Goal: Transaction & Acquisition: Purchase product/service

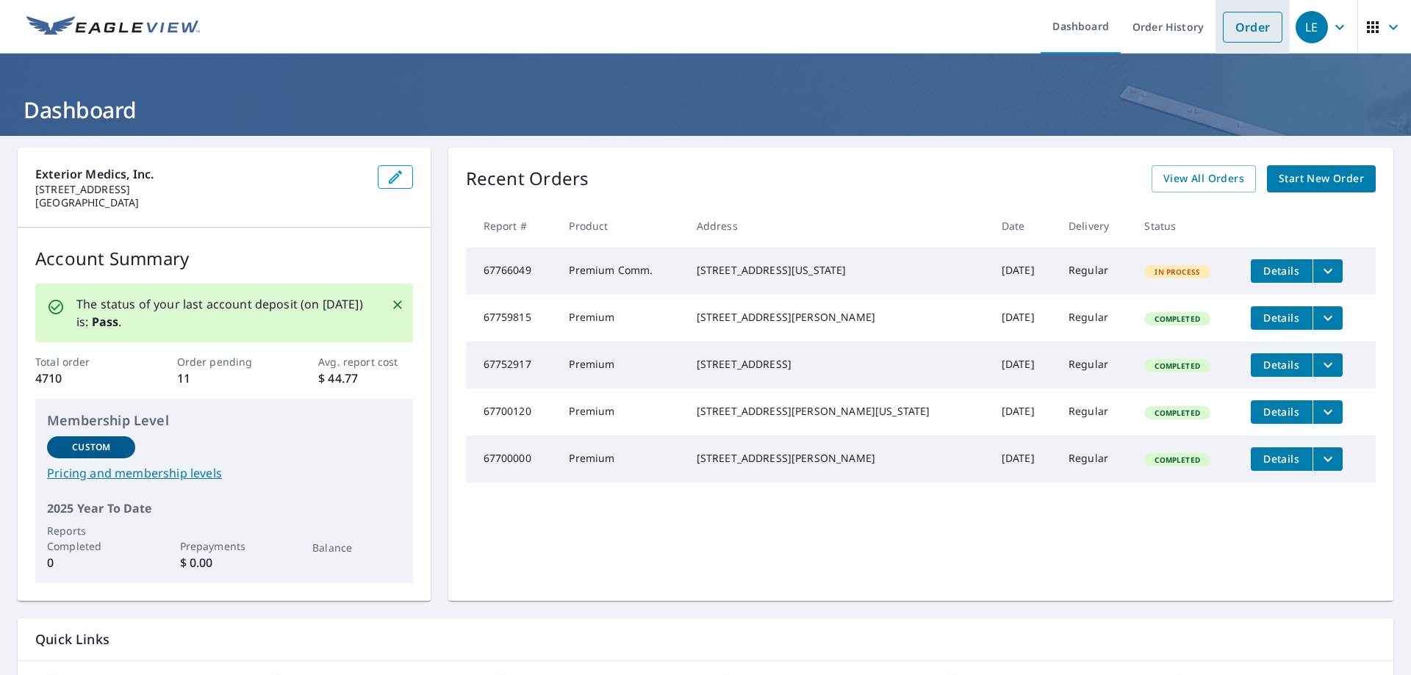
click at [1254, 37] on link "Order" at bounding box center [1253, 27] width 60 height 31
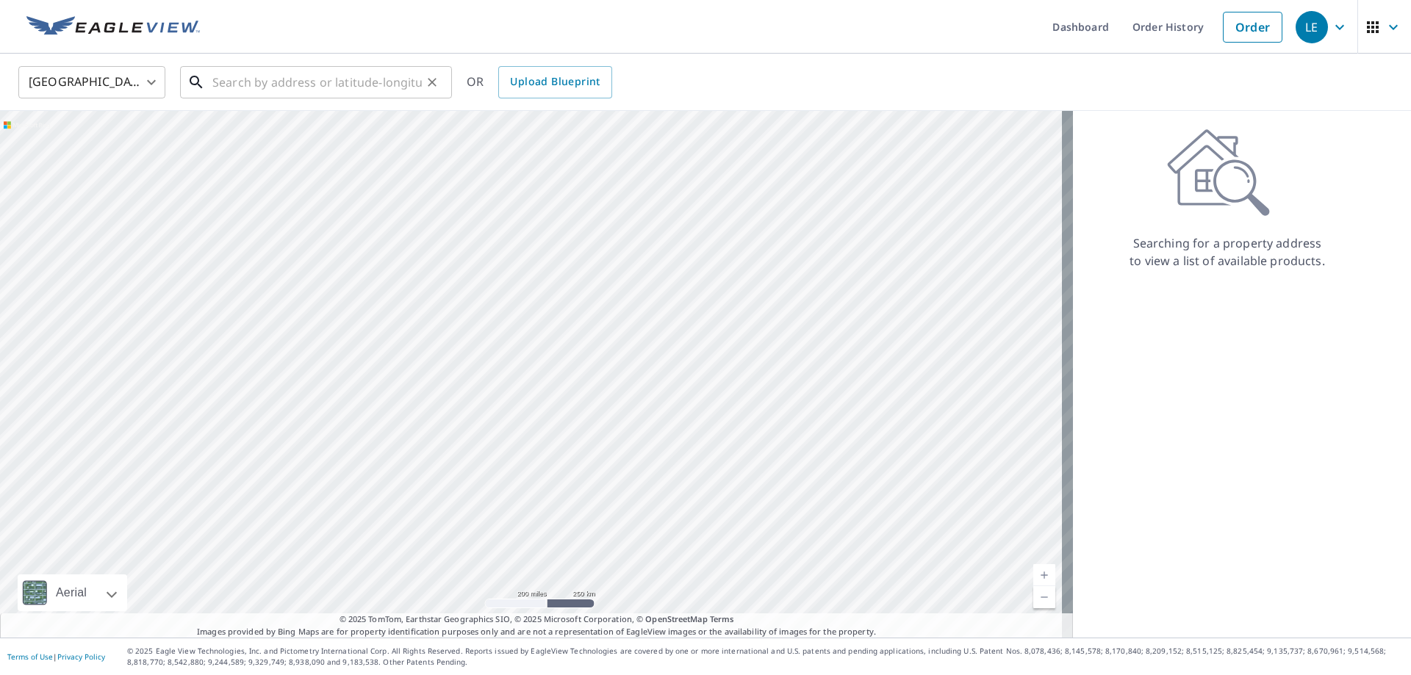
click at [324, 80] on input "text" at bounding box center [316, 82] width 209 height 41
click at [260, 79] on input "text" at bounding box center [316, 82] width 209 height 41
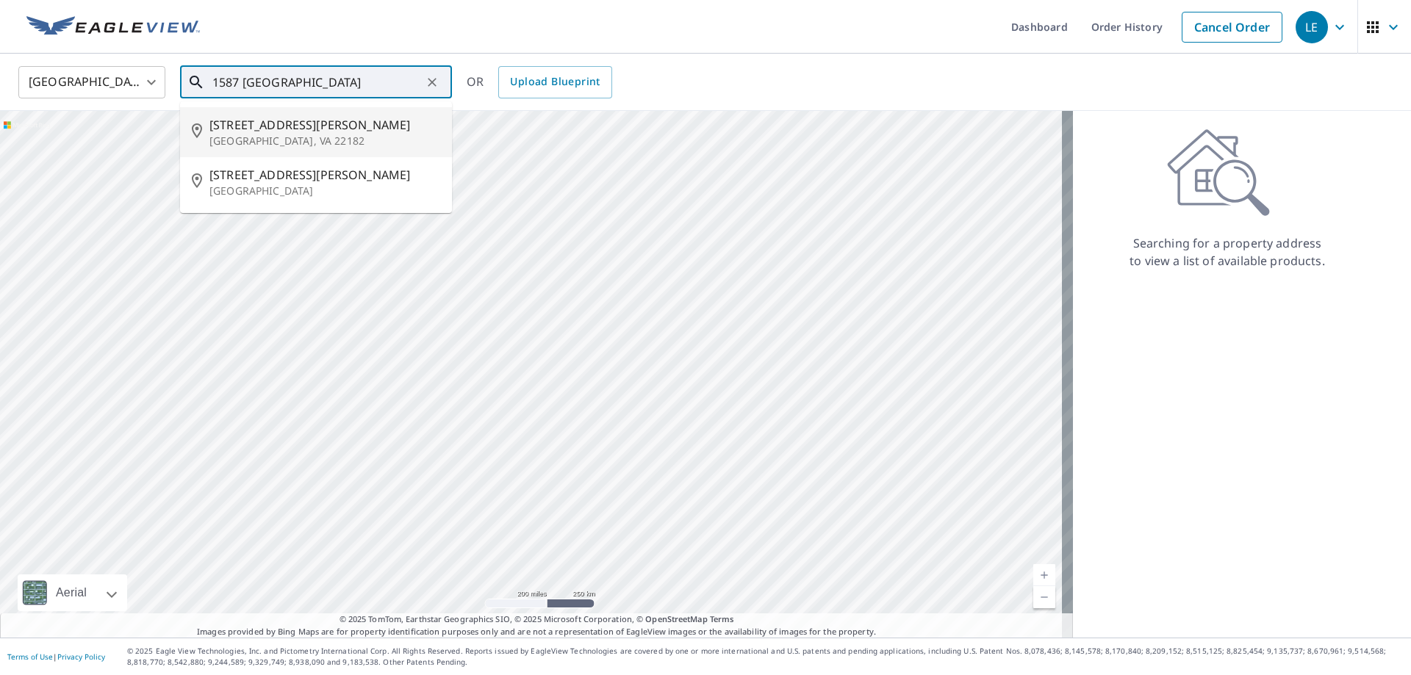
click at [295, 112] on li "[STREET_ADDRESS][PERSON_NAME]" at bounding box center [316, 132] width 272 height 50
type input "[STREET_ADDRESS][PERSON_NAME]"
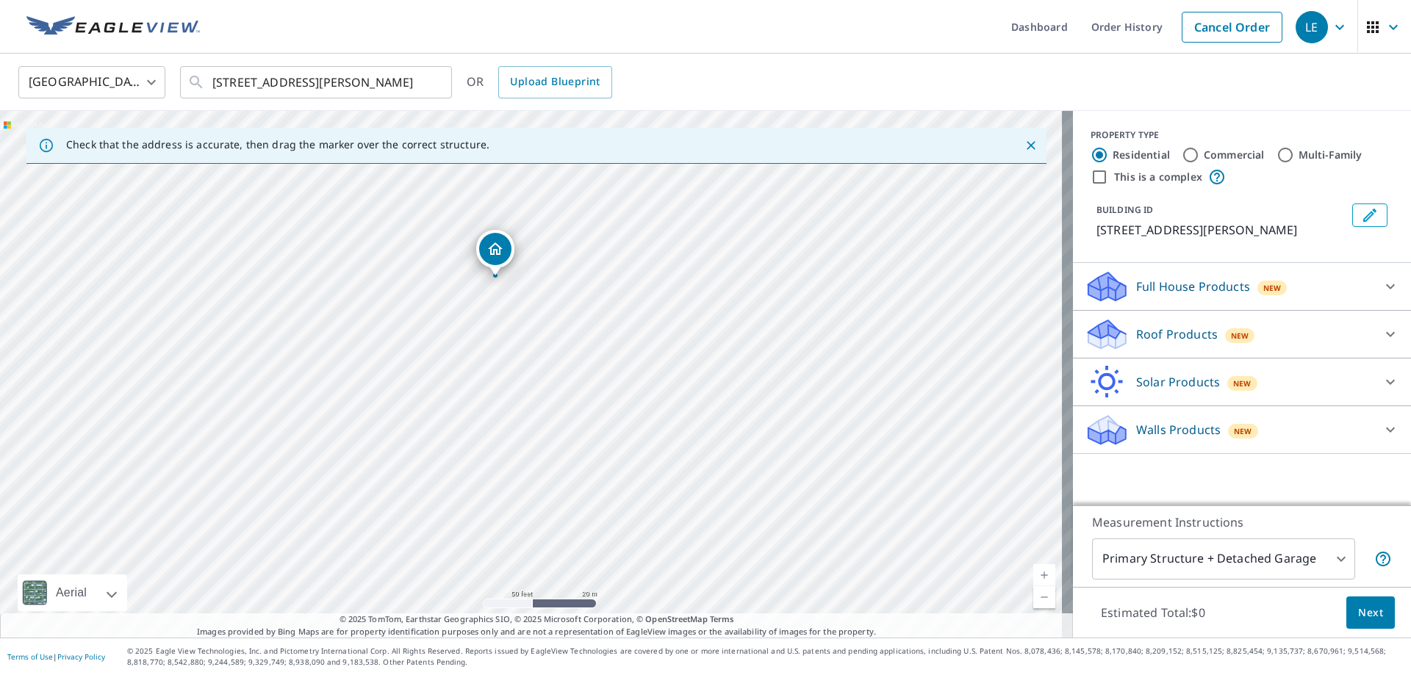
drag, startPoint x: 580, startPoint y: 533, endPoint x: 556, endPoint y: 444, distance: 92.0
click at [556, 444] on div "[STREET_ADDRESS][PERSON_NAME]" at bounding box center [536, 374] width 1073 height 527
click at [1188, 153] on div "Commercial" at bounding box center [1223, 155] width 83 height 18
click at [1182, 153] on input "Commercial" at bounding box center [1191, 155] width 18 height 18
radio input "true"
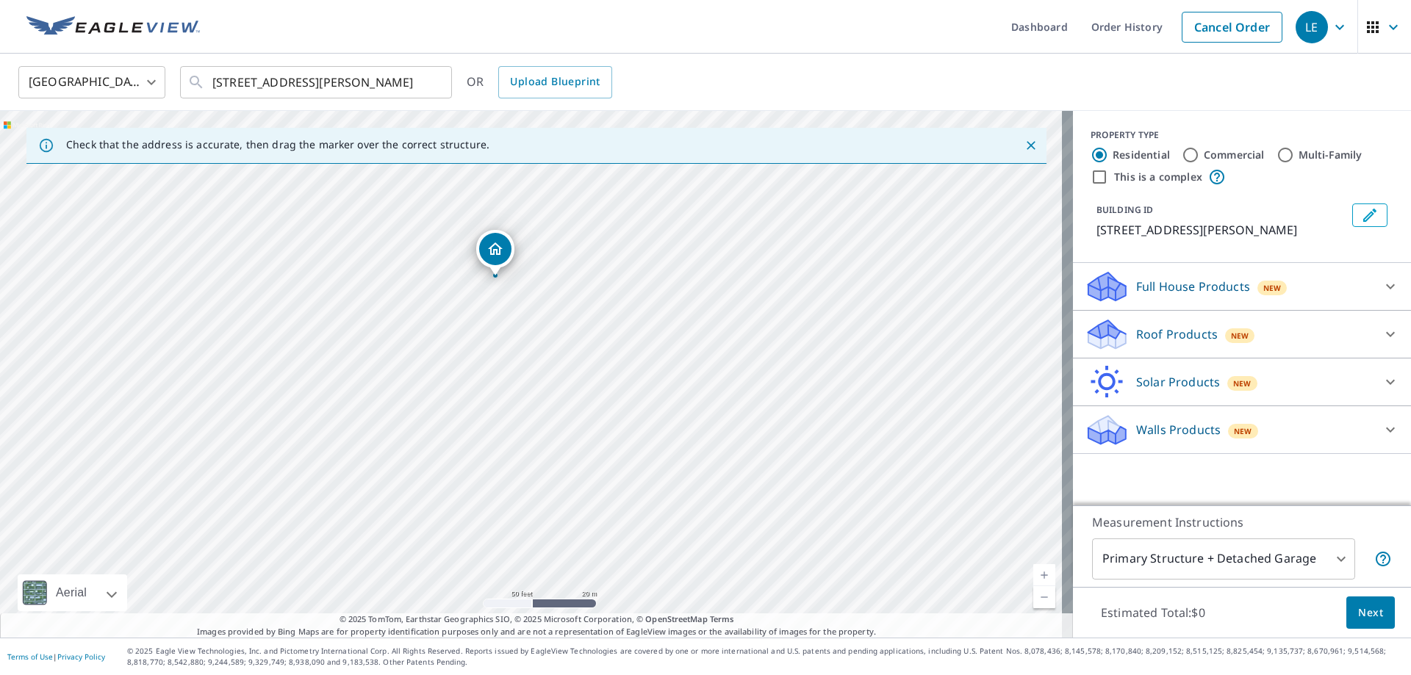
type input "4"
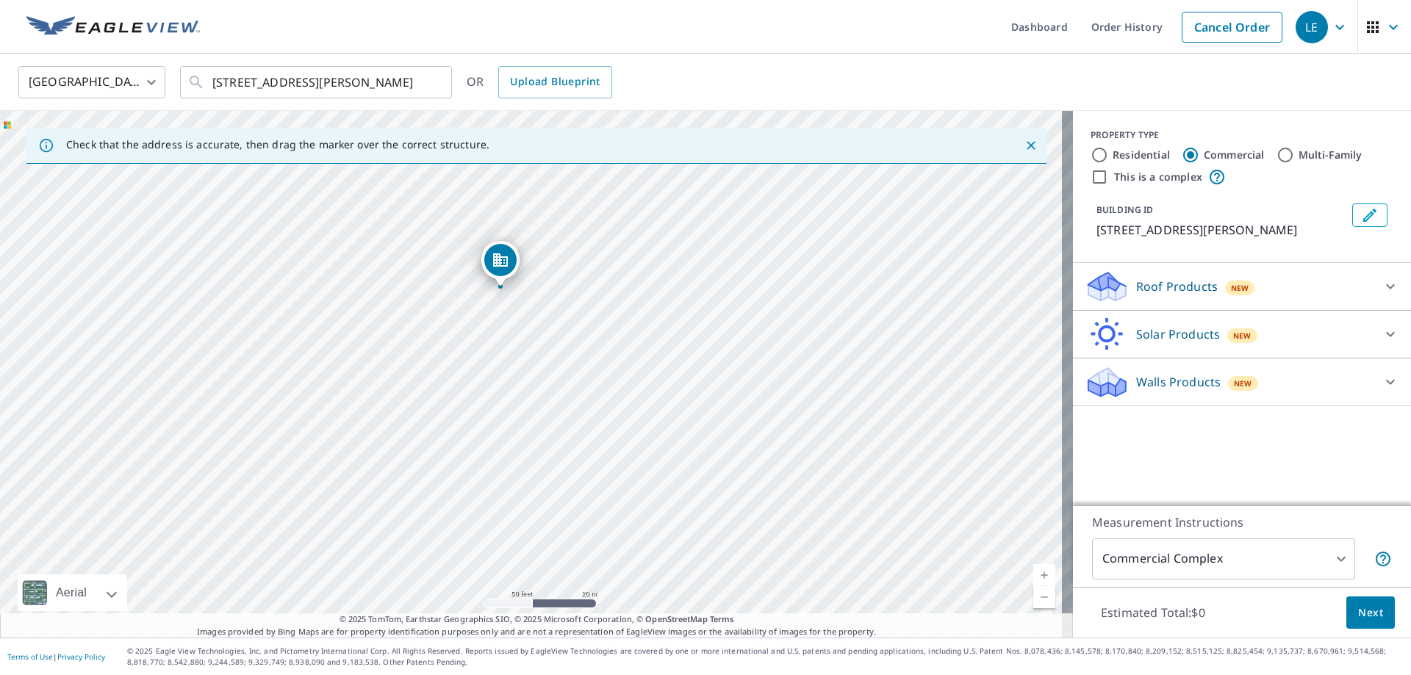
drag, startPoint x: 568, startPoint y: 395, endPoint x: 568, endPoint y: 387, distance: 8.8
click at [568, 395] on div "[STREET_ADDRESS][PERSON_NAME]" at bounding box center [536, 374] width 1073 height 527
click at [489, 268] on div "Dropped pin, building 1, Commercial property, 1587 Spring Hill Rd Vienna, VA 22…" at bounding box center [500, 259] width 32 height 32
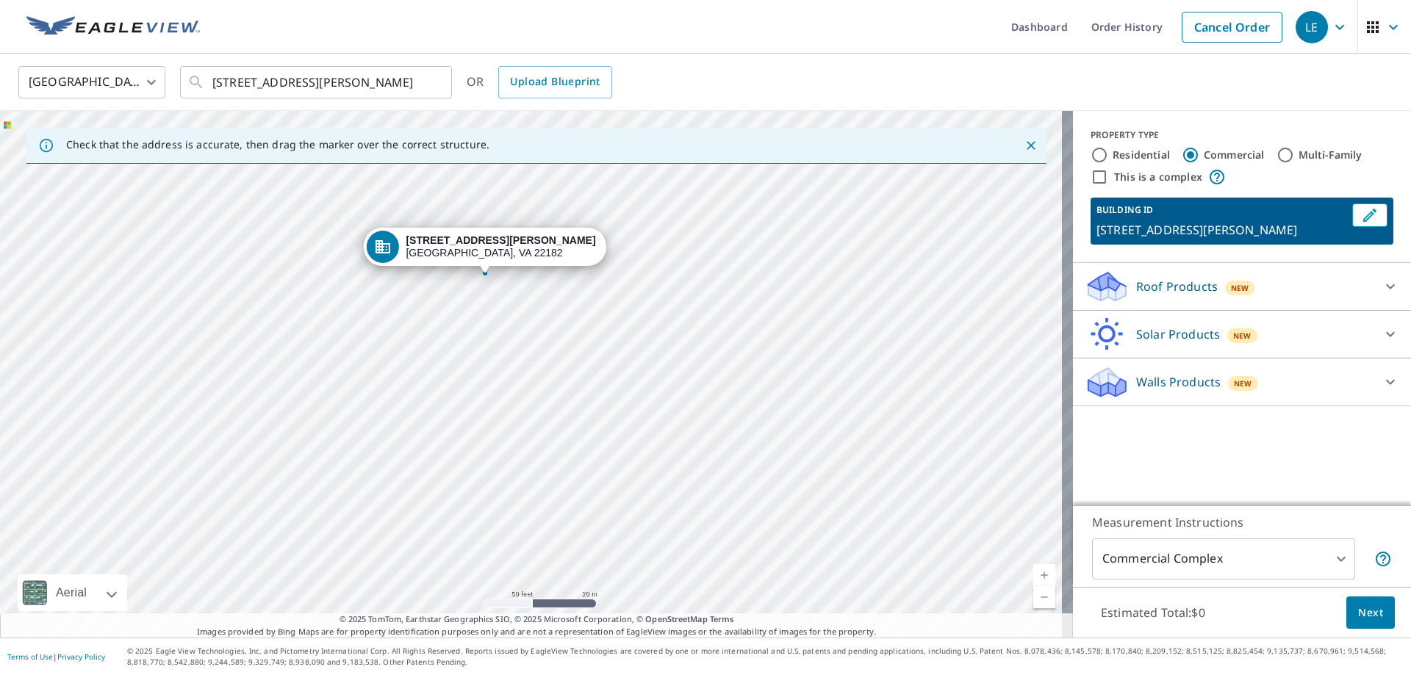
click at [626, 376] on div "[STREET_ADDRESS][PERSON_NAME]" at bounding box center [536, 374] width 1073 height 527
click at [1361, 220] on icon "Edit building 1" at bounding box center [1370, 216] width 18 height 18
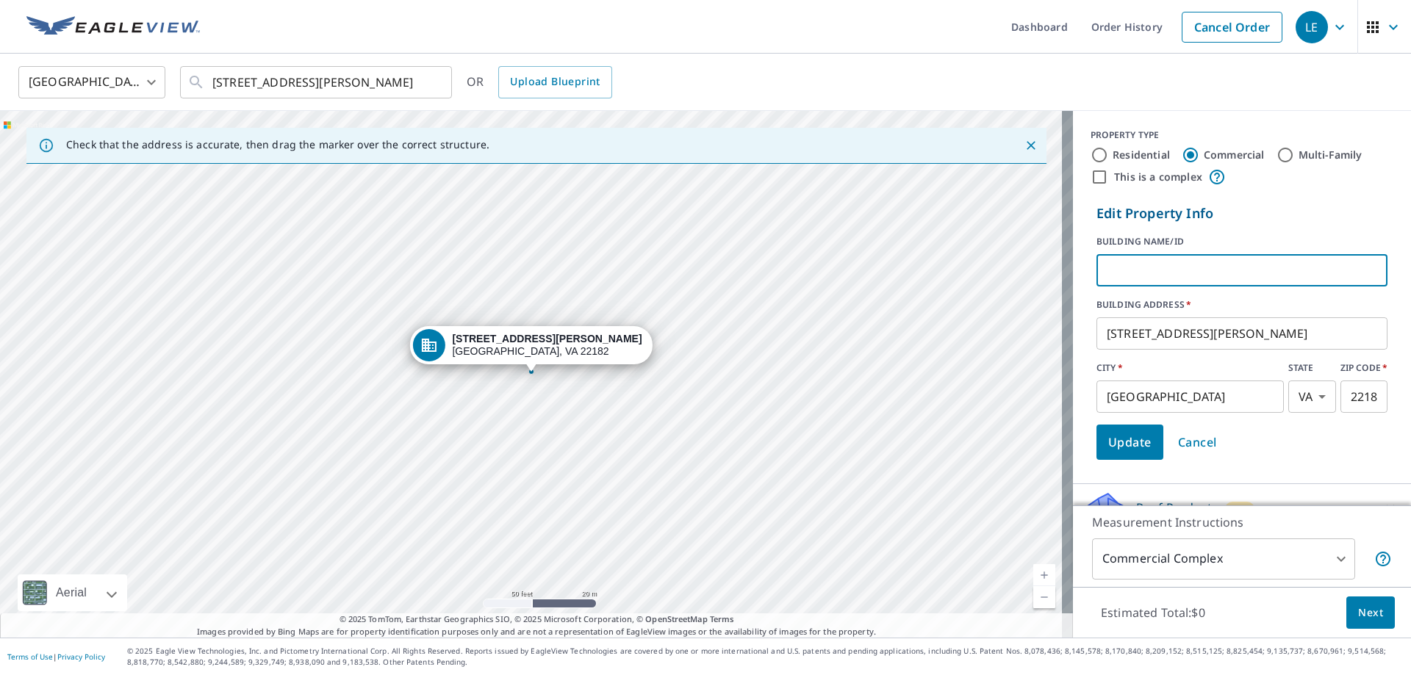
click at [1188, 272] on input "text" at bounding box center [1241, 270] width 291 height 41
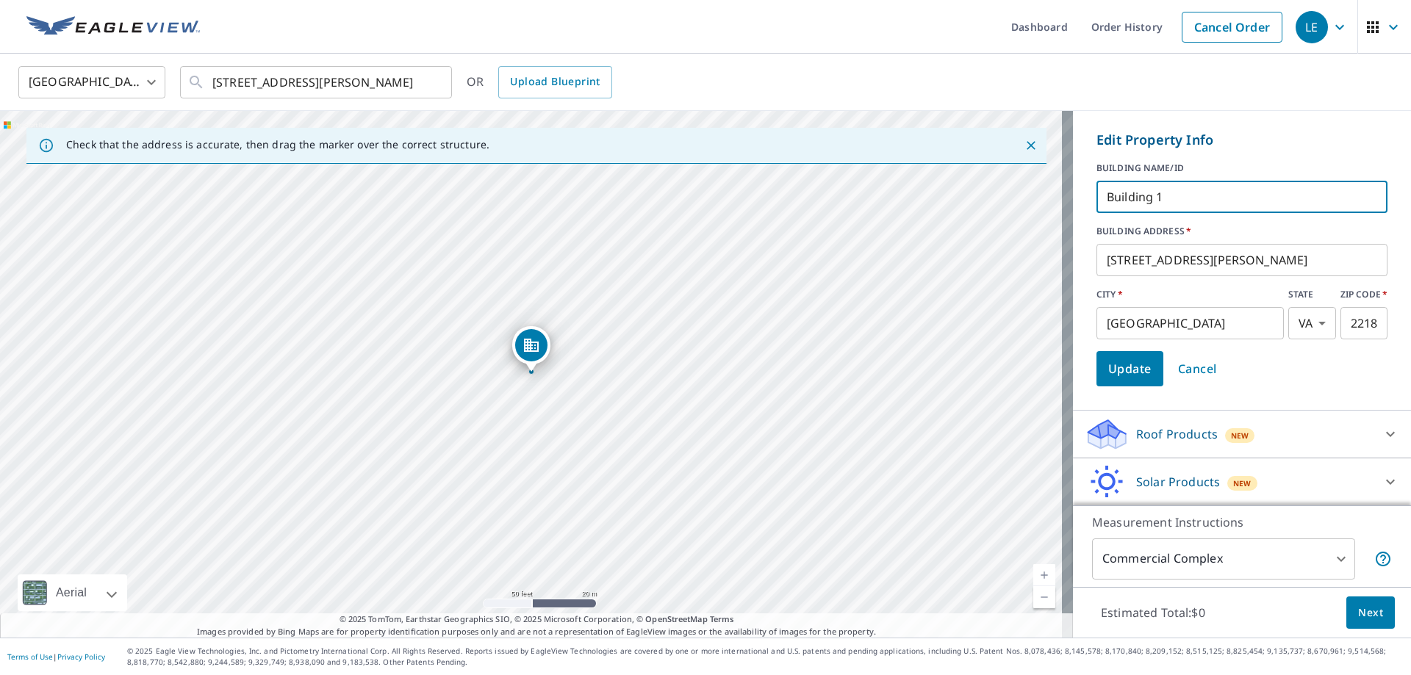
type input "Building 1"
click at [1124, 372] on span "Update" at bounding box center [1129, 369] width 43 height 21
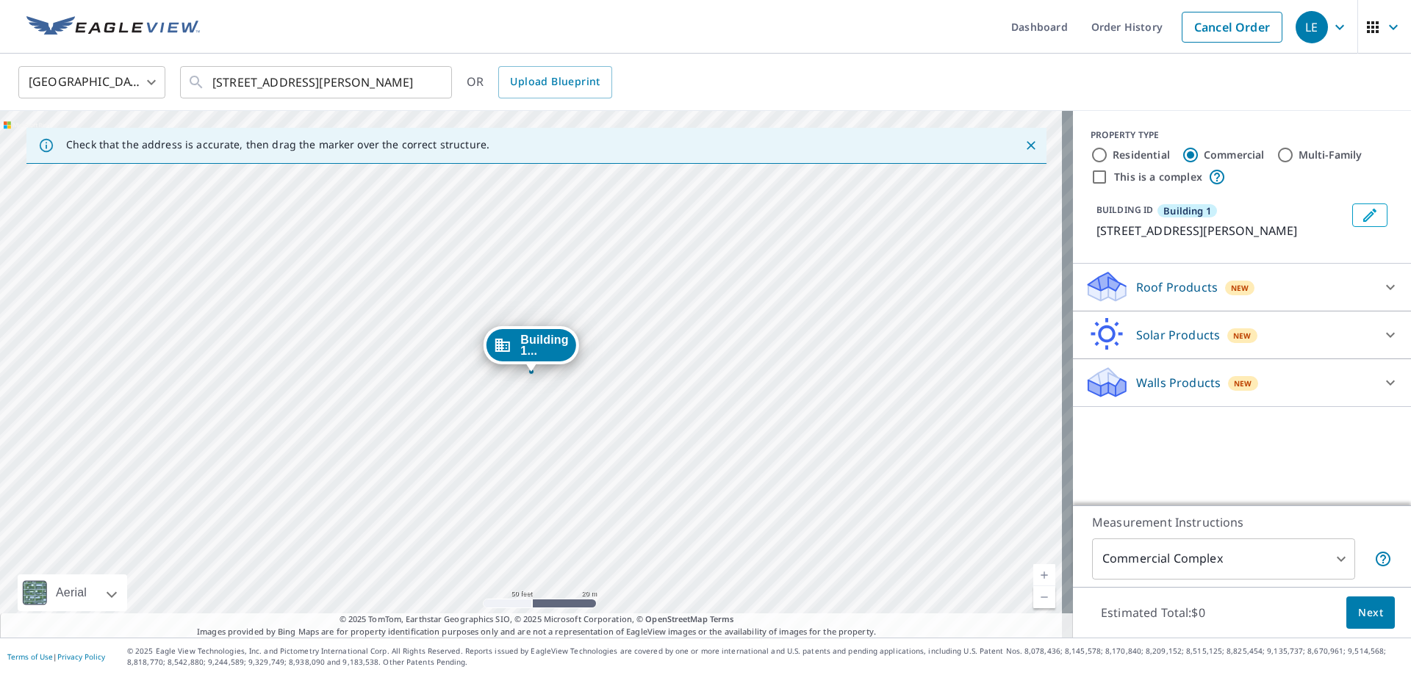
scroll to position [0, 0]
click at [1361, 217] on icon "Edit building Building 1" at bounding box center [1370, 216] width 18 height 18
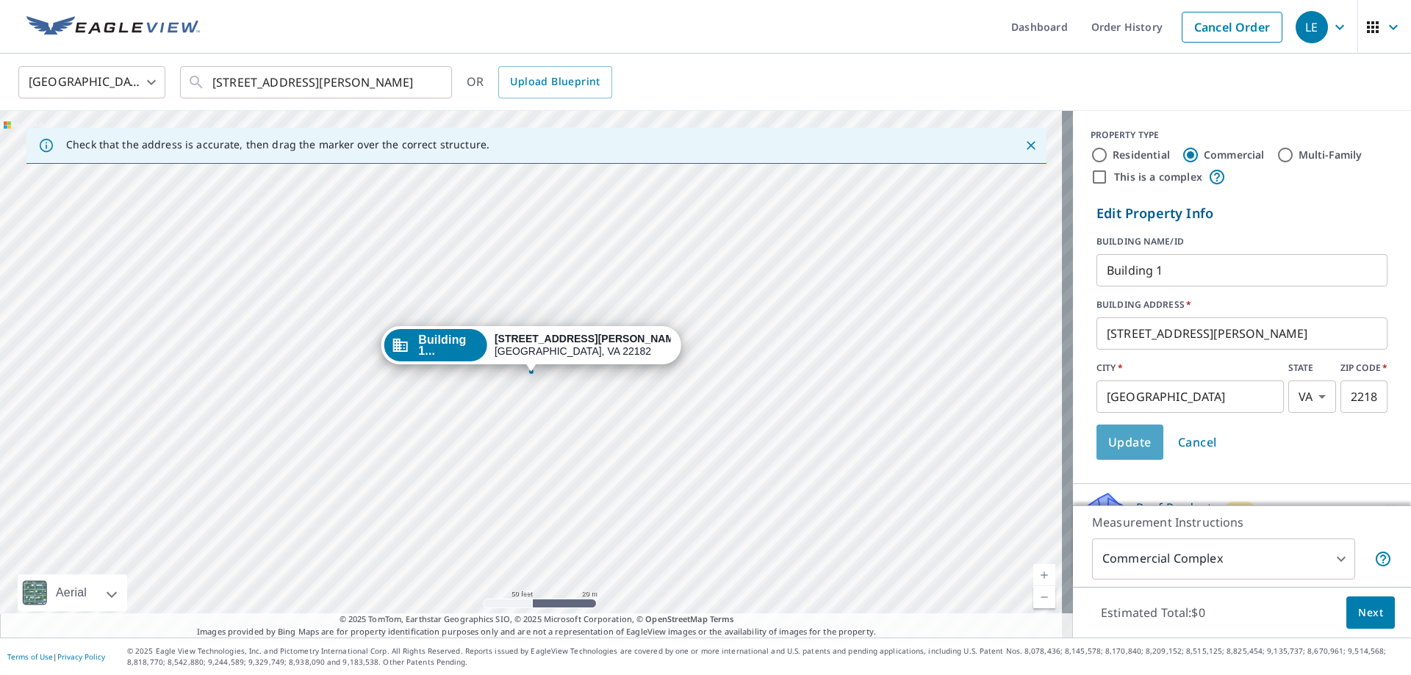
click at [1116, 442] on span "Update" at bounding box center [1129, 442] width 43 height 21
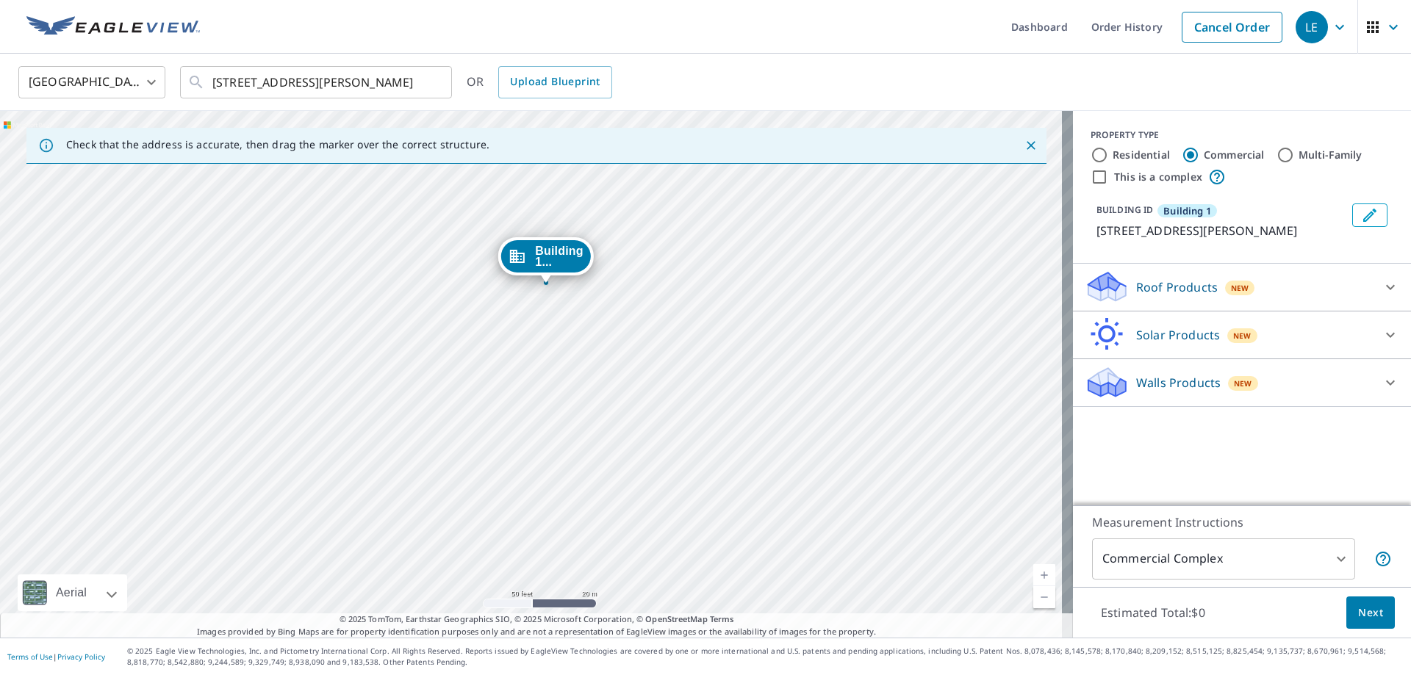
drag, startPoint x: 688, startPoint y: 399, endPoint x: 703, endPoint y: 310, distance: 90.1
click at [703, 310] on div "Building 1... [STREET_ADDRESS][PERSON_NAME]" at bounding box center [536, 374] width 1073 height 527
click at [656, 401] on div "Building 1... [STREET_ADDRESS][PERSON_NAME]" at bounding box center [536, 374] width 1073 height 527
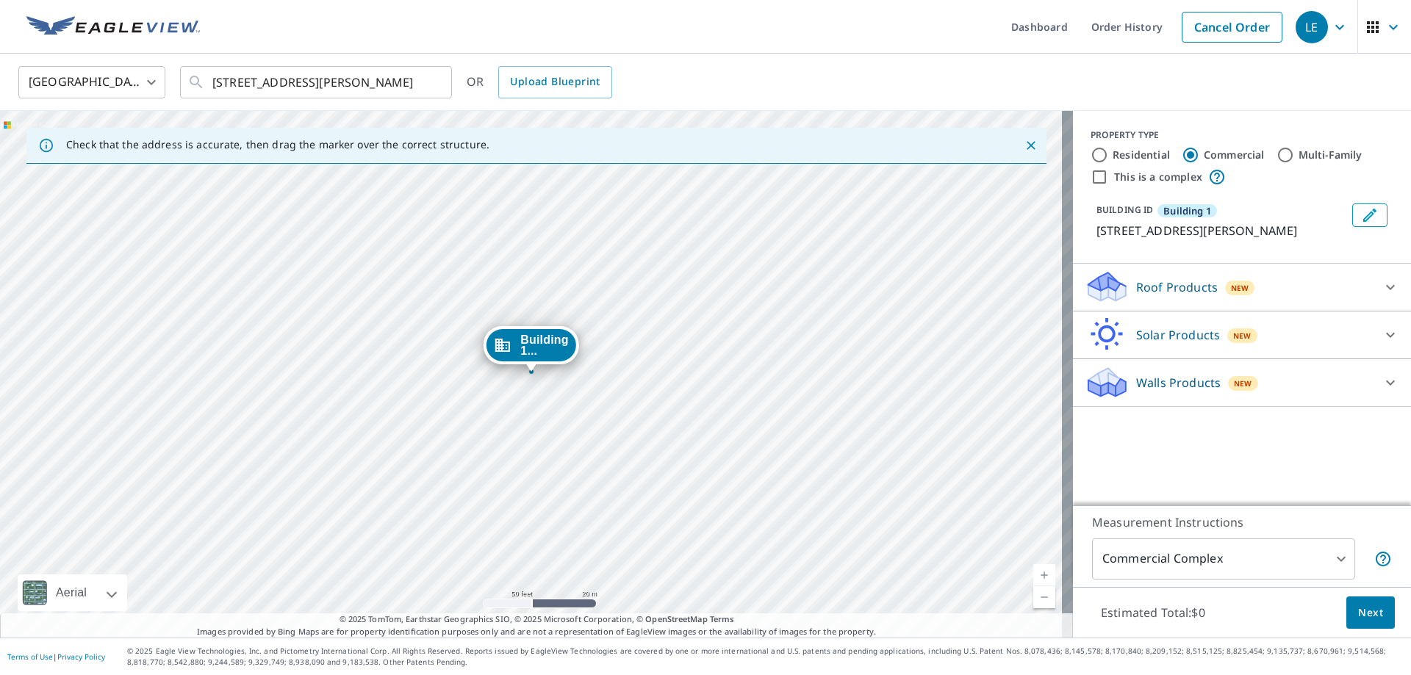
click at [528, 337] on span "Building 1..." at bounding box center [544, 345] width 48 height 22
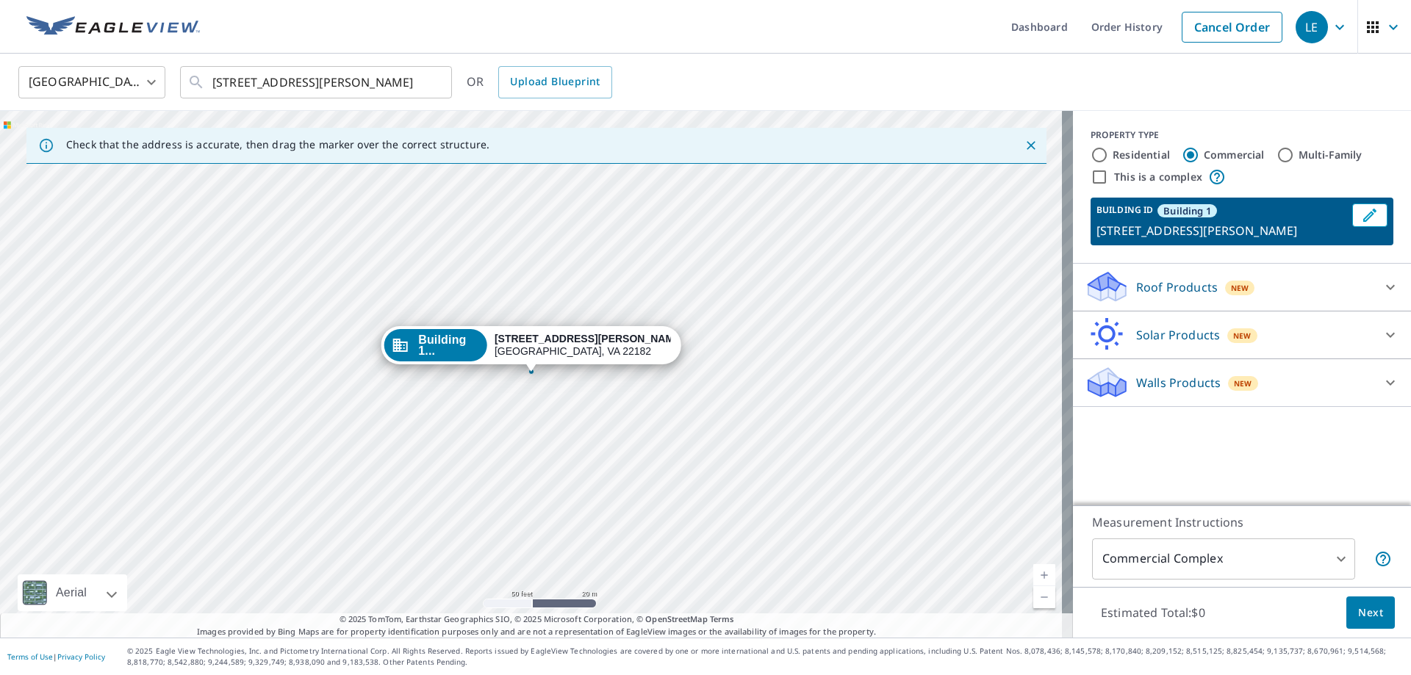
click at [480, 353] on span "Building 1..." at bounding box center [449, 345] width 62 height 22
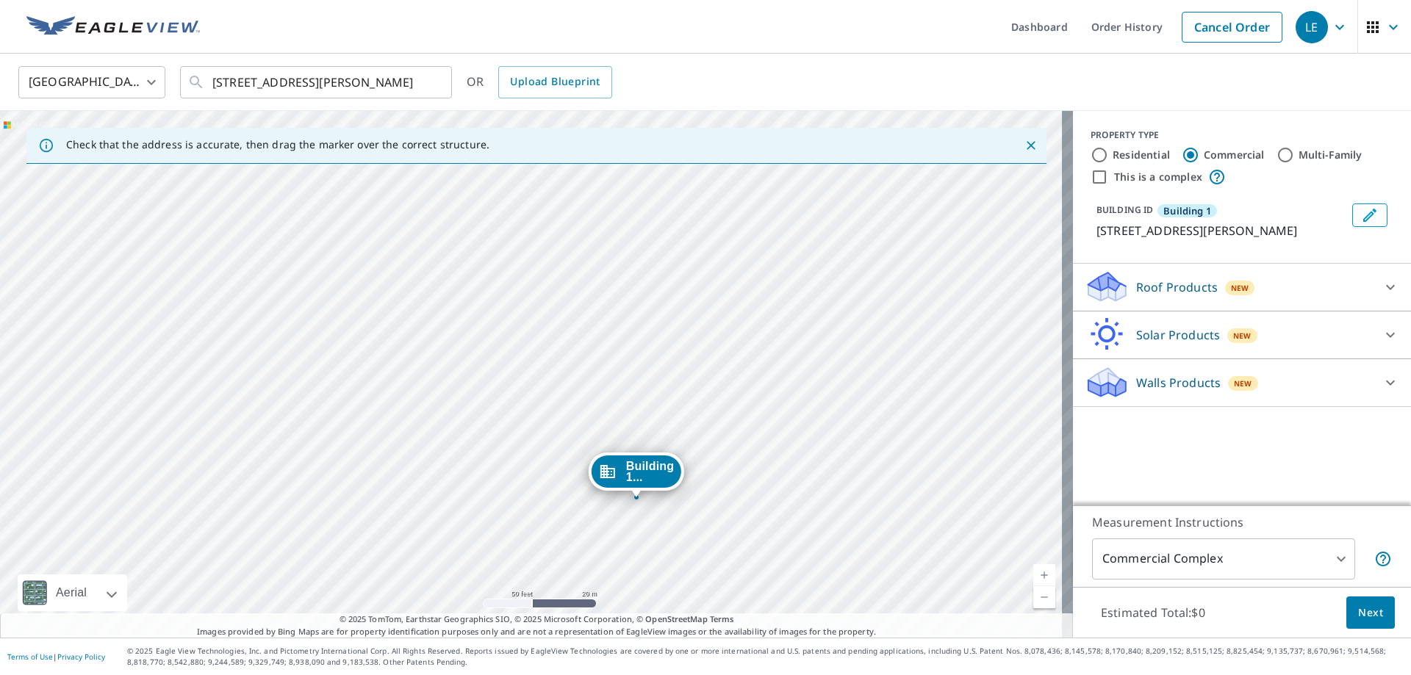
drag, startPoint x: 503, startPoint y: 349, endPoint x: 608, endPoint y: 475, distance: 163.8
drag, startPoint x: 536, startPoint y: 349, endPoint x: 443, endPoint y: 247, distance: 137.9
click at [1329, 274] on div "Roof Products New" at bounding box center [1229, 287] width 288 height 35
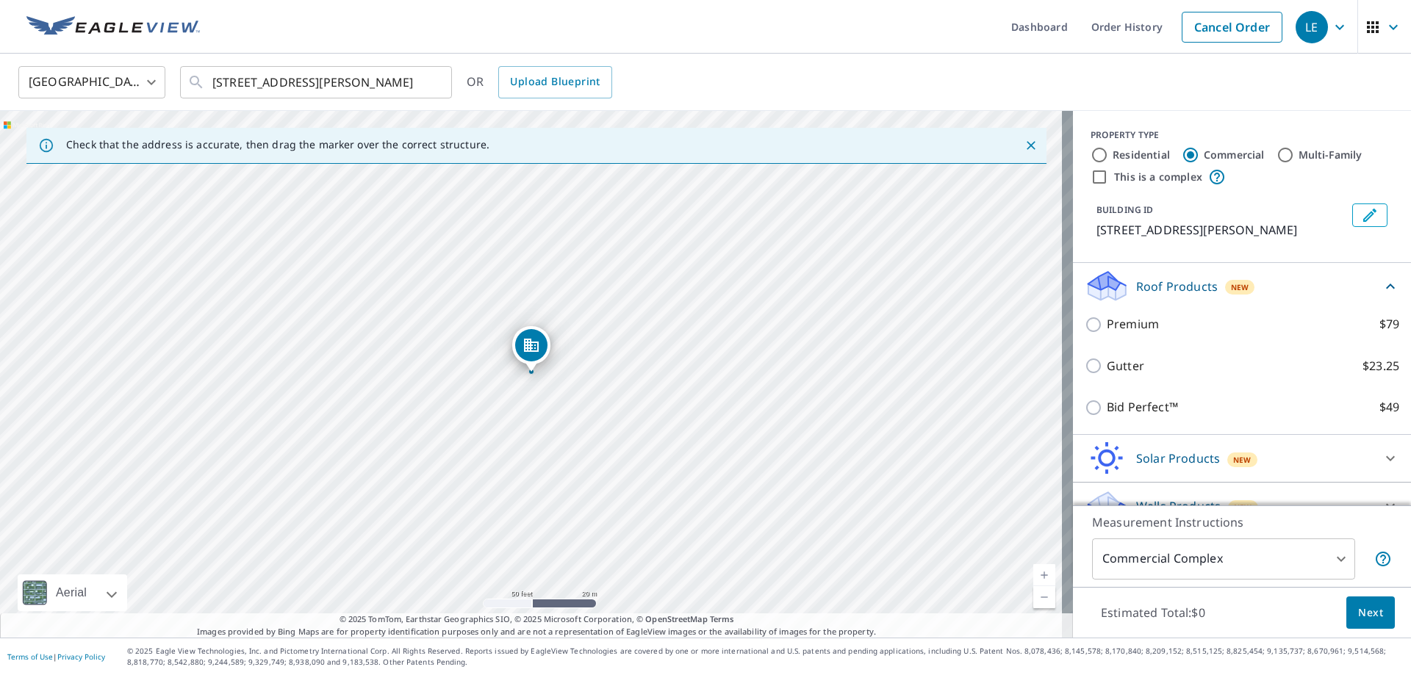
click at [1091, 176] on input "This is a complex" at bounding box center [1100, 177] width 18 height 18
checkbox input "true"
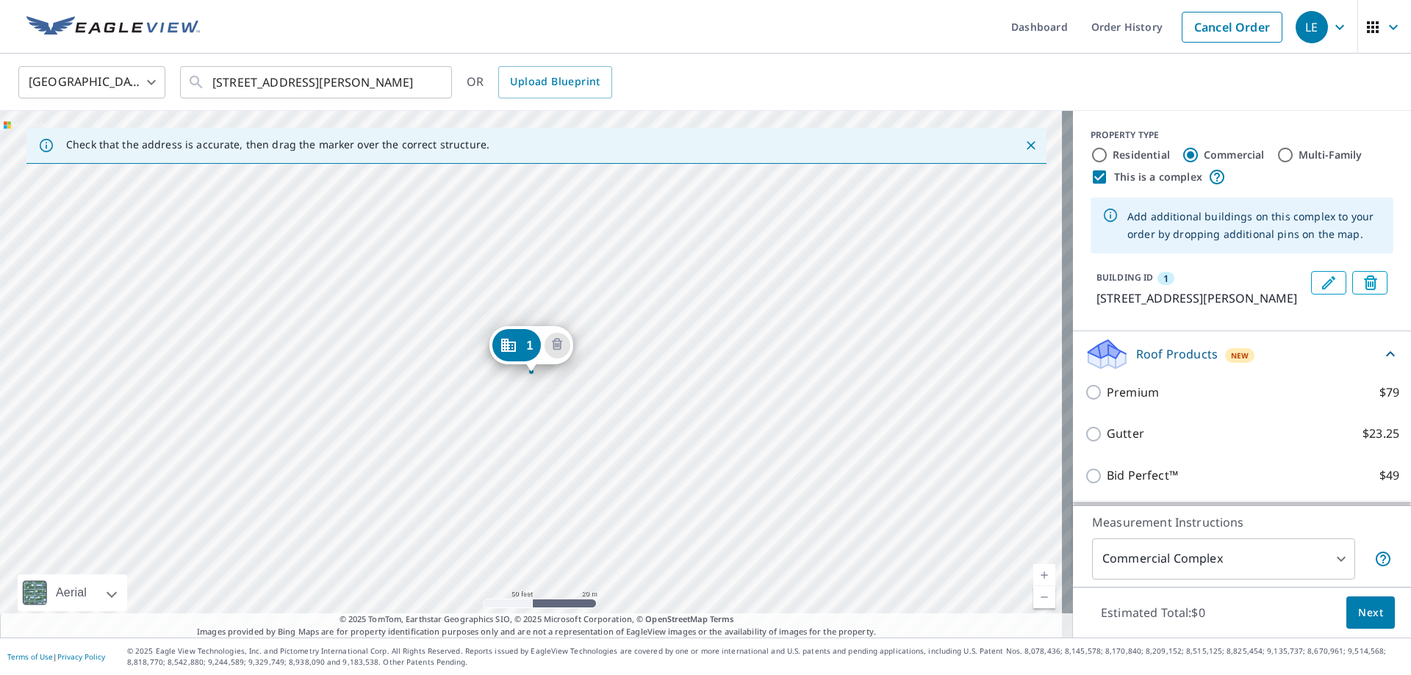
scroll to position [73, 0]
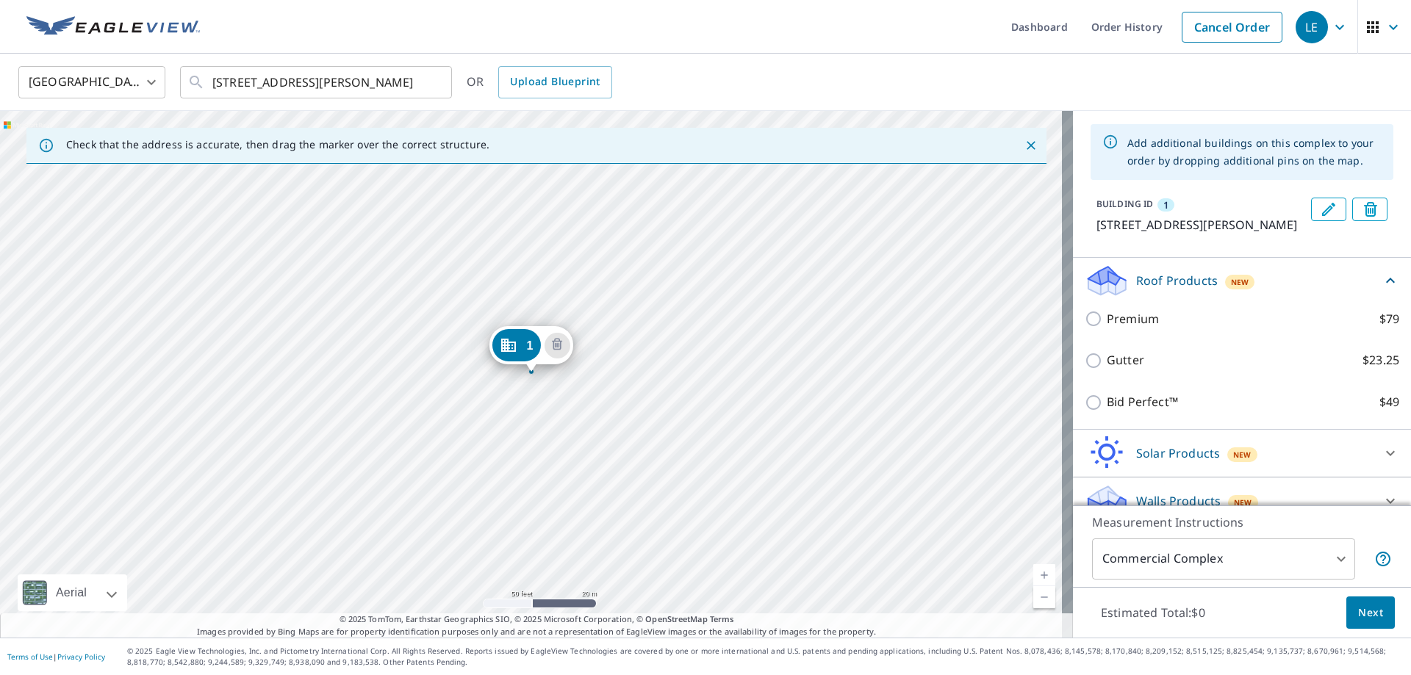
click at [623, 489] on div "1 [STREET_ADDRESS][PERSON_NAME]" at bounding box center [536, 374] width 1073 height 527
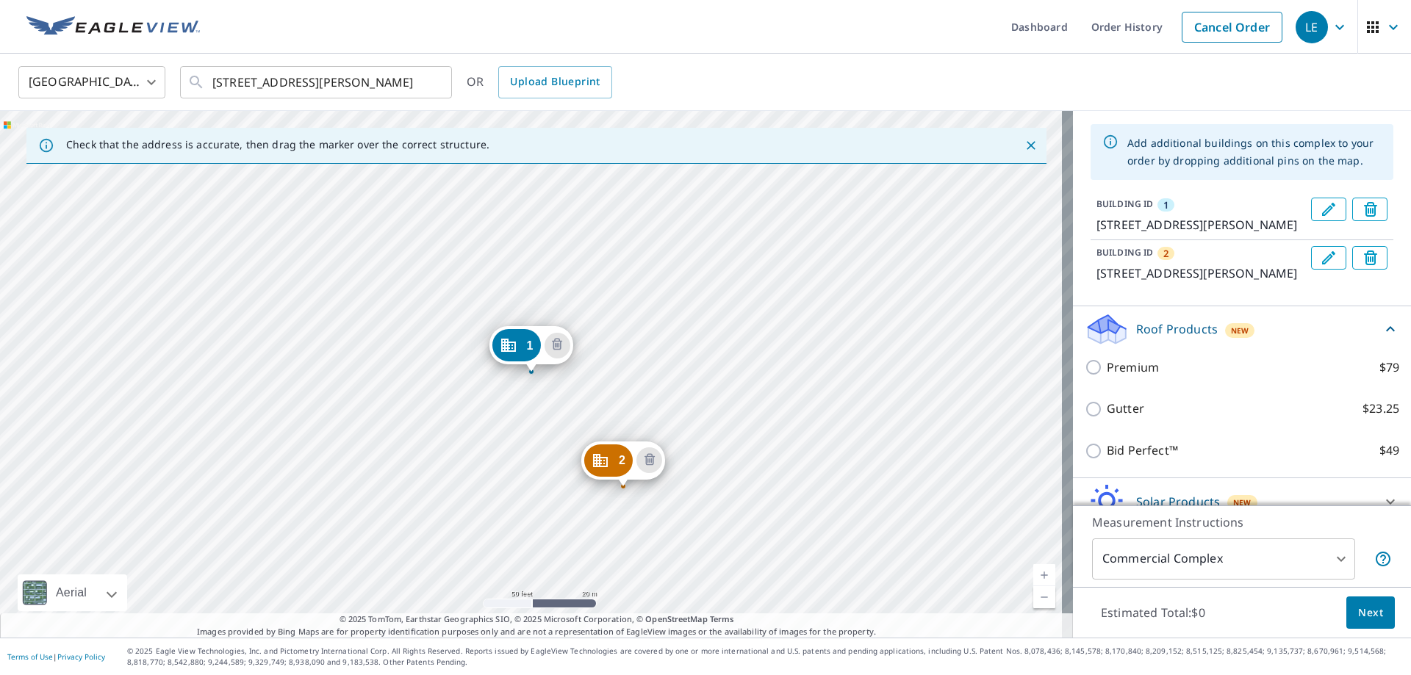
click at [529, 541] on div "2 [STREET_ADDRESS][PERSON_NAME] 1 [STREET_ADDRESS][PERSON_NAME]" at bounding box center [536, 374] width 1073 height 527
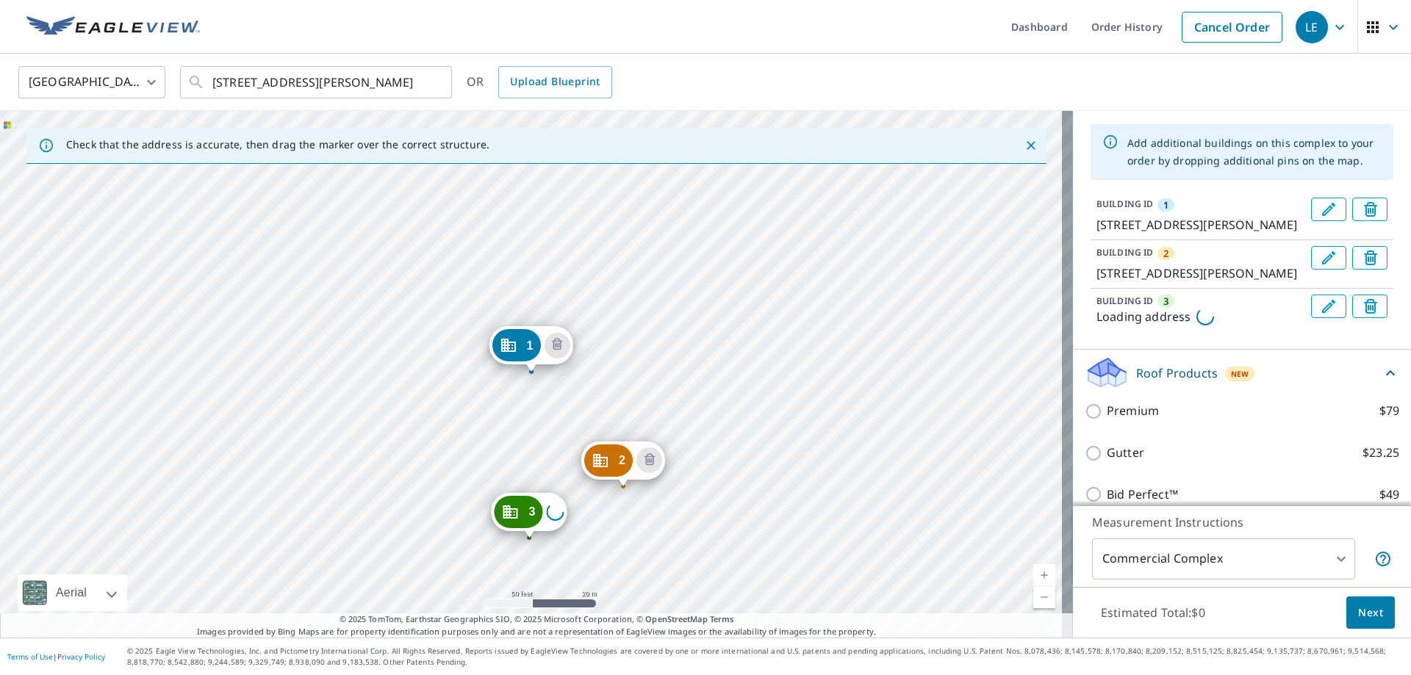
click at [417, 376] on div "2 [STREET_ADDRESS][PERSON_NAME] 3 Loading address [STREET_ADDRESS][PERSON_NAME]" at bounding box center [536, 374] width 1073 height 527
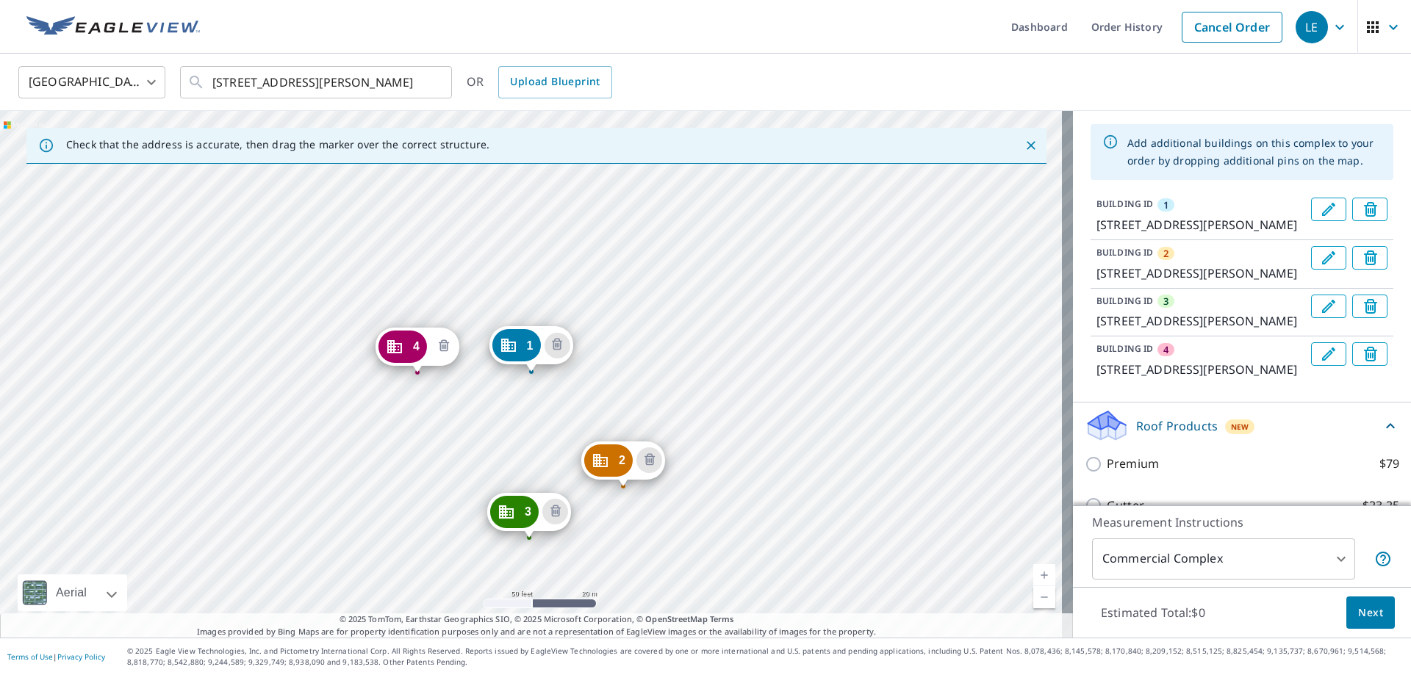
click at [437, 348] on icon "Delete building 4" at bounding box center [444, 347] width 18 height 18
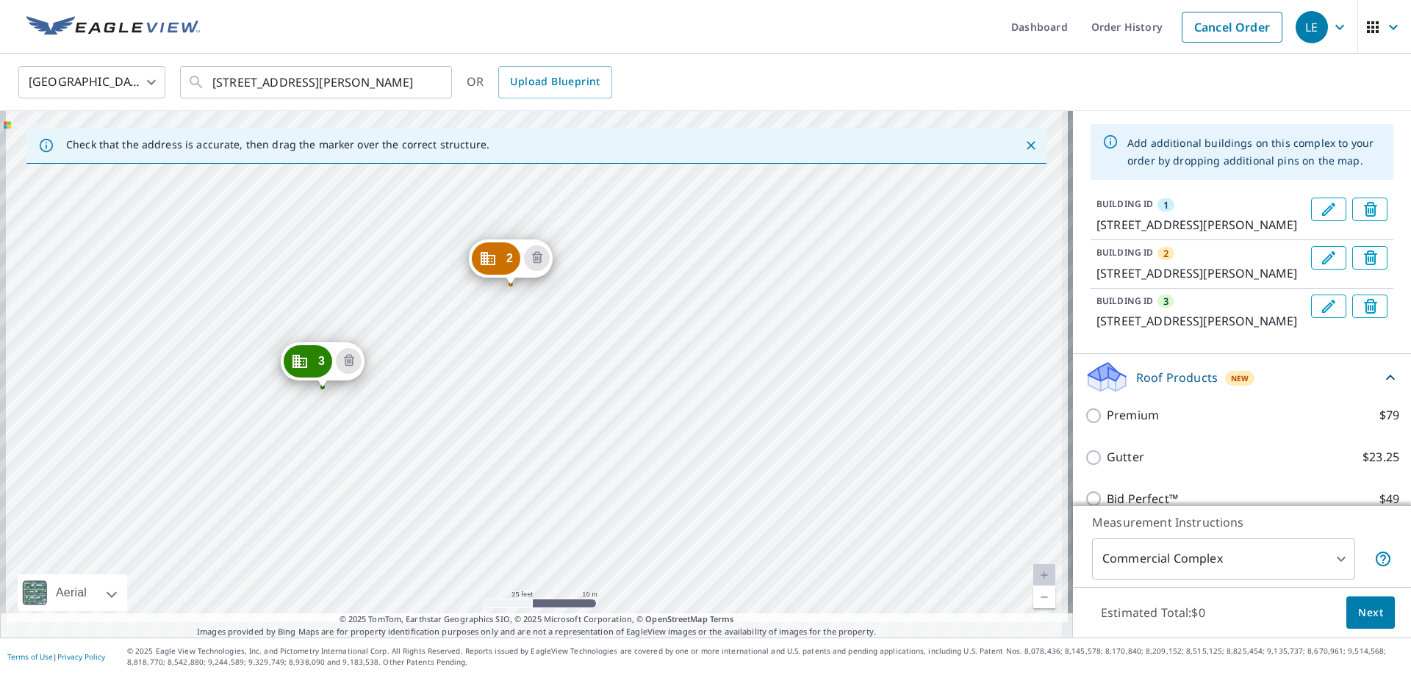
drag, startPoint x: 588, startPoint y: 509, endPoint x: 584, endPoint y: 439, distance: 69.9
click at [584, 439] on div "2 [STREET_ADDRESS][PERSON_NAME] 3 [STREET_ADDRESS][PERSON_NAME] 1 [STREET_ADDRE…" at bounding box center [536, 374] width 1073 height 527
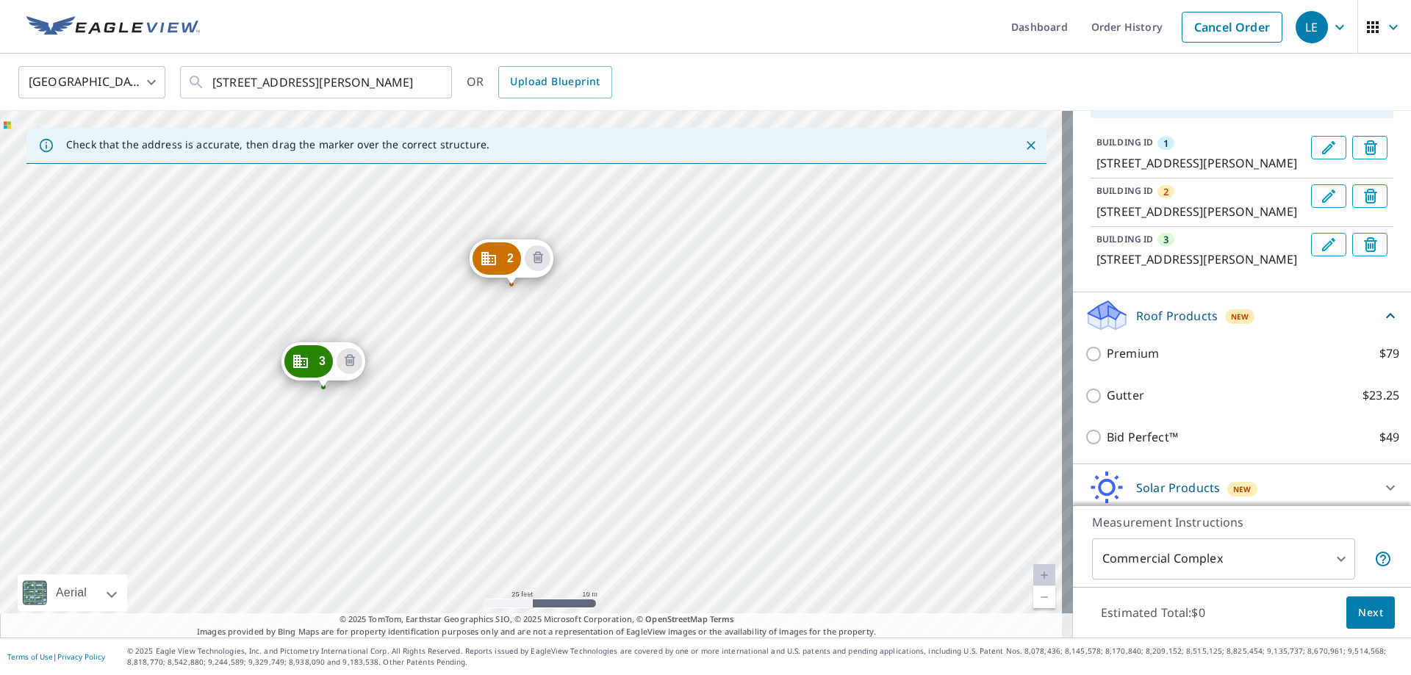
scroll to position [207, 0]
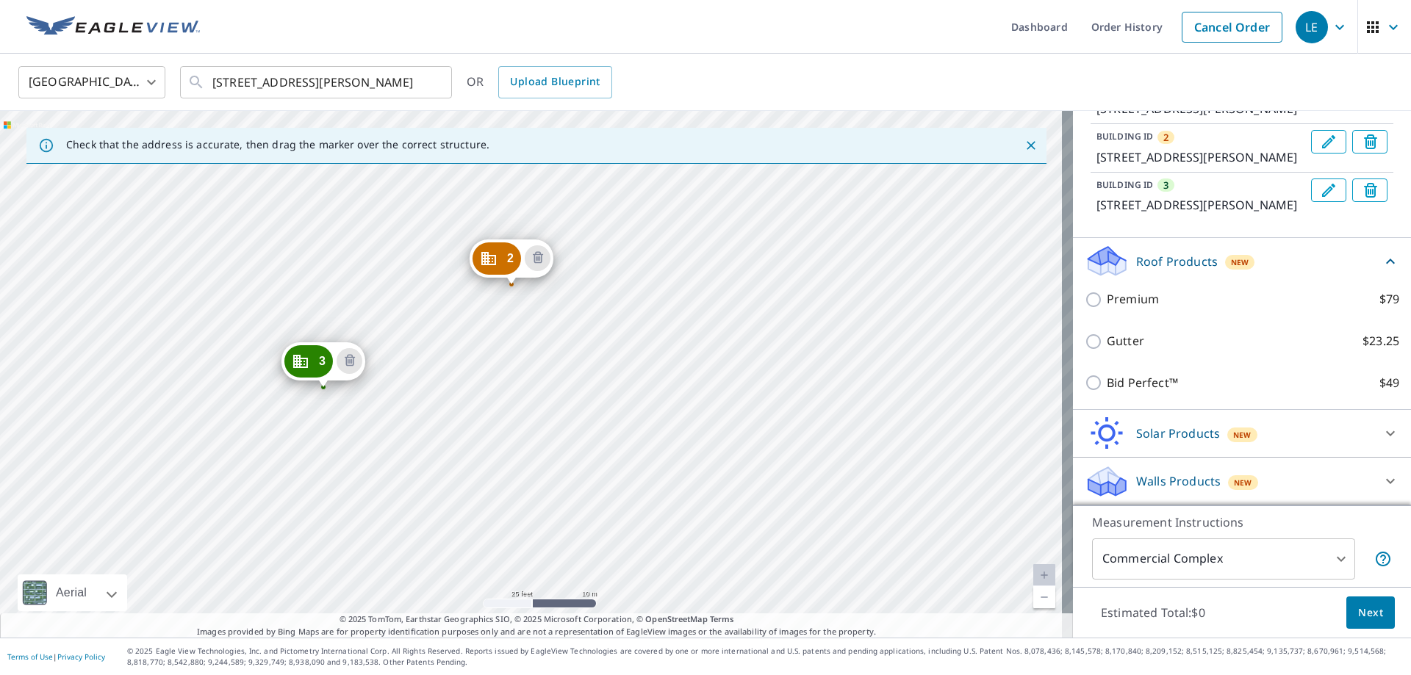
click at [1364, 620] on span "Next" at bounding box center [1370, 613] width 25 height 18
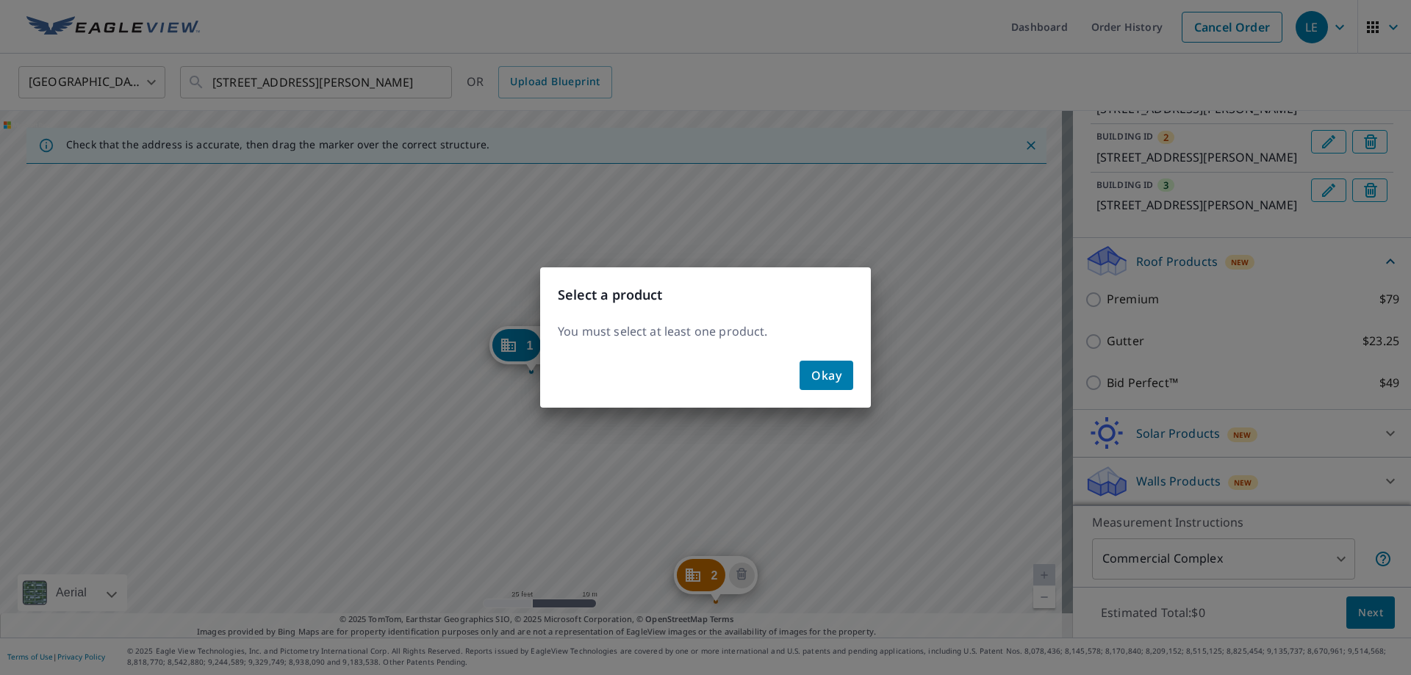
click at [842, 376] on button "Okay" at bounding box center [827, 375] width 54 height 29
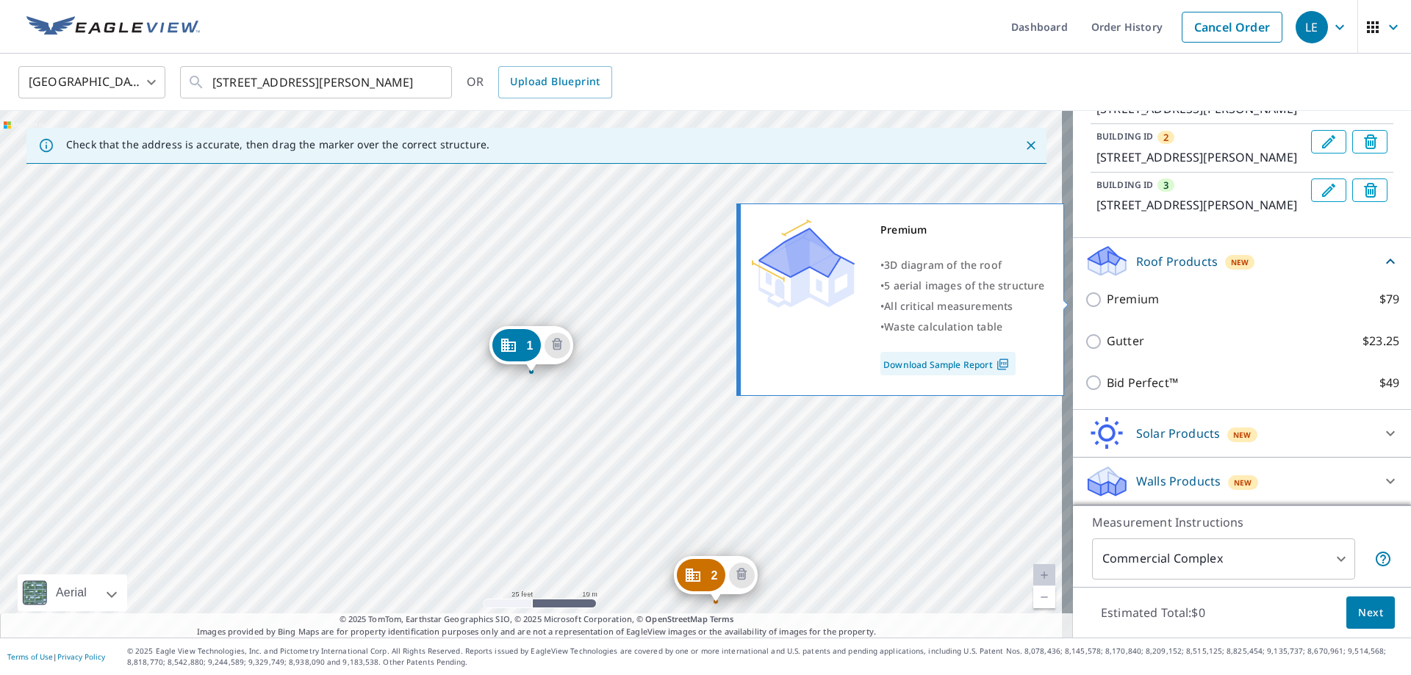
click at [1089, 301] on input "Premium $79" at bounding box center [1096, 300] width 22 height 18
checkbox input "true"
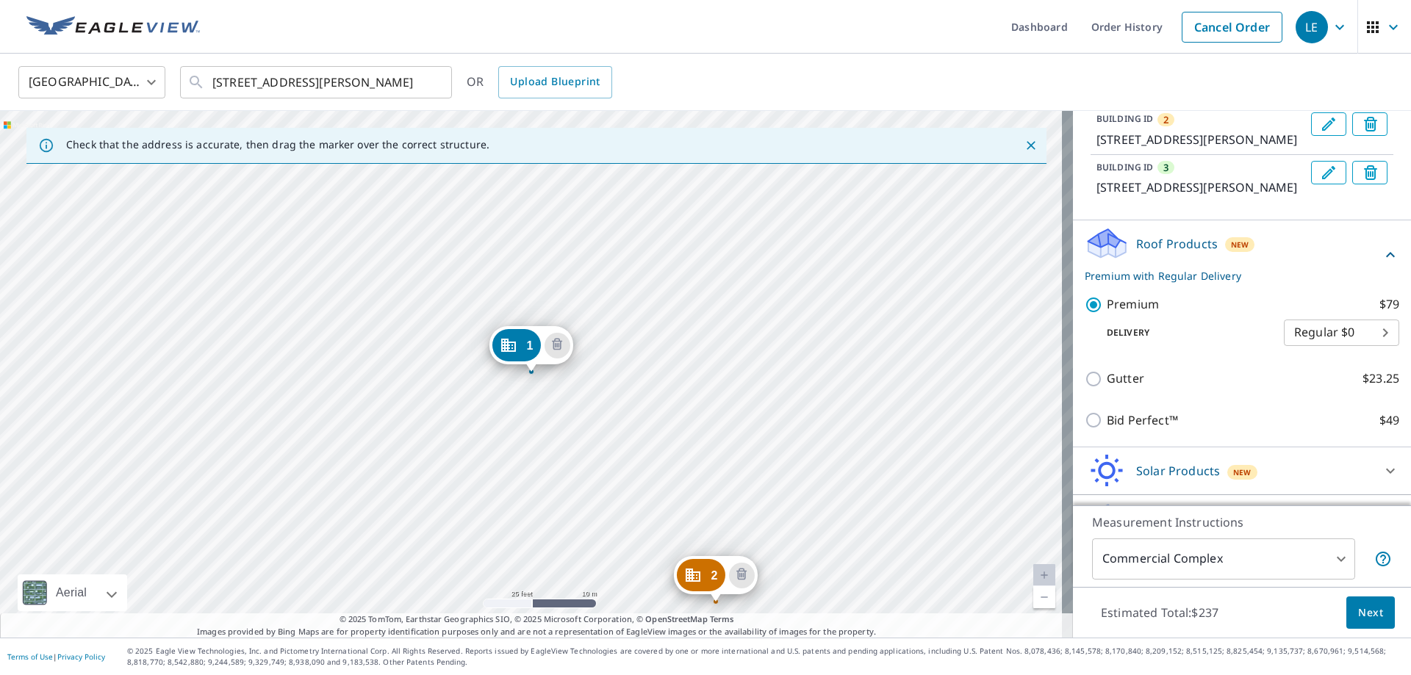
click at [1358, 615] on span "Next" at bounding box center [1370, 613] width 25 height 18
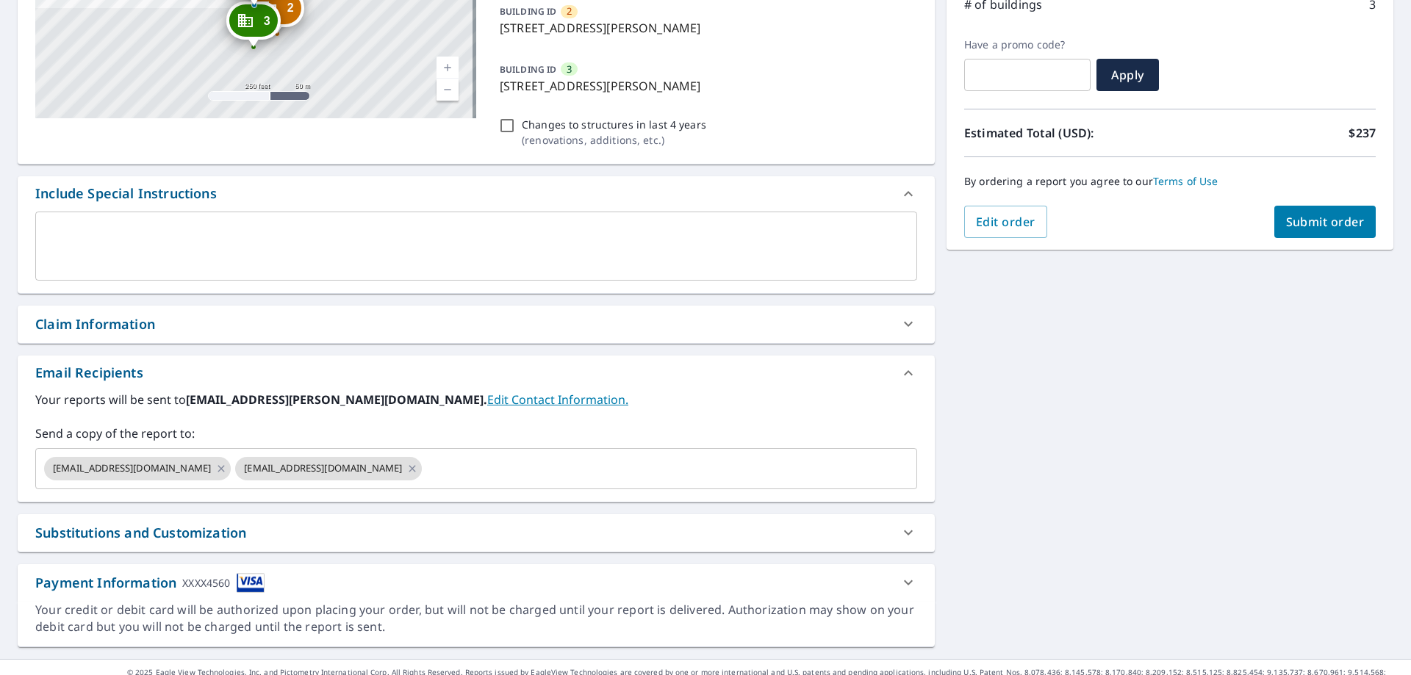
scroll to position [283, 0]
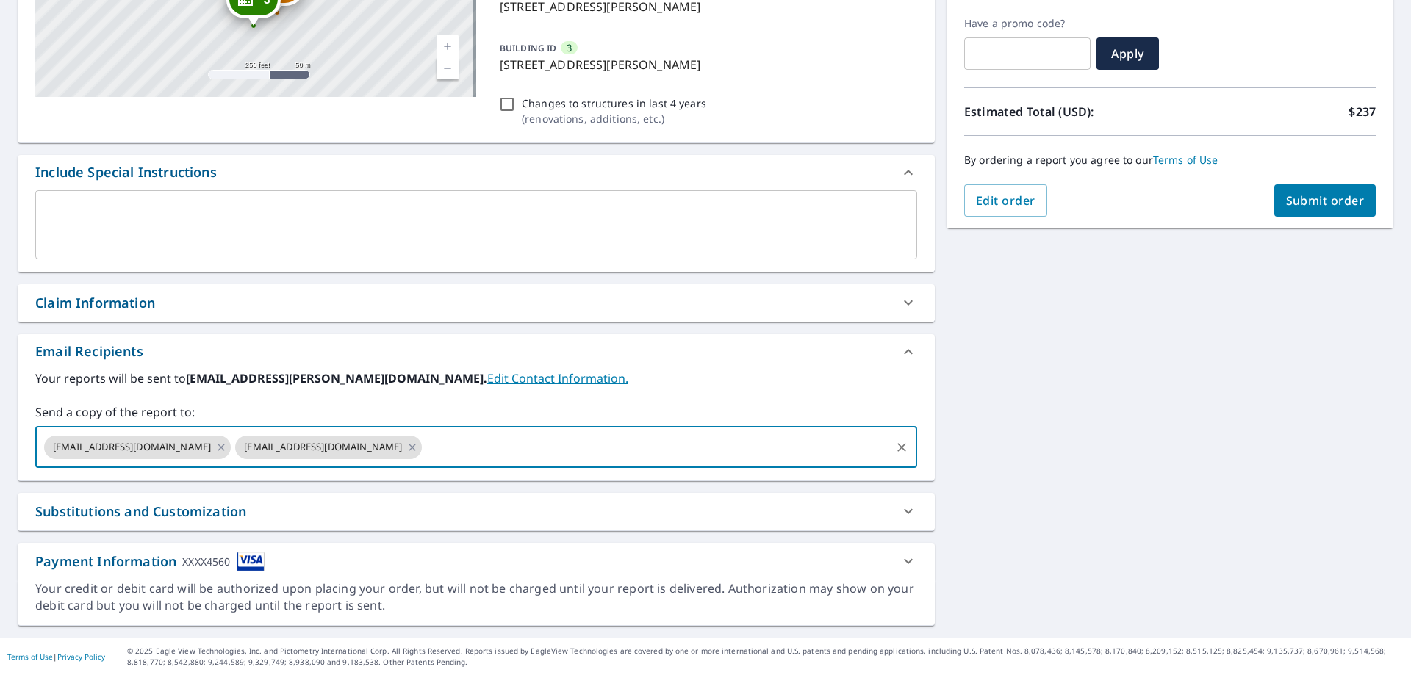
click at [442, 442] on input "text" at bounding box center [656, 448] width 464 height 28
type input "[PERSON_NAME][EMAIL_ADDRESS][PERSON_NAME][DOMAIN_NAME]"
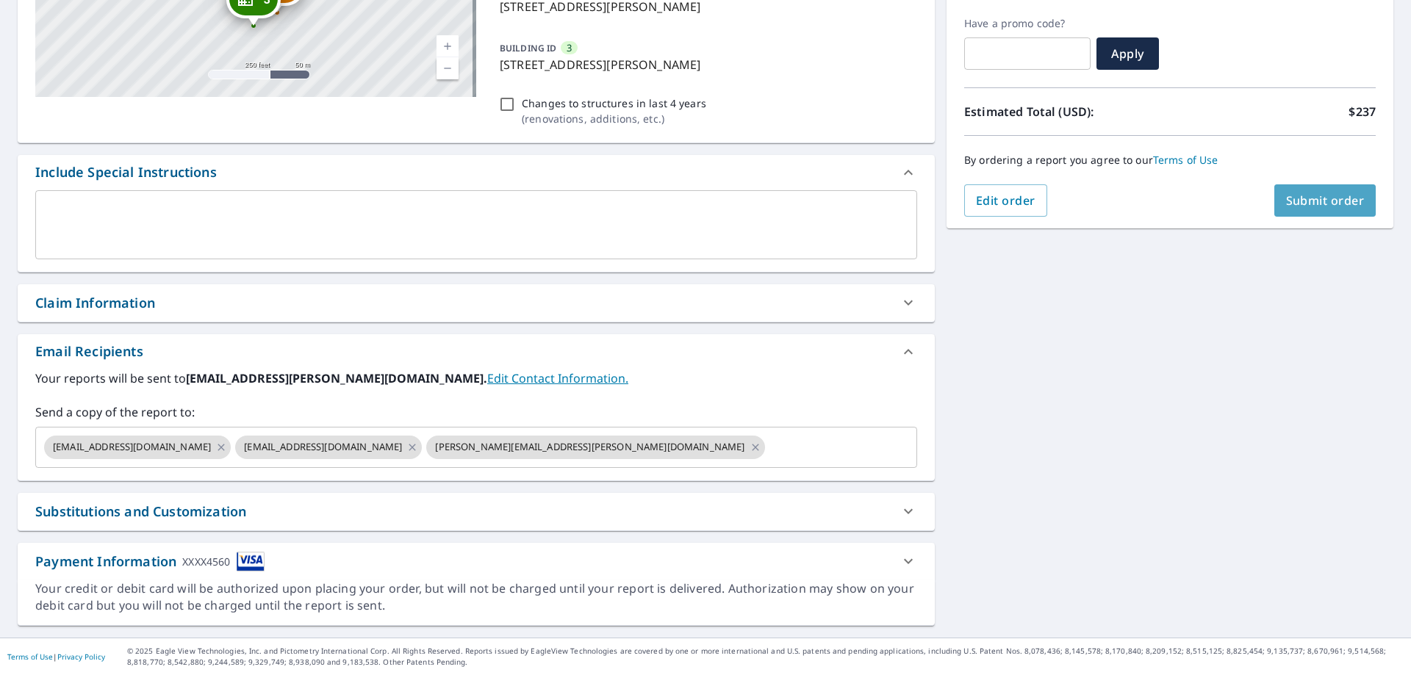
click at [1296, 201] on span "Submit order" at bounding box center [1325, 201] width 79 height 16
checkbox input "true"
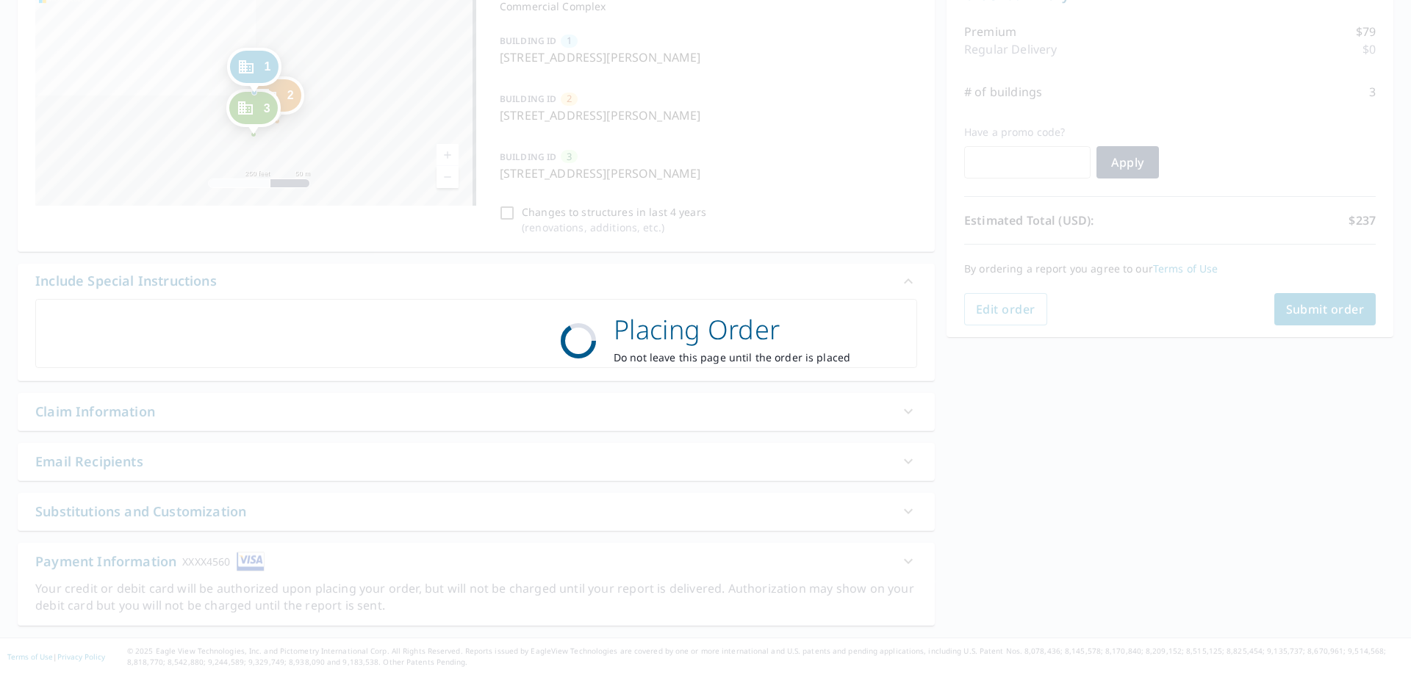
scroll to position [0, 0]
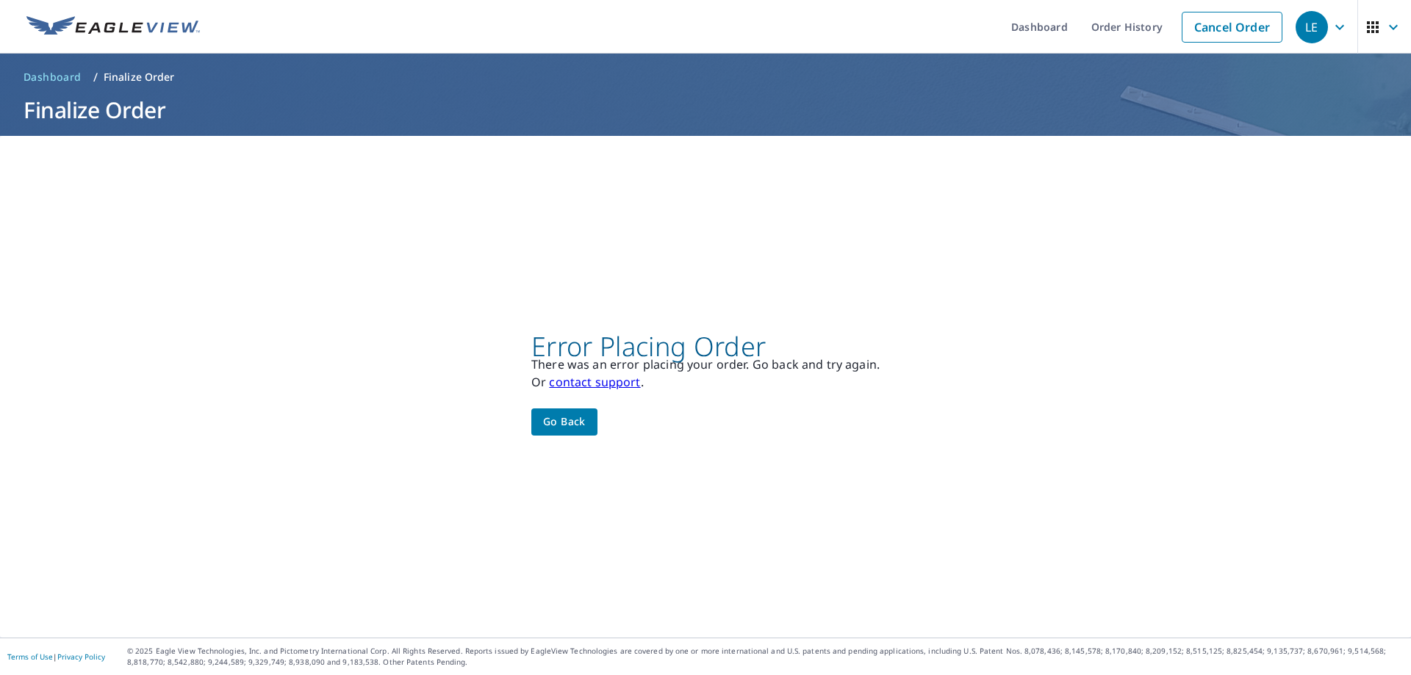
click at [558, 421] on span "Go back" at bounding box center [564, 422] width 43 height 18
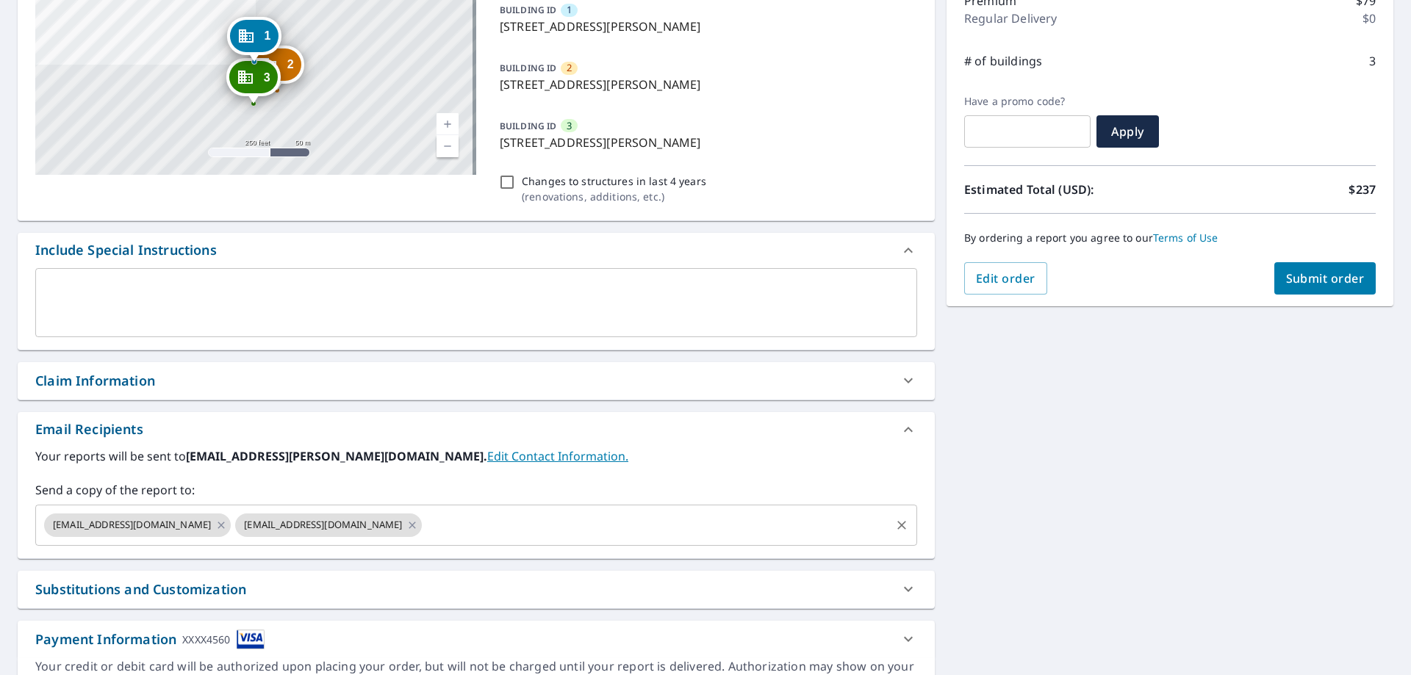
scroll to position [220, 0]
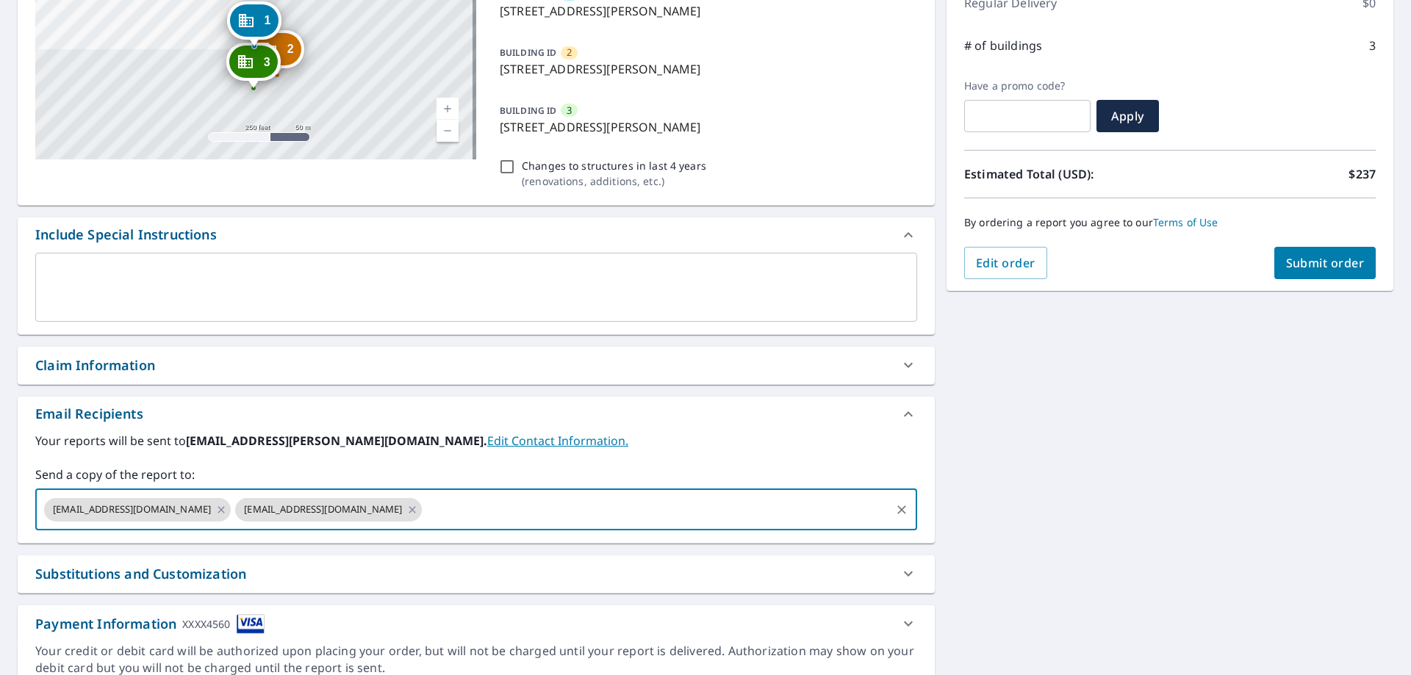
click at [456, 506] on input "text" at bounding box center [656, 510] width 464 height 28
type input "[PERSON_NAME][EMAIL_ADDRESS][PERSON_NAME][DOMAIN_NAME]"
click at [1310, 262] on span "Submit order" at bounding box center [1325, 263] width 79 height 16
checkbox input "true"
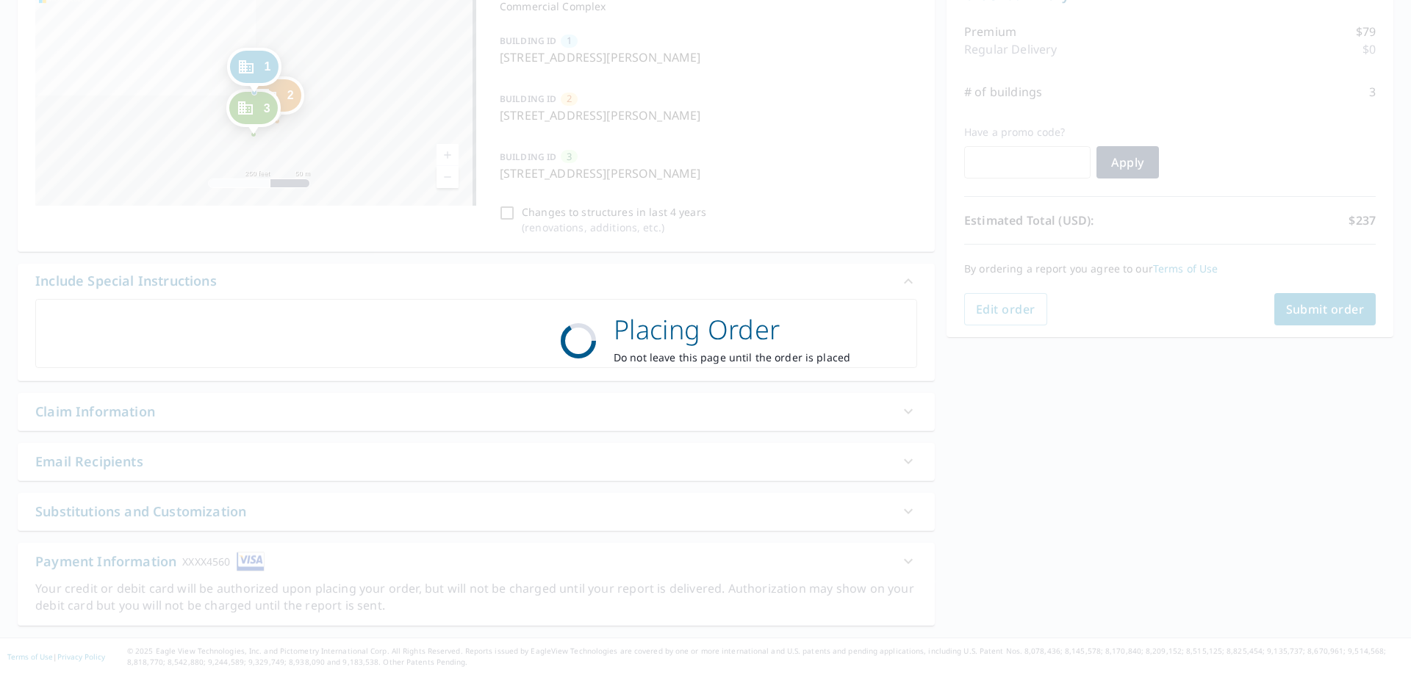
scroll to position [0, 0]
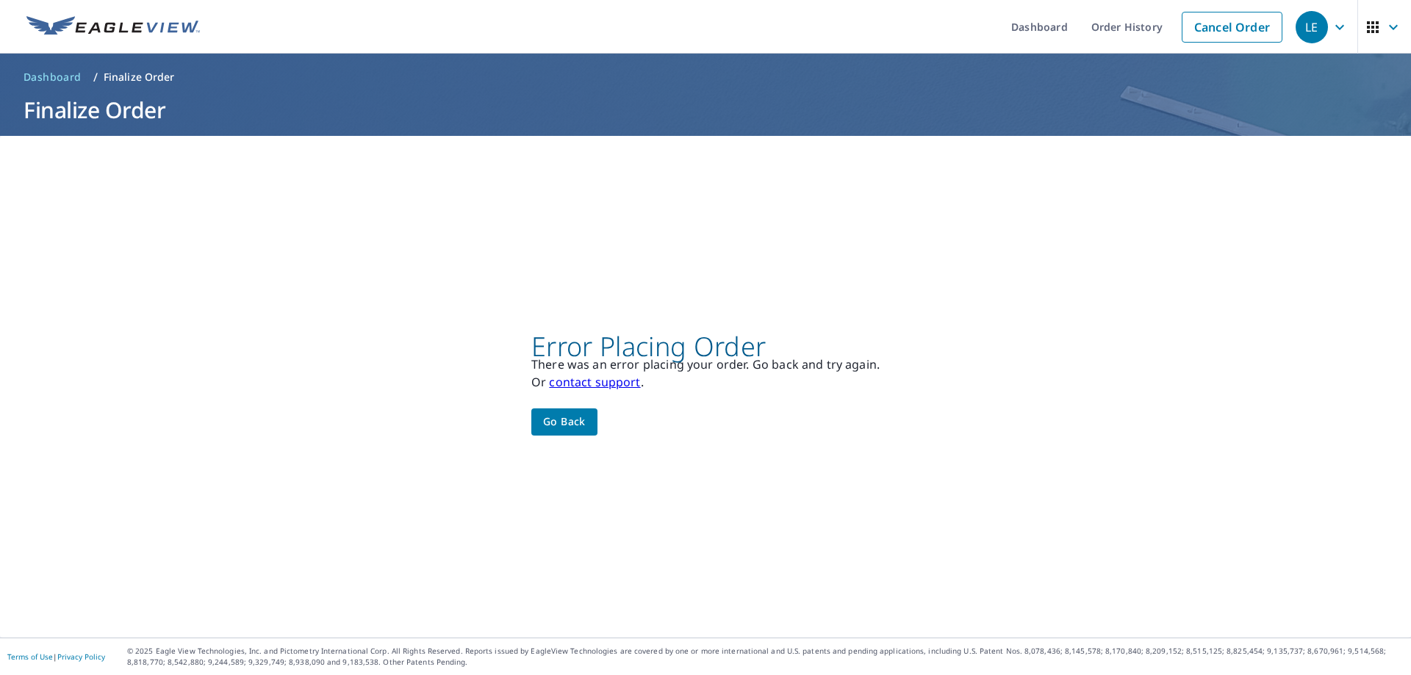
click at [514, 424] on div "Error Placing Order There was an error placing your order. Go back and try agai…" at bounding box center [705, 387] width 1411 height 502
click at [549, 418] on span "Go back" at bounding box center [564, 422] width 43 height 18
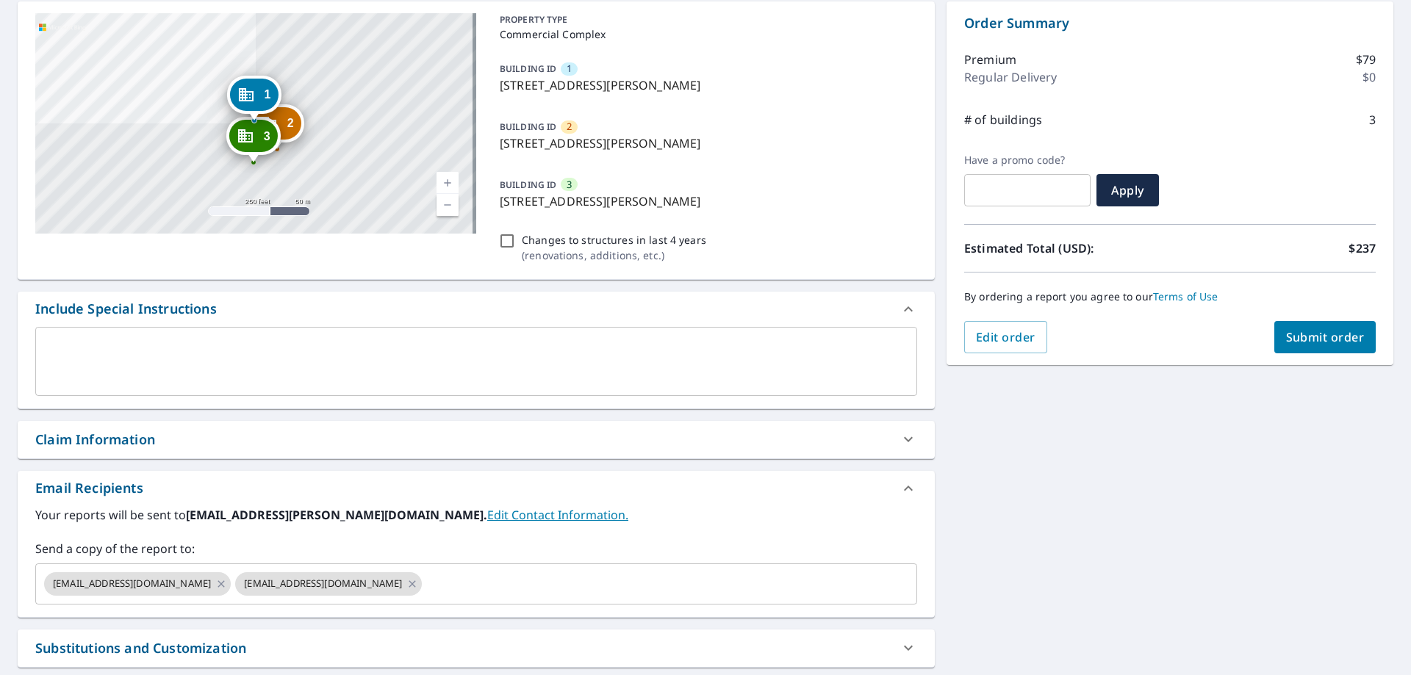
scroll to position [147, 0]
click at [7, 341] on div "2 [STREET_ADDRESS][PERSON_NAME] [GEOGRAPHIC_DATA][STREET_ADDRESS][PERSON_NAME] …" at bounding box center [705, 381] width 1411 height 785
click at [110, 345] on textarea at bounding box center [476, 361] width 861 height 42
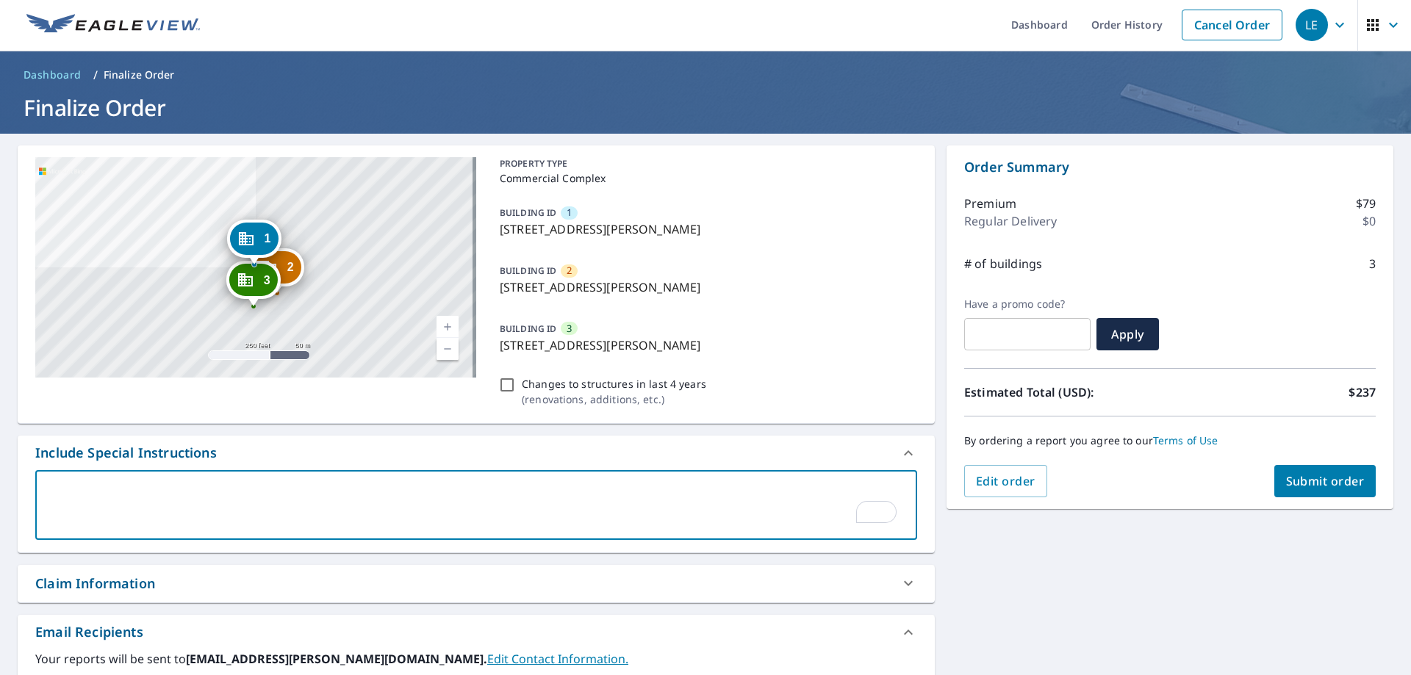
scroll to position [0, 0]
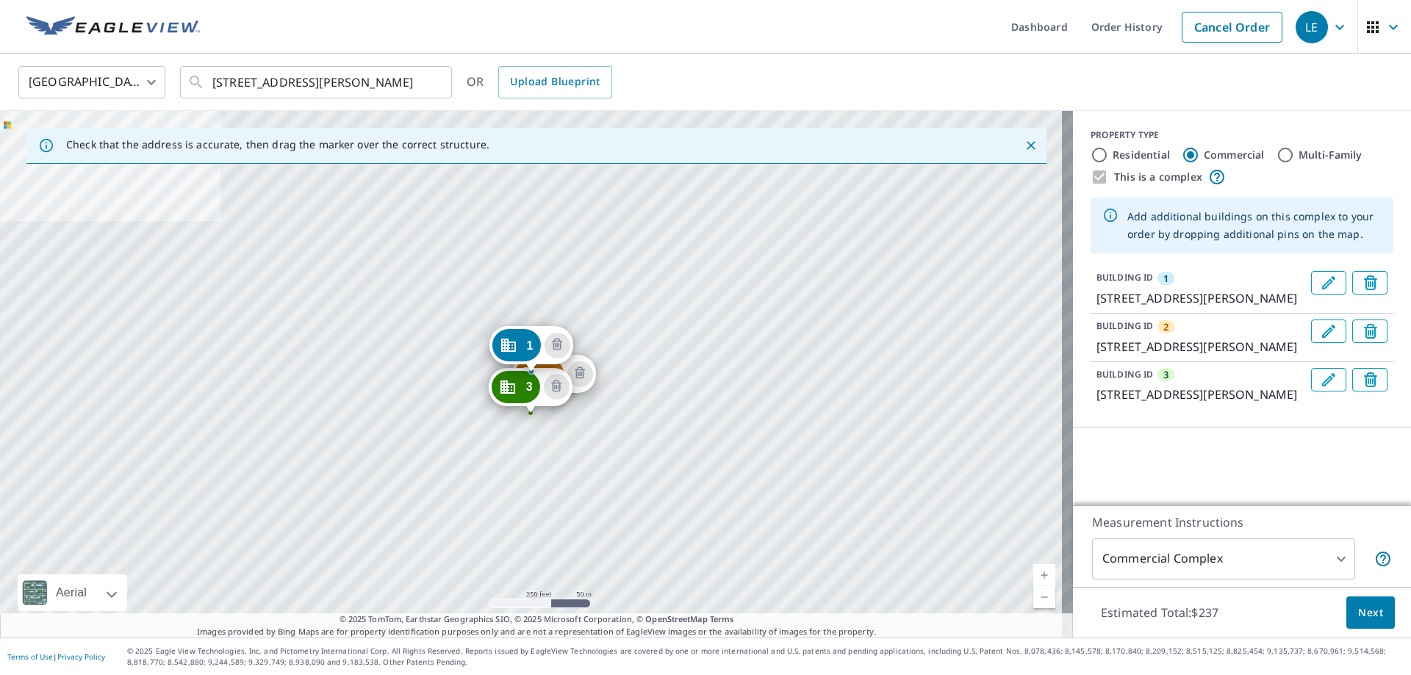
click at [1364, 390] on icon "Delete building 3" at bounding box center [1373, 382] width 18 height 18
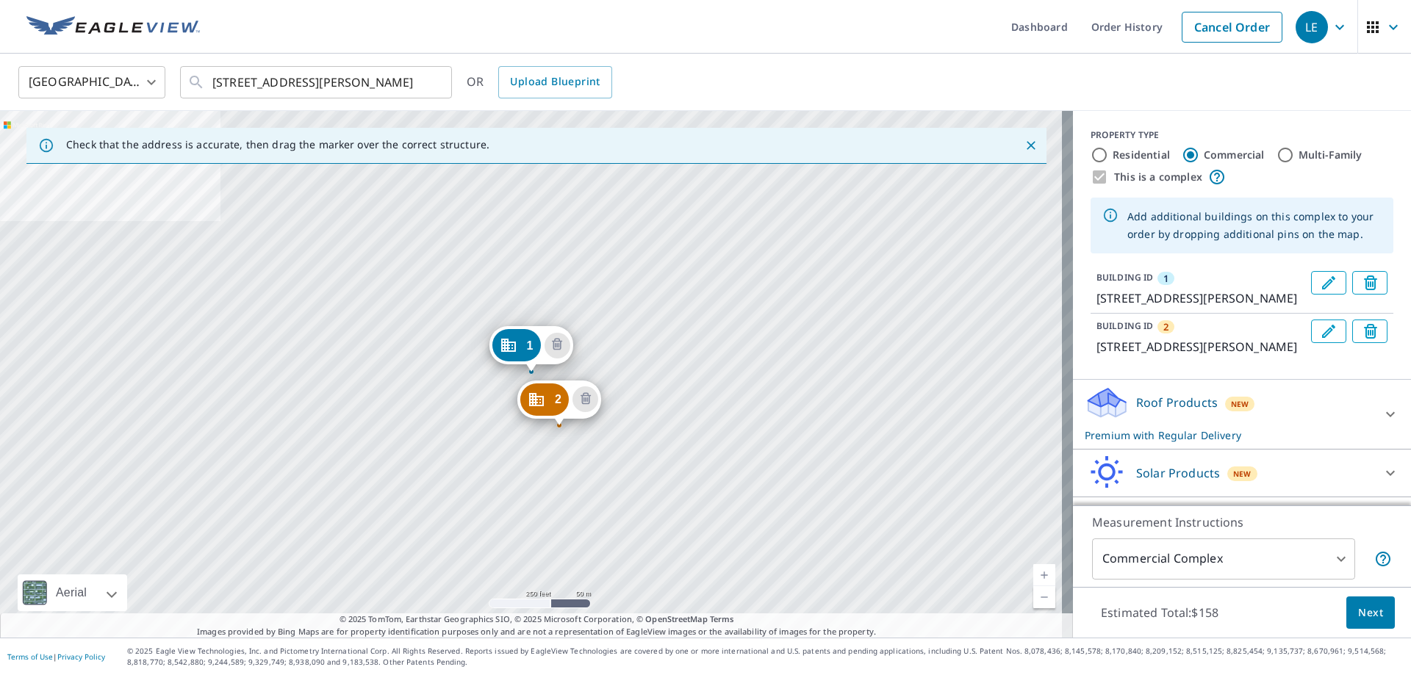
drag, startPoint x: 547, startPoint y: 376, endPoint x: 552, endPoint y: 401, distance: 25.5
click at [1360, 611] on span "Next" at bounding box center [1370, 613] width 25 height 18
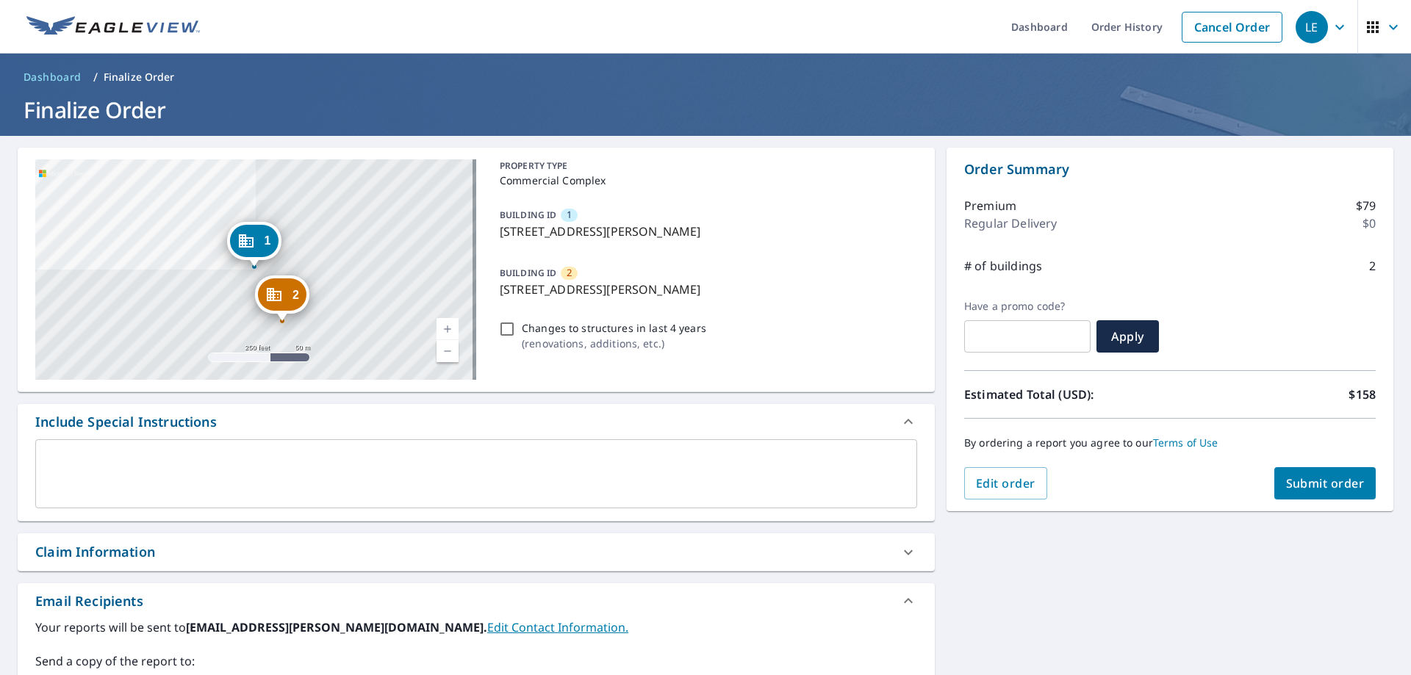
click at [121, 436] on div "Include Special Instructions" at bounding box center [476, 421] width 917 height 35
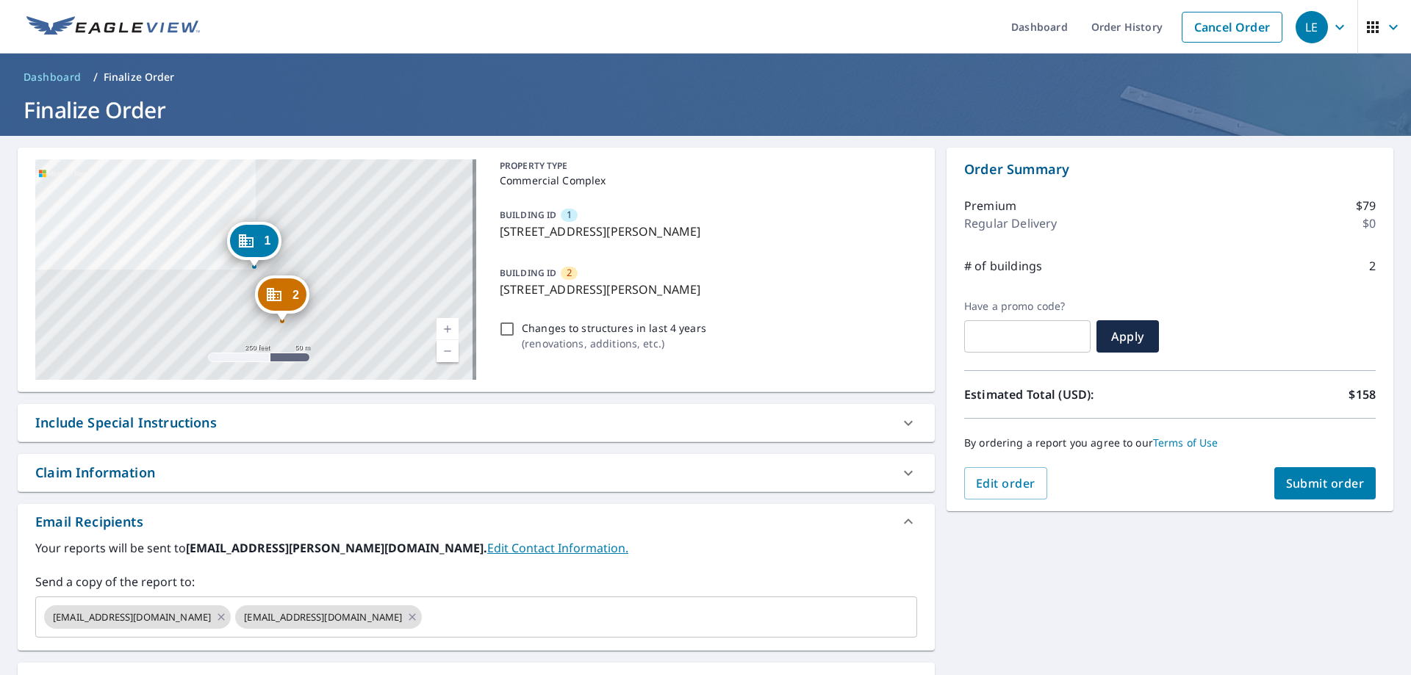
click at [92, 423] on div "Include Special Instructions" at bounding box center [126, 423] width 182 height 20
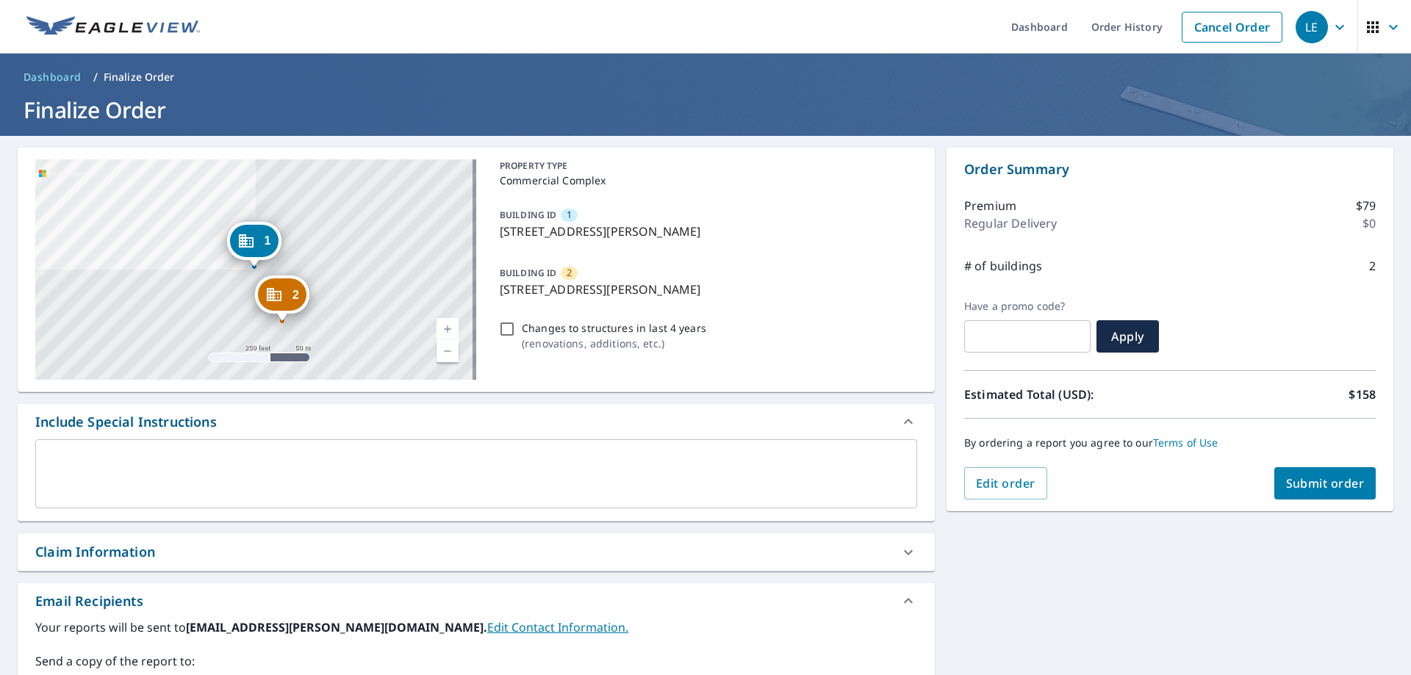
click at [55, 456] on textarea at bounding box center [476, 474] width 861 height 42
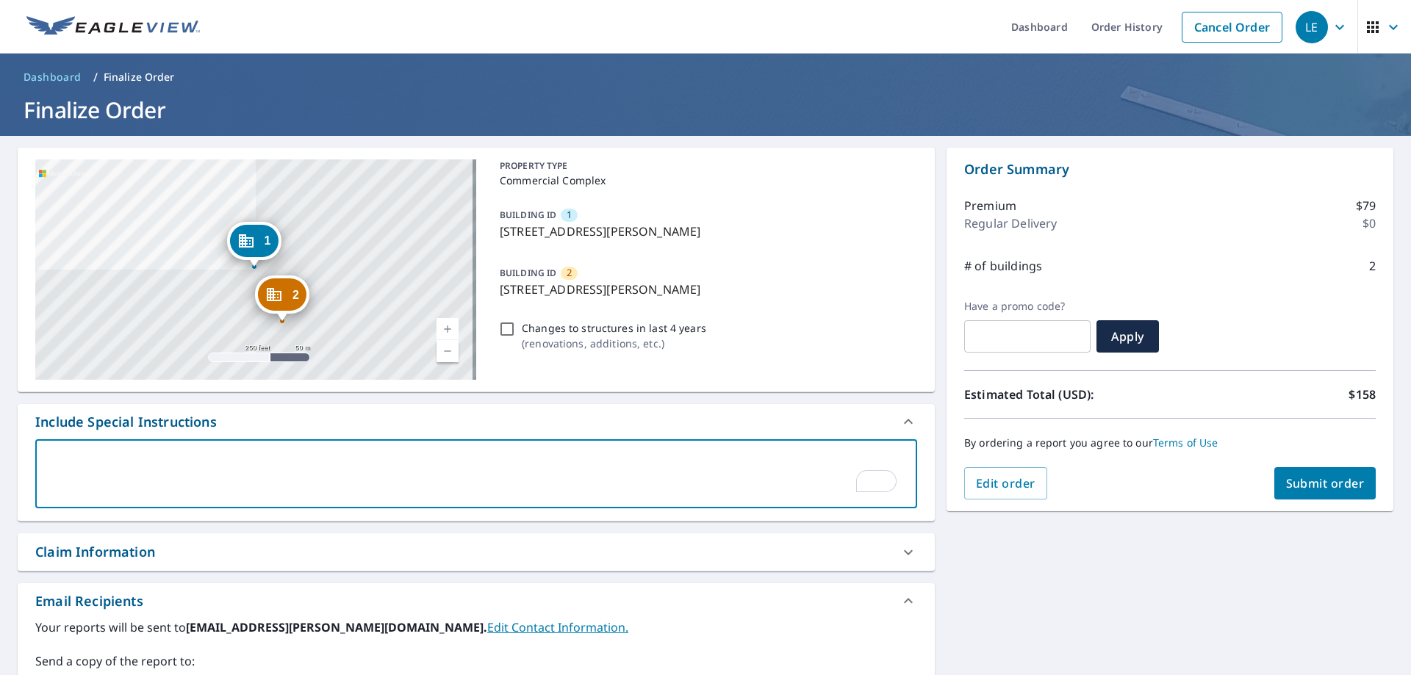
type textarea "T"
type textarea "x"
checkbox input "true"
type textarea "Th"
type textarea "x"
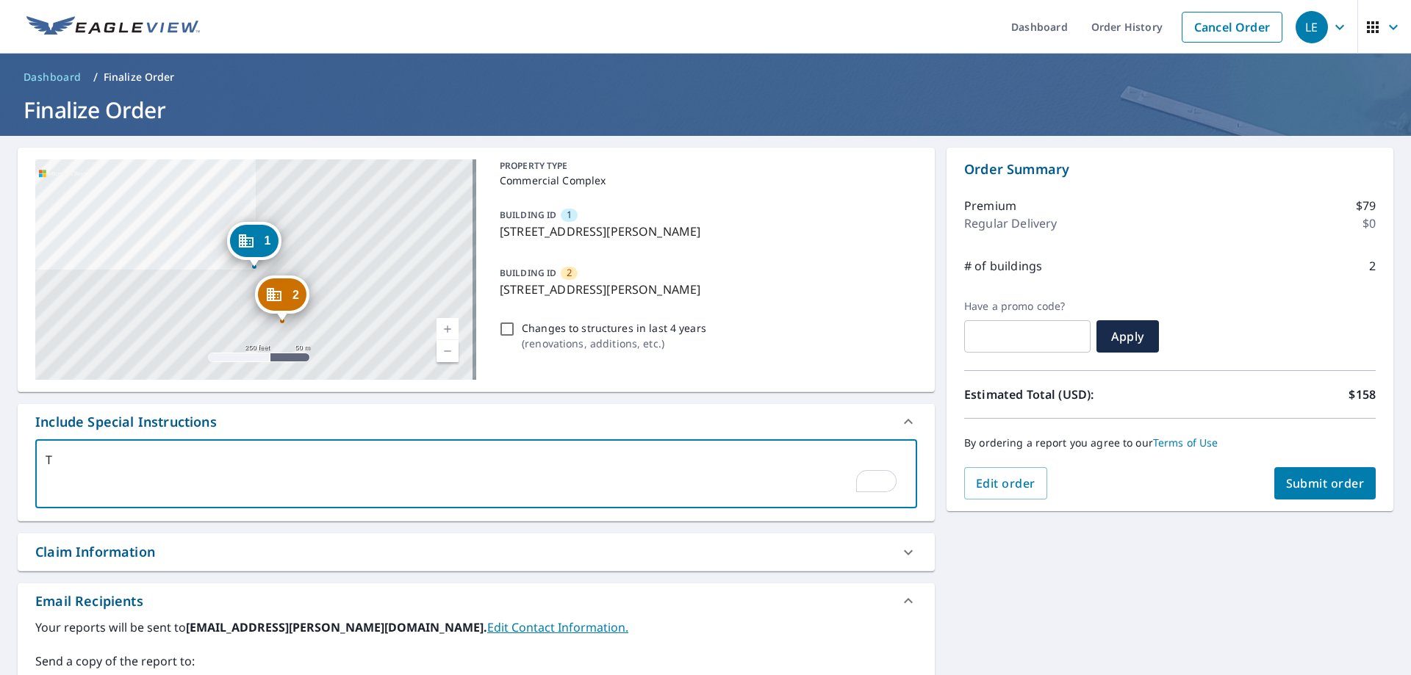
checkbox input "true"
type textarea "Thi"
type textarea "x"
checkbox input "true"
type textarea "This"
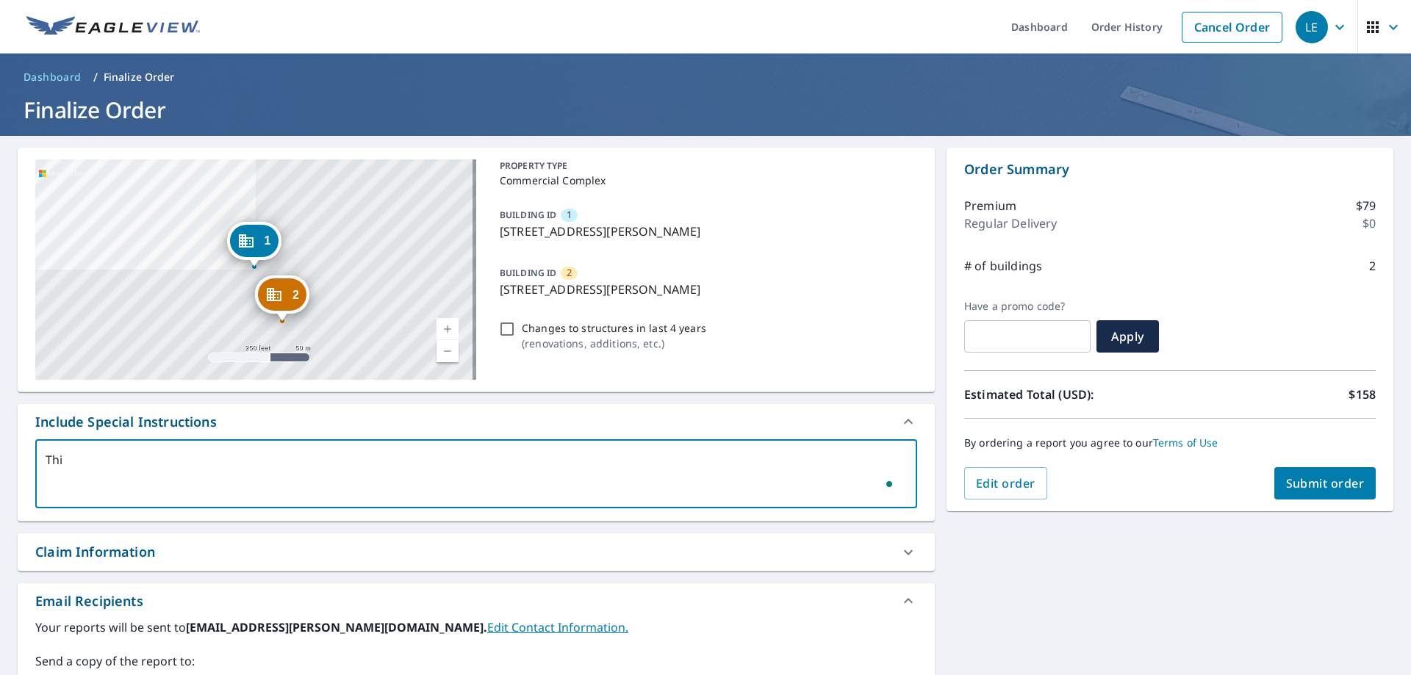
type textarea "x"
checkbox input "true"
type textarea "This"
type textarea "x"
checkbox input "true"
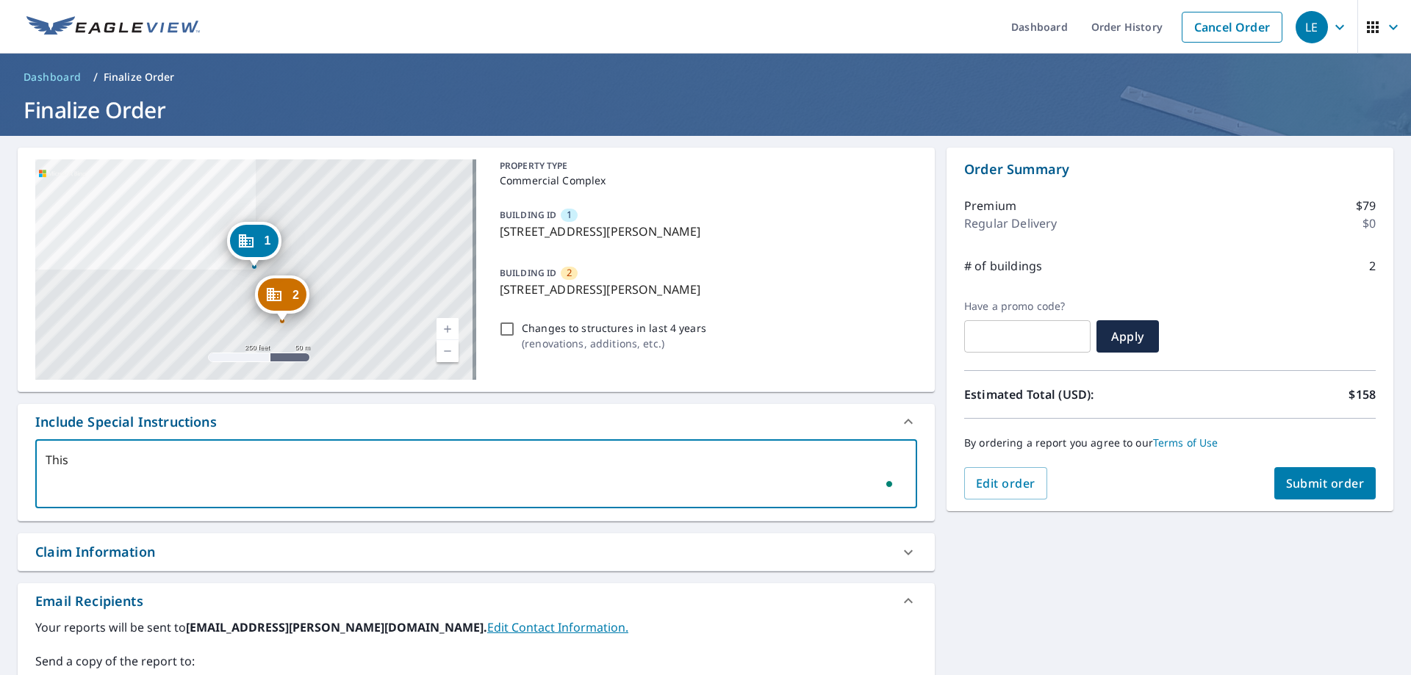
type textarea "This i"
type textarea "x"
checkbox input "true"
type textarea "This is"
type textarea "x"
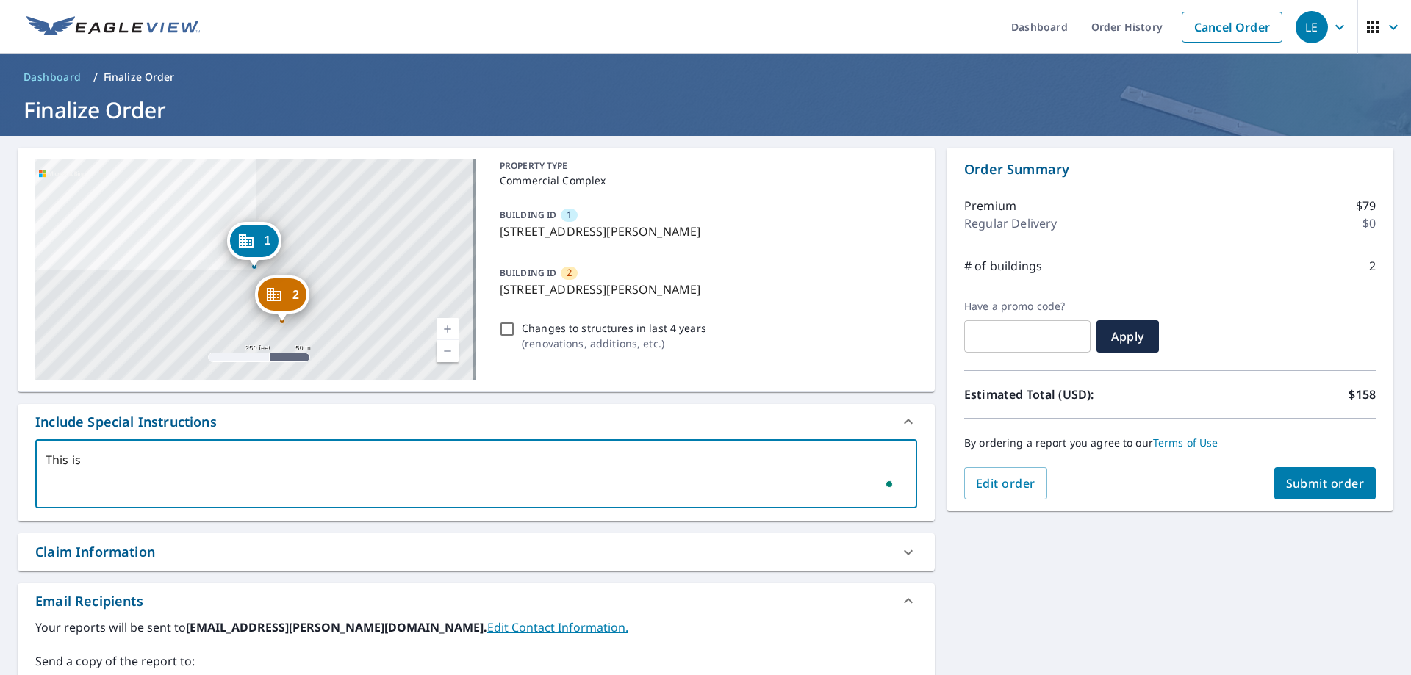
checkbox input "true"
type textarea "This is"
type textarea "x"
checkbox input "true"
type textarea "This is a"
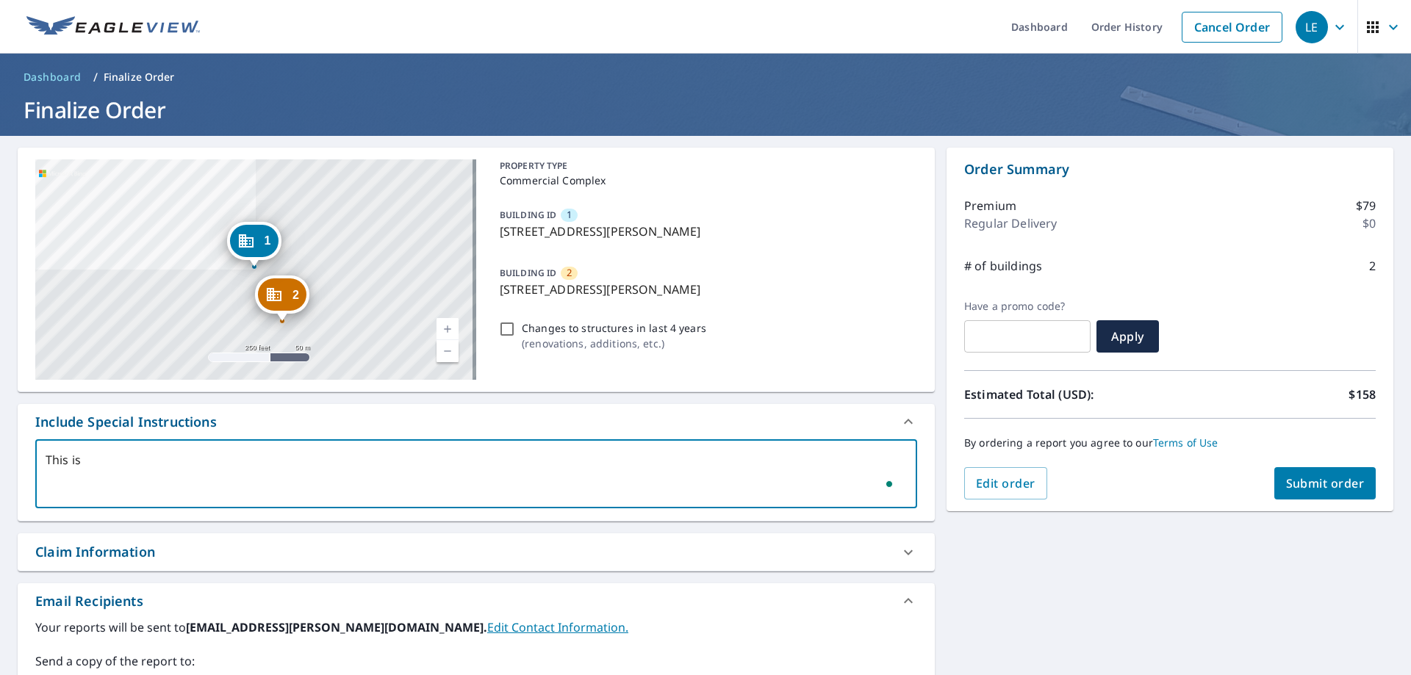
type textarea "x"
checkbox input "true"
type textarea "This is a"
type textarea "x"
checkbox input "true"
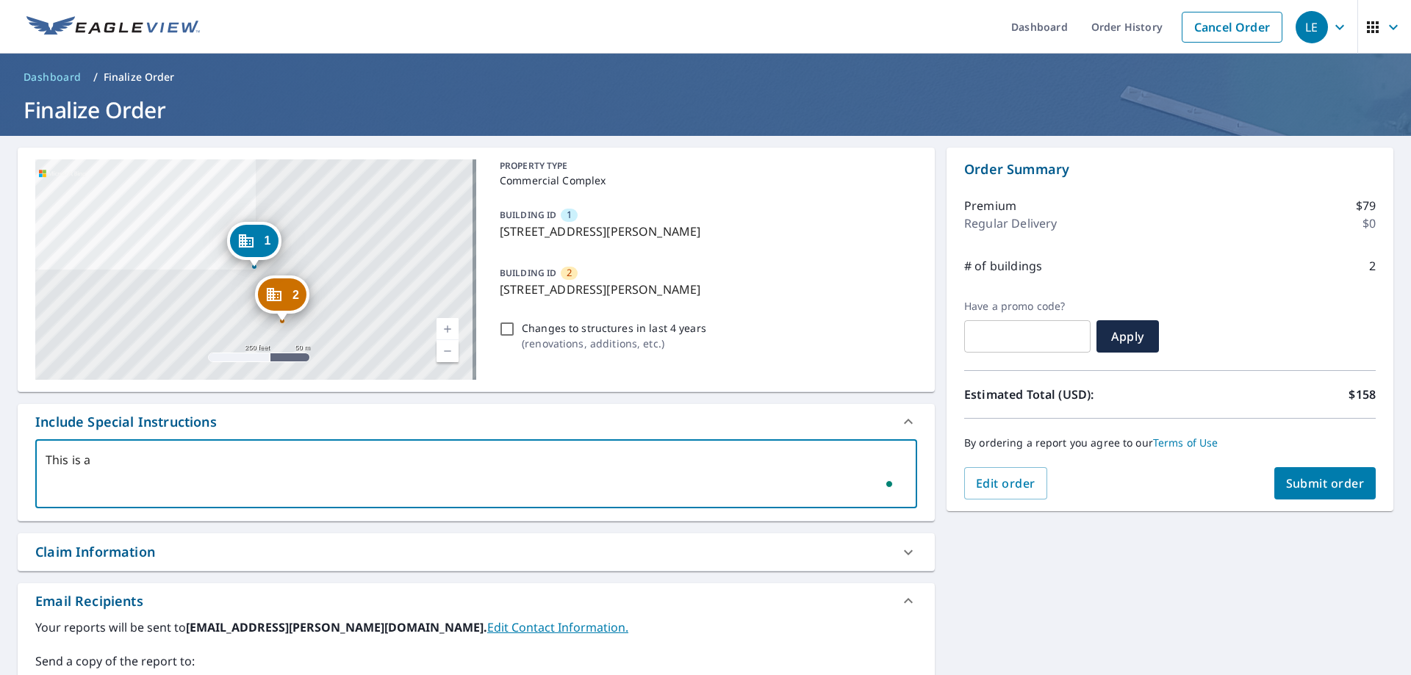
type textarea "This is a h"
type textarea "x"
checkbox input "true"
type textarea "This is a ho"
type textarea "x"
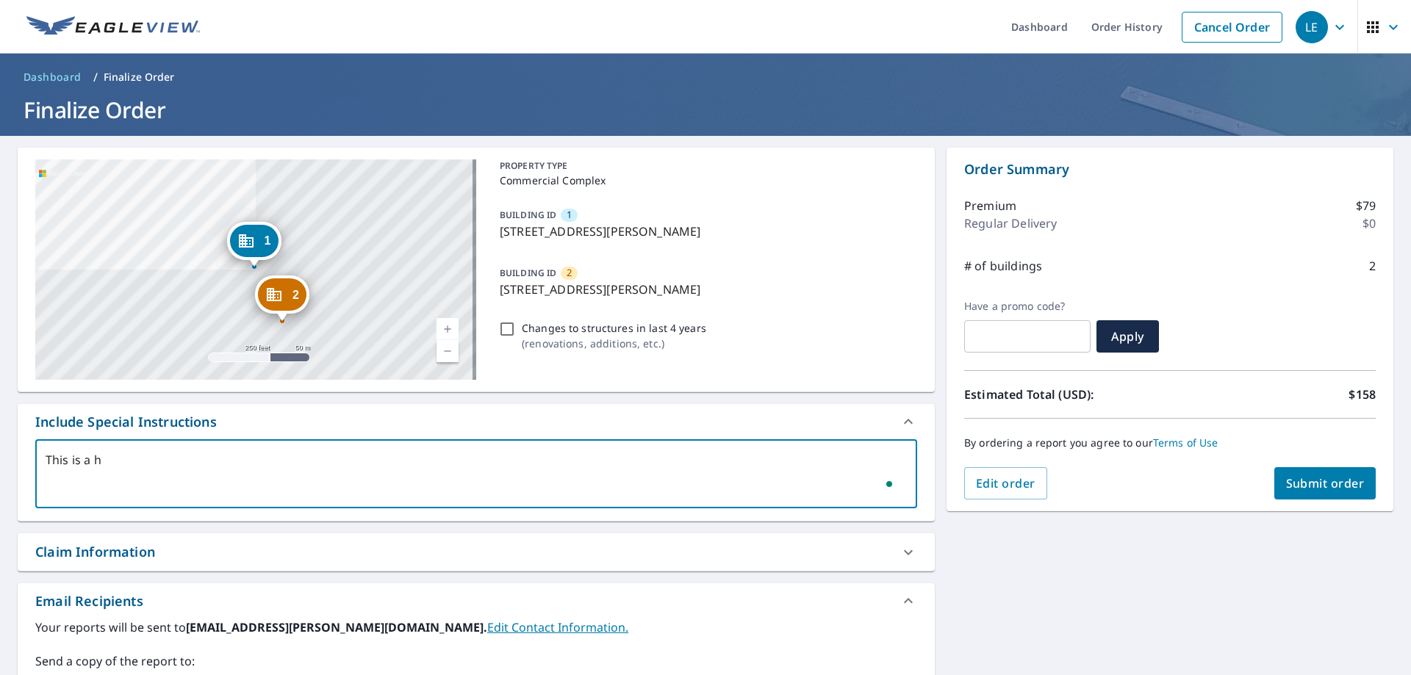
checkbox input "true"
type textarea "This is a hot"
type textarea "x"
checkbox input "true"
type textarea "This is a hote"
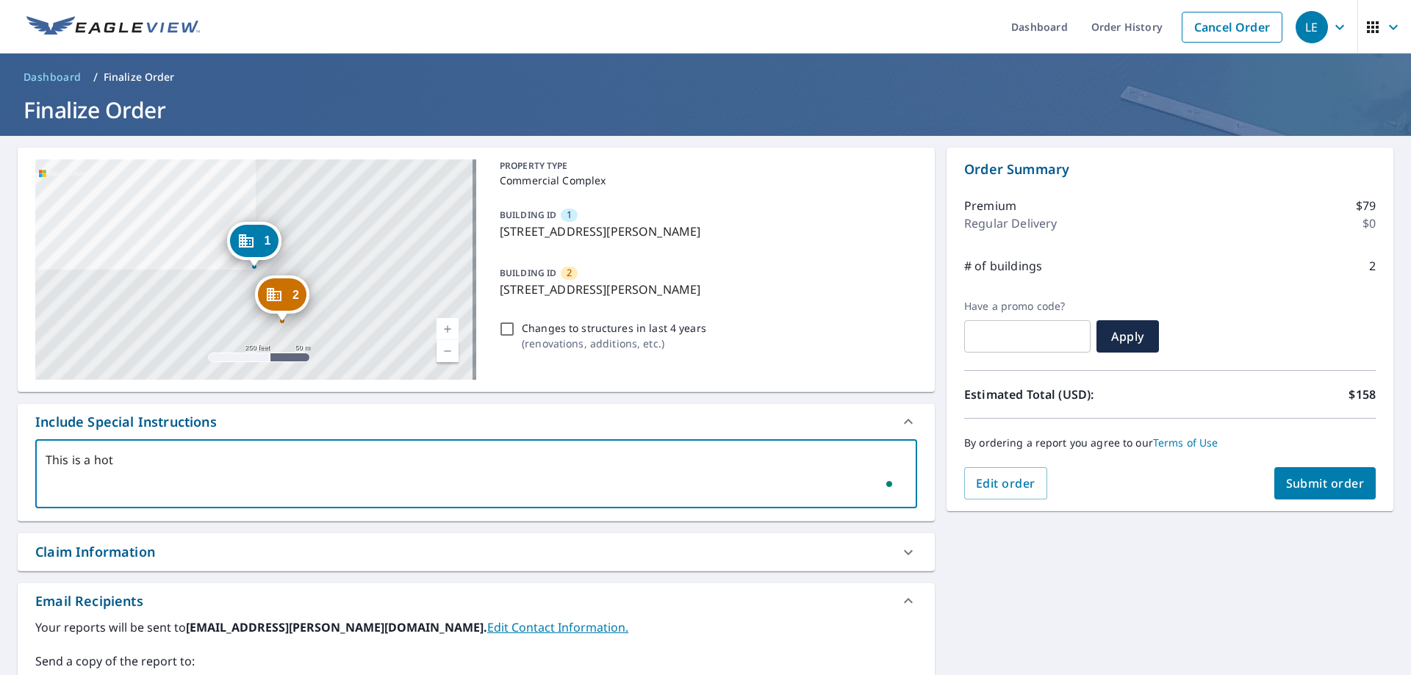
type textarea "x"
checkbox input "true"
type textarea "This is a hotel;"
type textarea "x"
checkbox input "true"
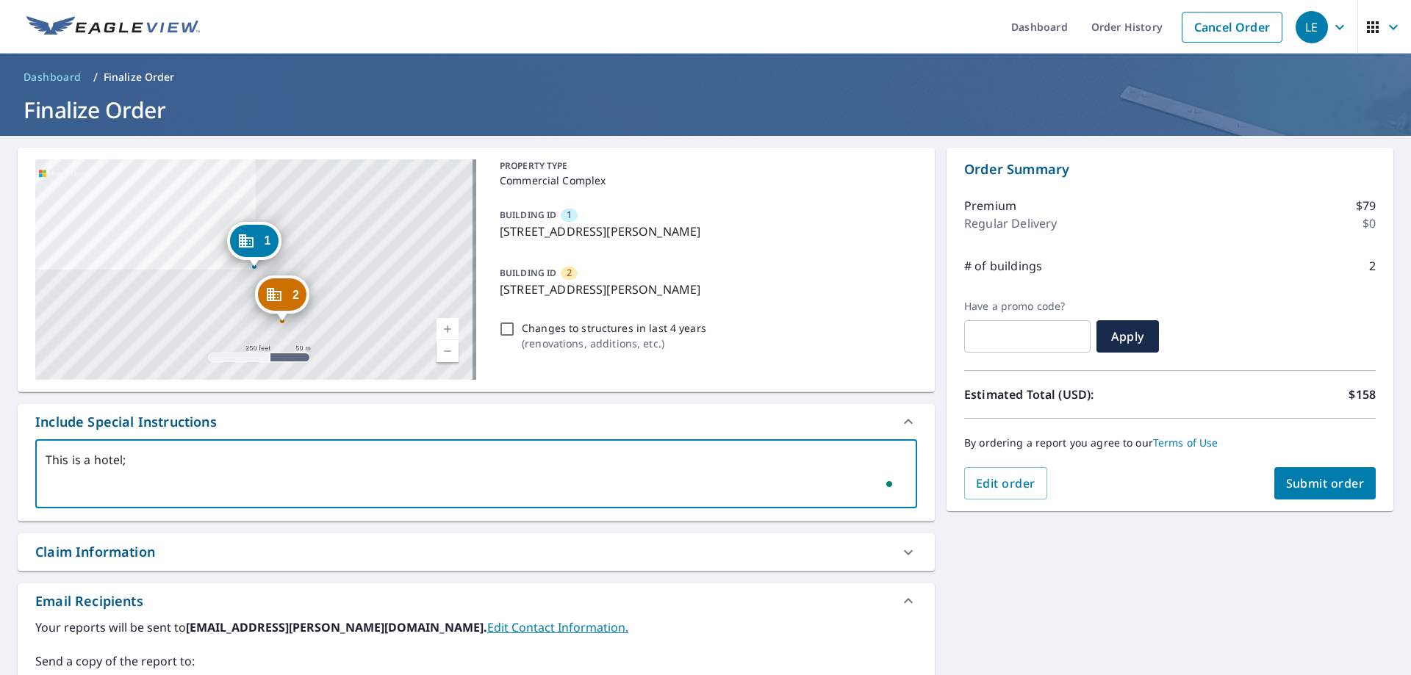
type textarea "This is a hotel"
type textarea "x"
checkbox input "true"
type textarea "This is a hote"
type textarea "x"
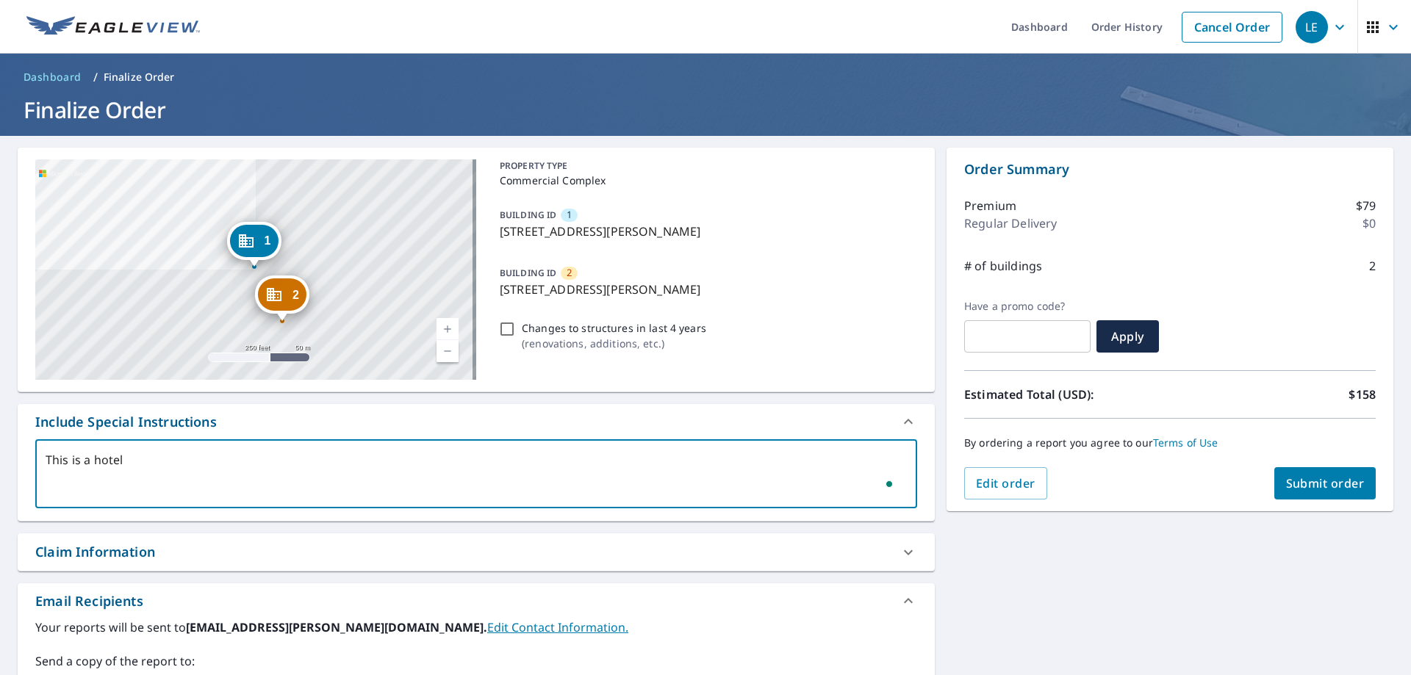
checkbox input "true"
type textarea "This is a hote"
type textarea "x"
checkbox input "true"
type textarea "This is a hote"
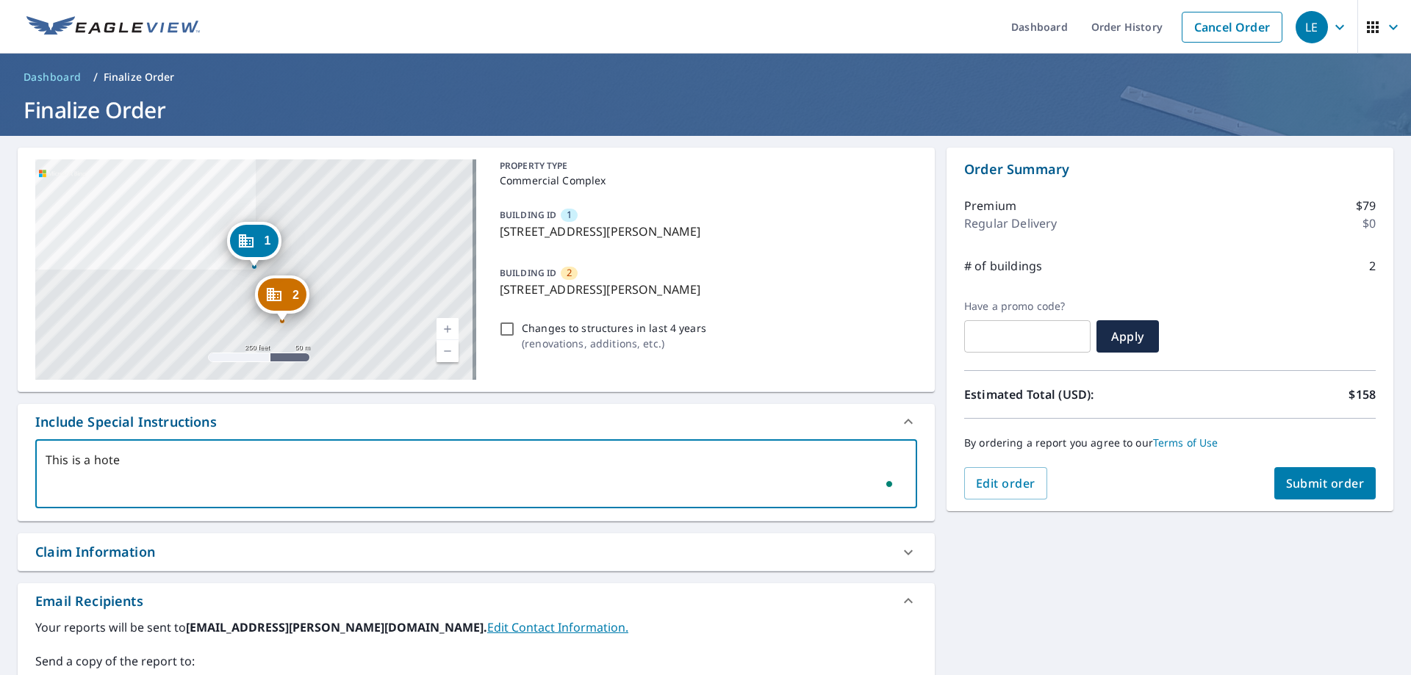
type textarea "x"
checkbox input "true"
type textarea "This is a hotel"
type textarea "x"
checkbox input "true"
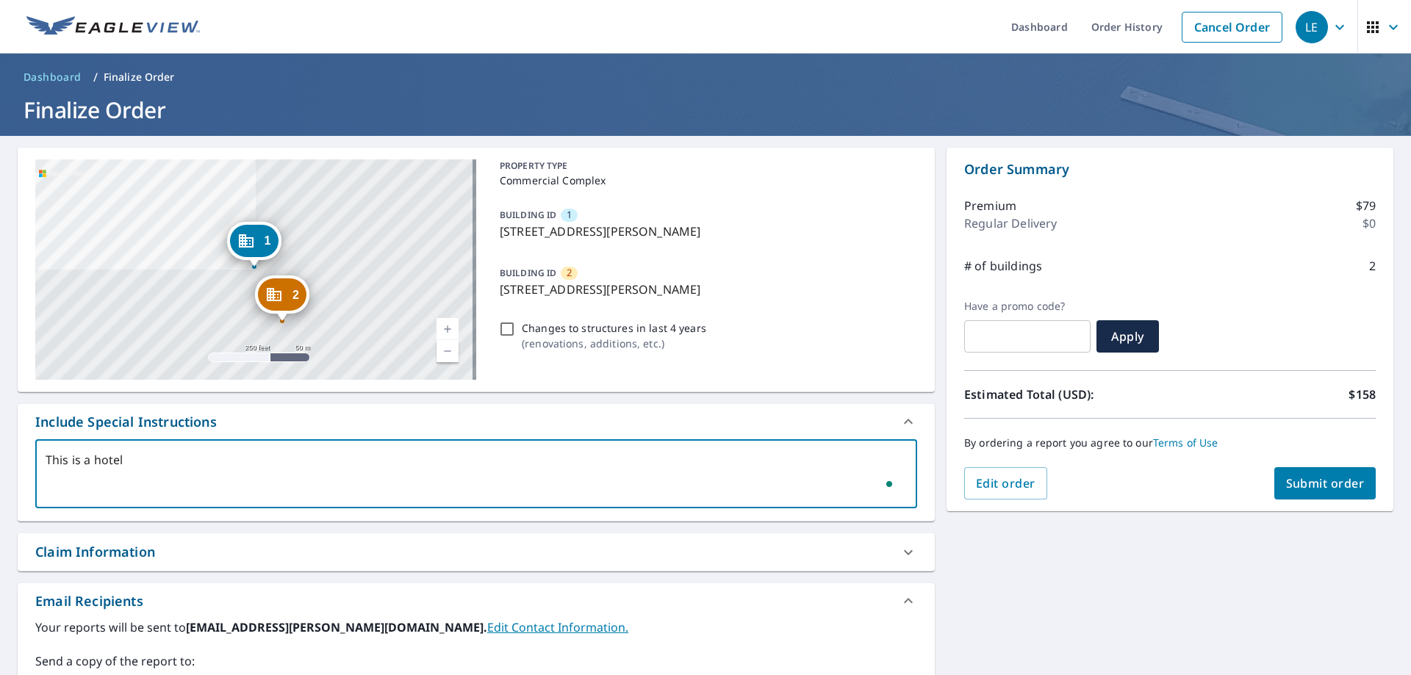
type textarea "This is a hotel"
type textarea "x"
checkbox input "true"
type textarea "This is a hotel w"
type textarea "x"
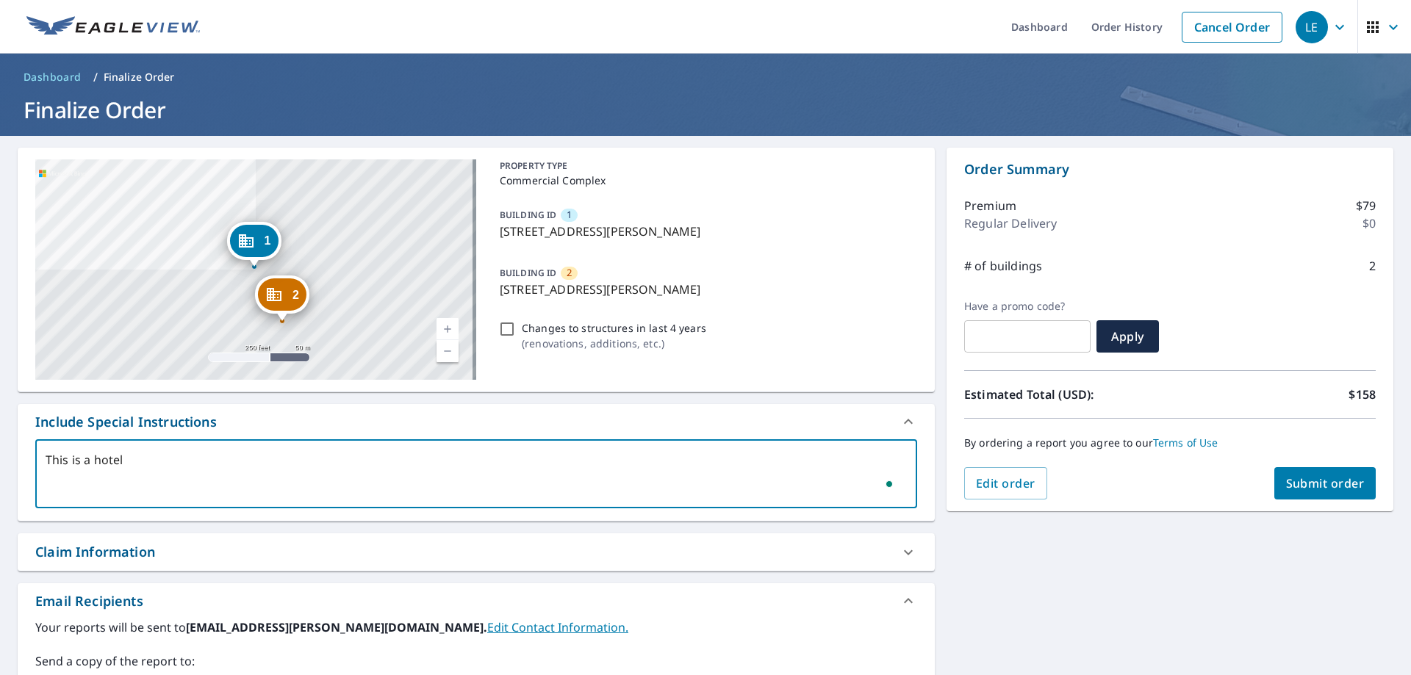
checkbox input "true"
type textarea "This is a hotel we"
type textarea "x"
checkbox input "true"
type textarea "This is a hotel we"
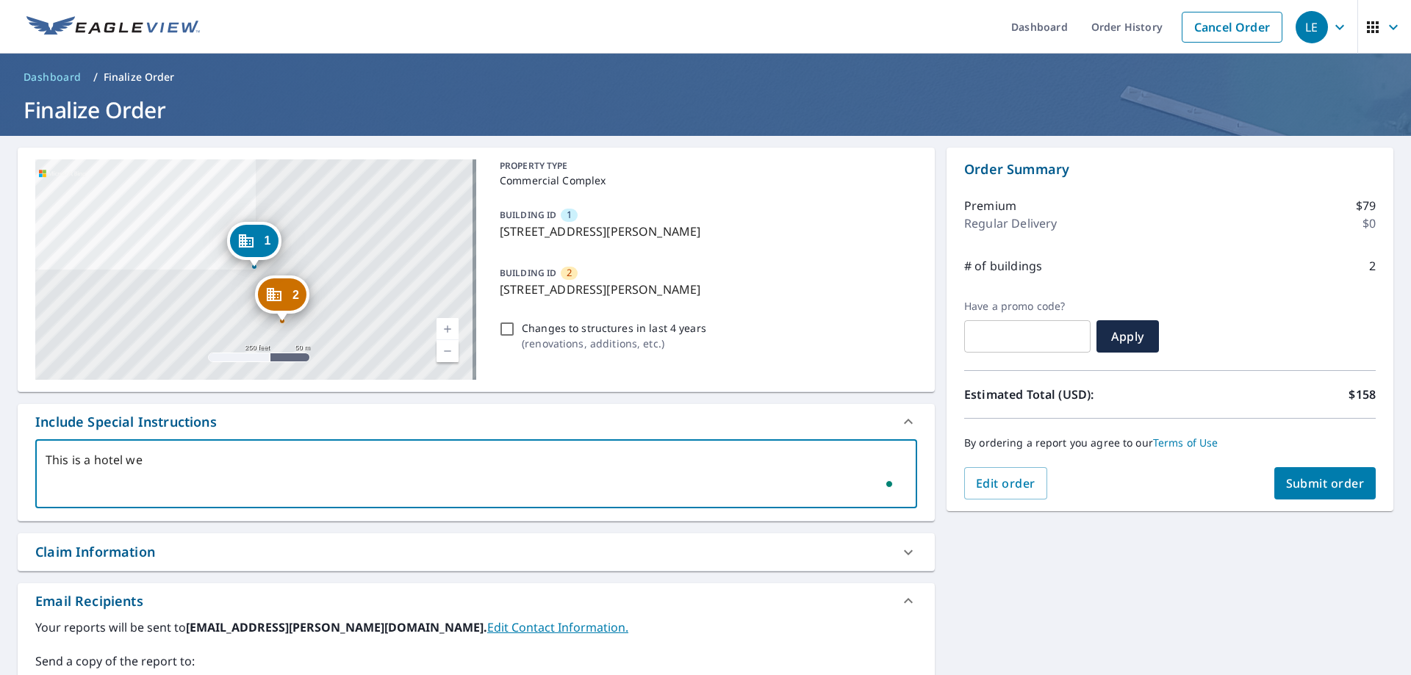
type textarea "x"
checkbox input "true"
type textarea "This is a hotel we n"
type textarea "x"
checkbox input "true"
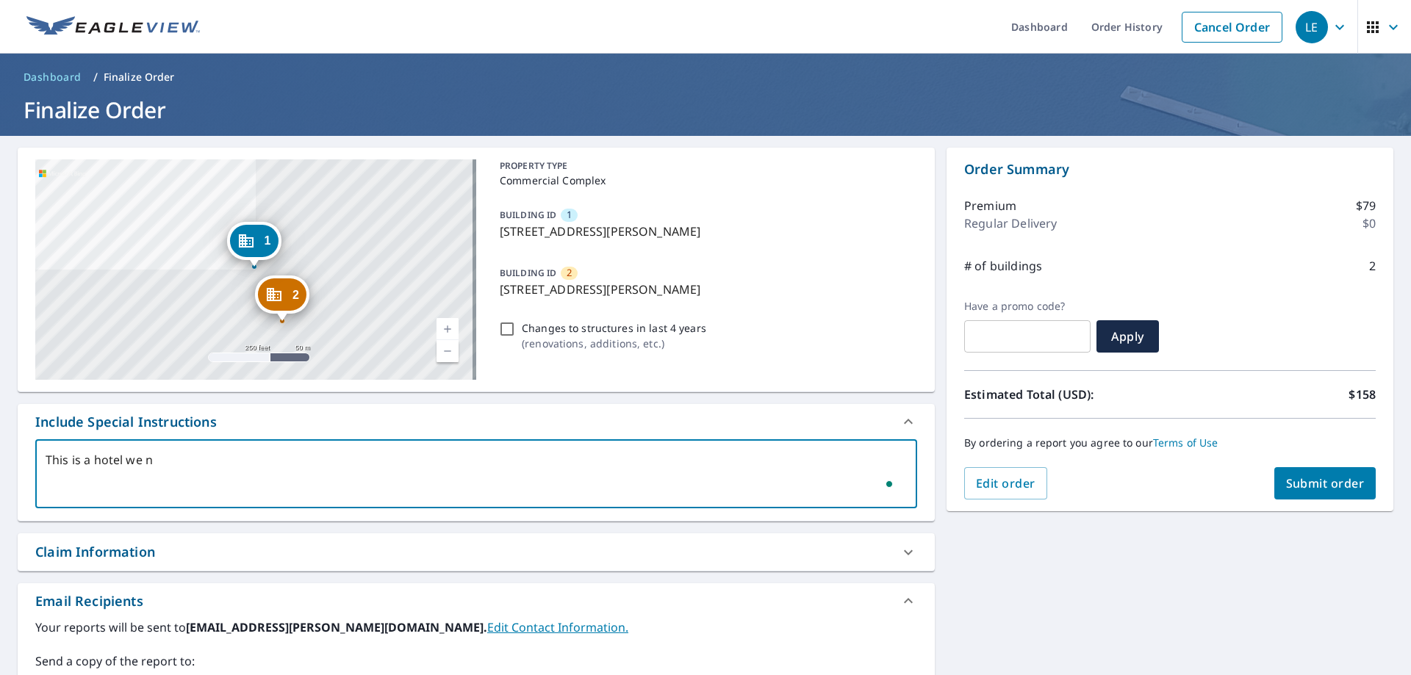
type textarea "This is a hotel we ne"
type textarea "x"
checkbox input "true"
type textarea "This is a hotel we nee"
type textarea "x"
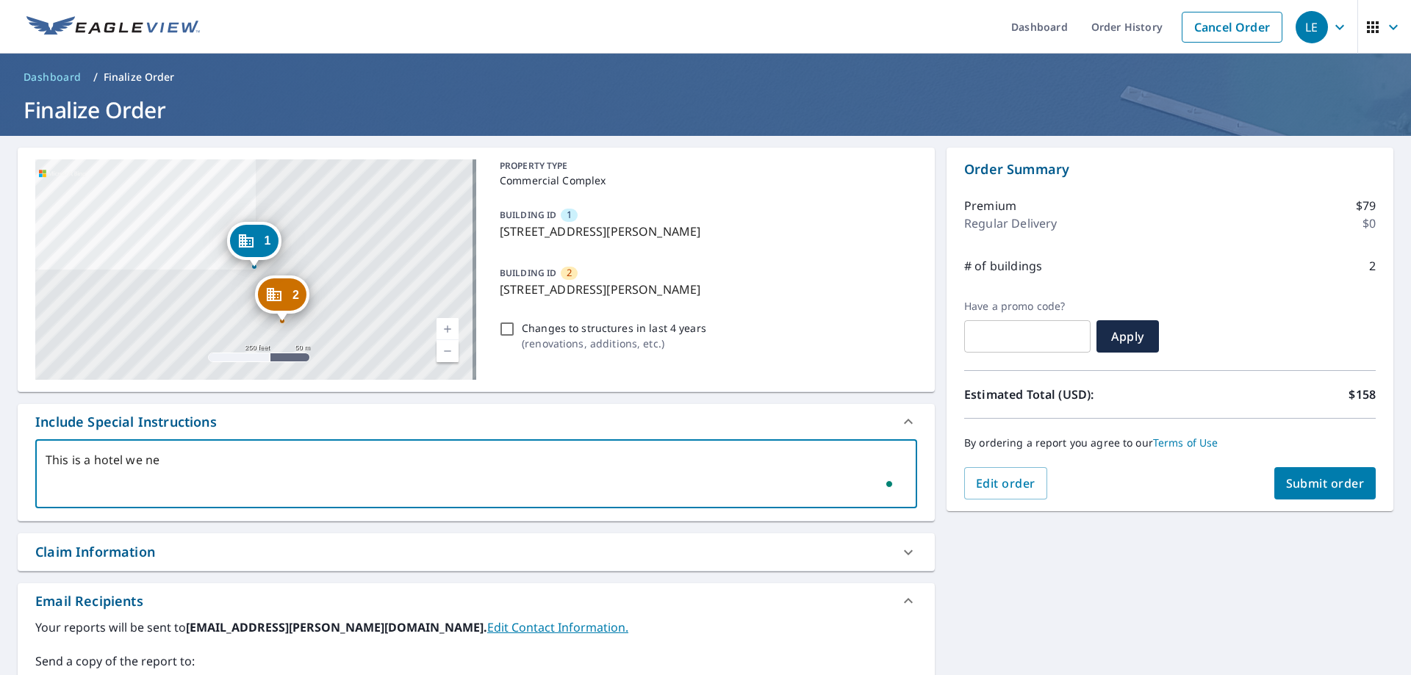
checkbox input "true"
type textarea "This is a hotel we need"
type textarea "x"
checkbox input "true"
type textarea "This is a hotel we need"
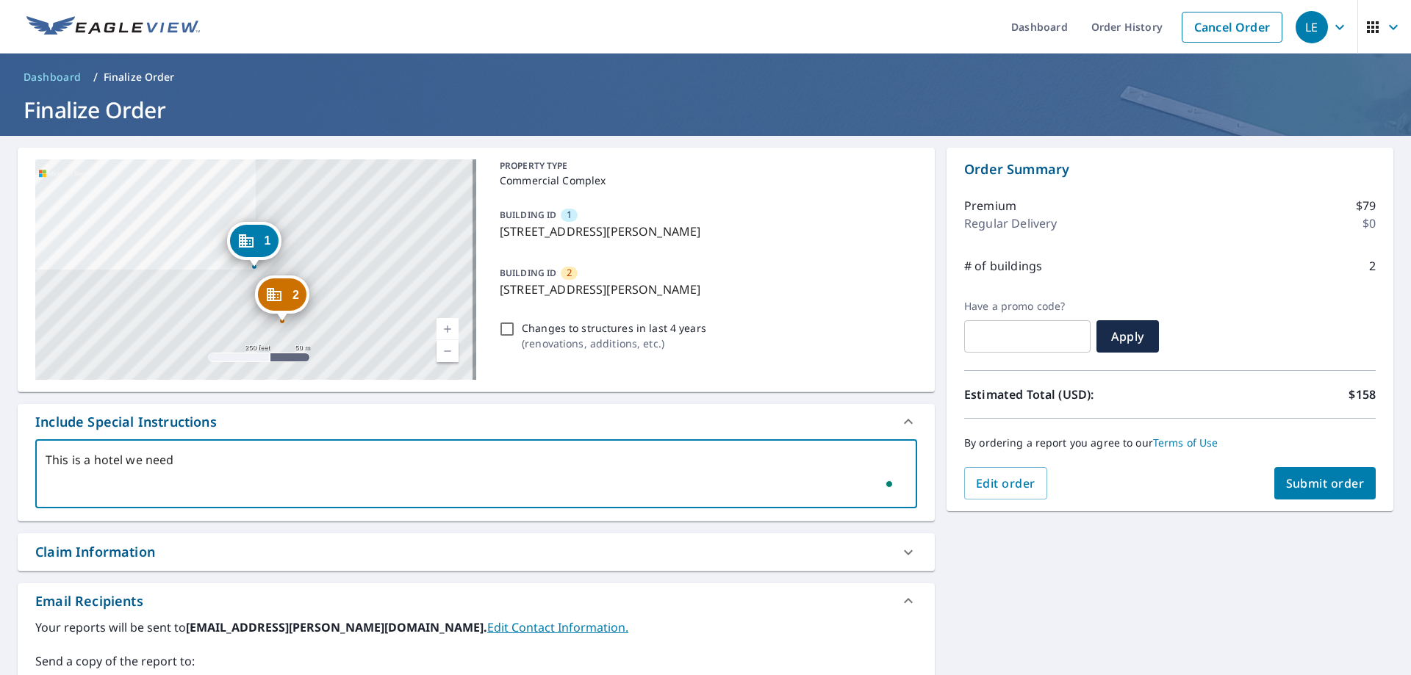
type textarea "x"
checkbox input "true"
type textarea "This is a hotel we need t"
type textarea "x"
checkbox input "true"
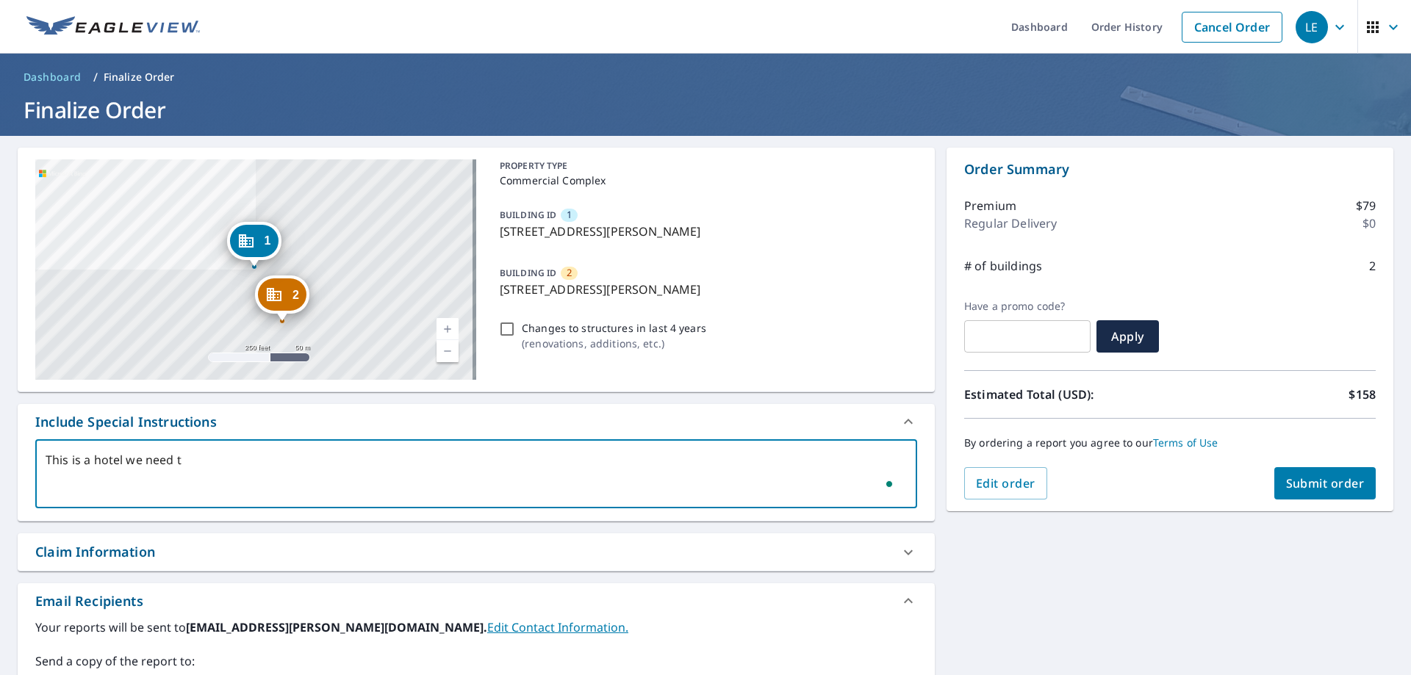
type textarea "This is a hotel we need th"
type textarea "x"
checkbox input "true"
type textarea "This is a hotel we need the"
type textarea "x"
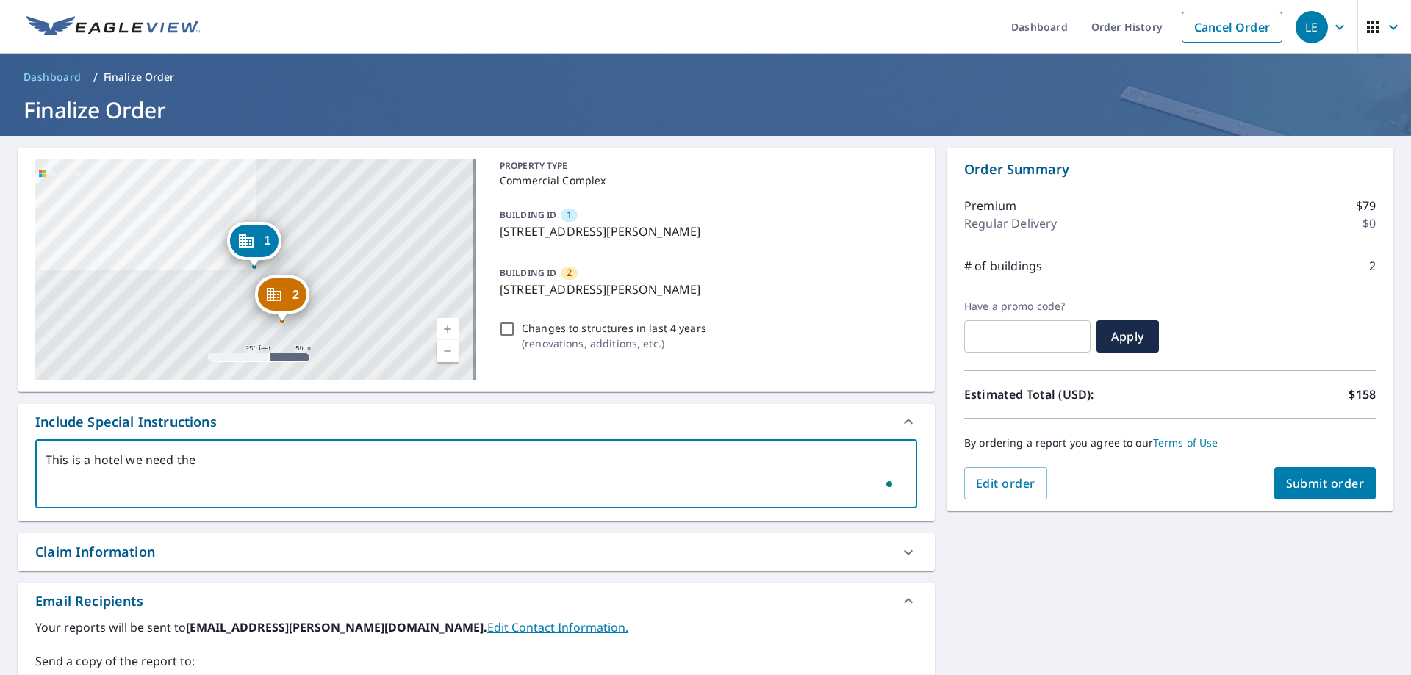
checkbox input "true"
type textarea "This is a hotel we need the"
type textarea "x"
checkbox input "true"
type textarea "This is a hotel we need the m"
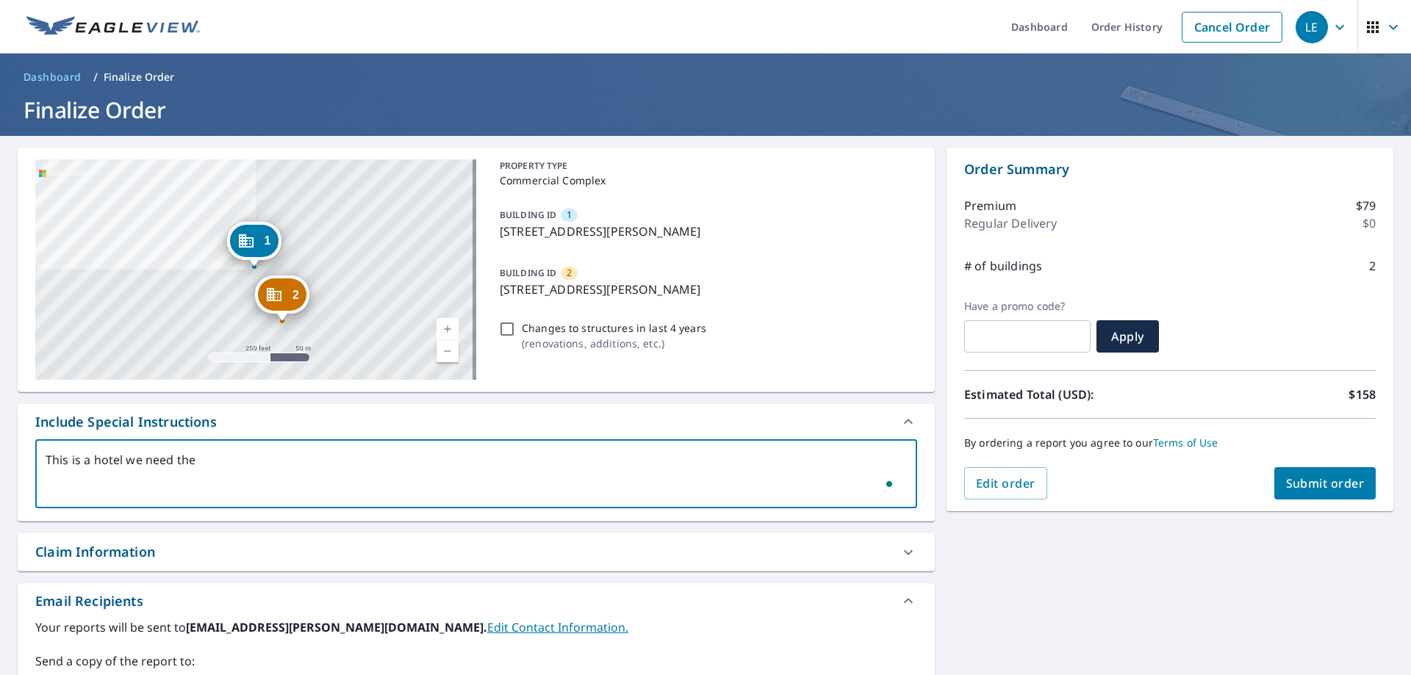
type textarea "x"
checkbox input "true"
type textarea "This is a hotel we need the me"
type textarea "x"
checkbox input "true"
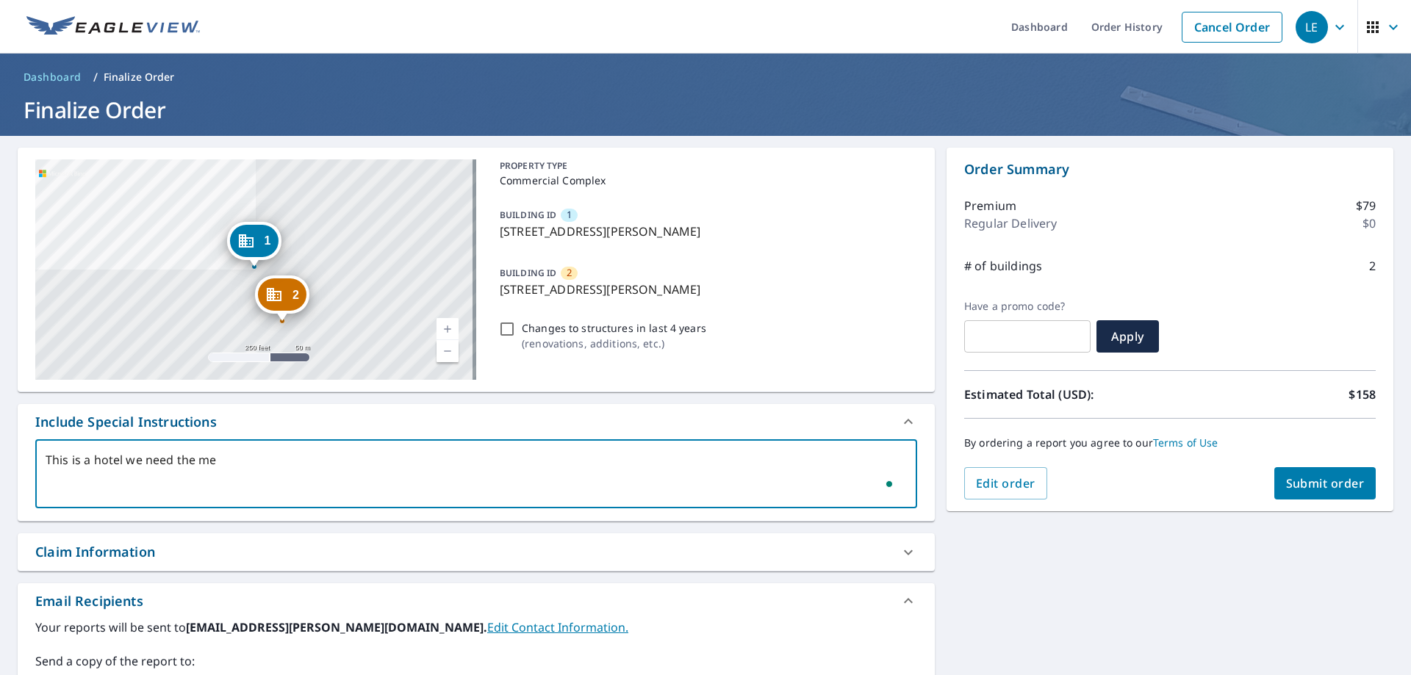
type textarea "This is a hotel we need the mea"
type textarea "x"
checkbox input "true"
type textarea "This is a hotel we need the meas"
type textarea "x"
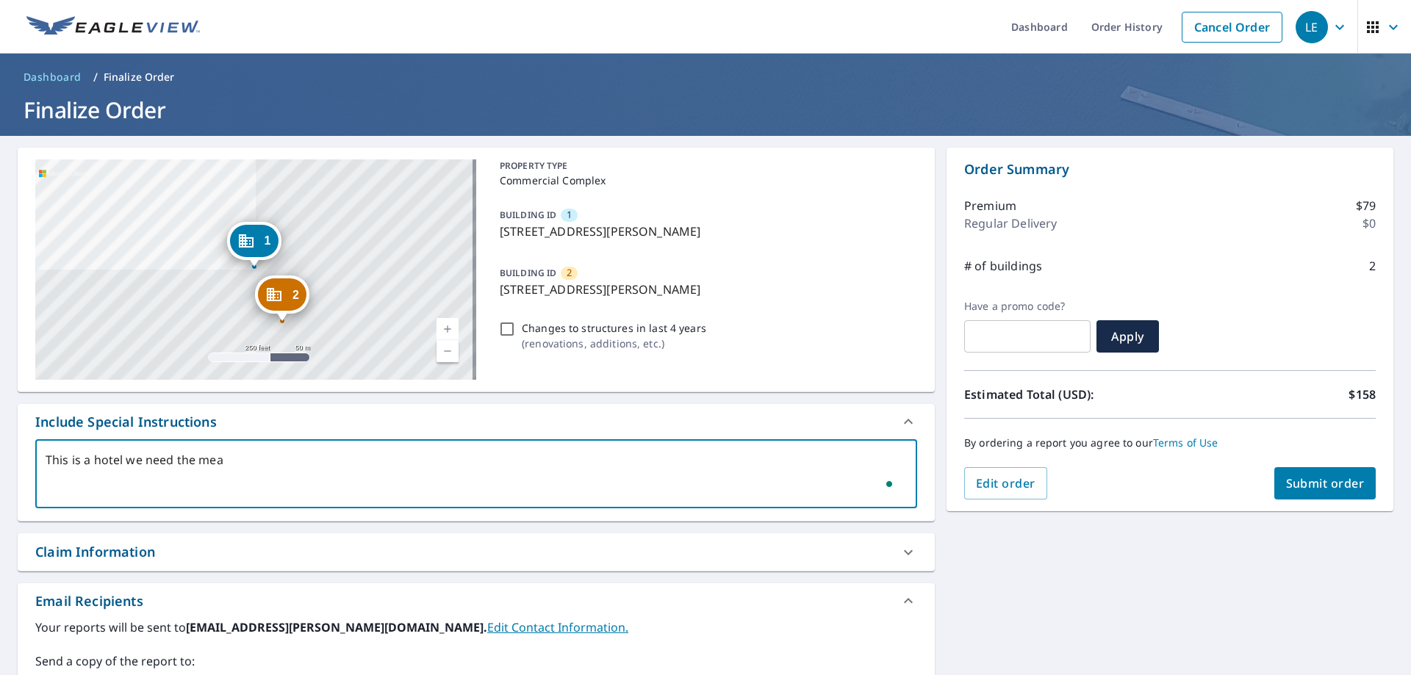
checkbox input "true"
type textarea "This is a hotel we need the measu"
type textarea "x"
checkbox input "true"
type textarea "This is a hotel we need the measur"
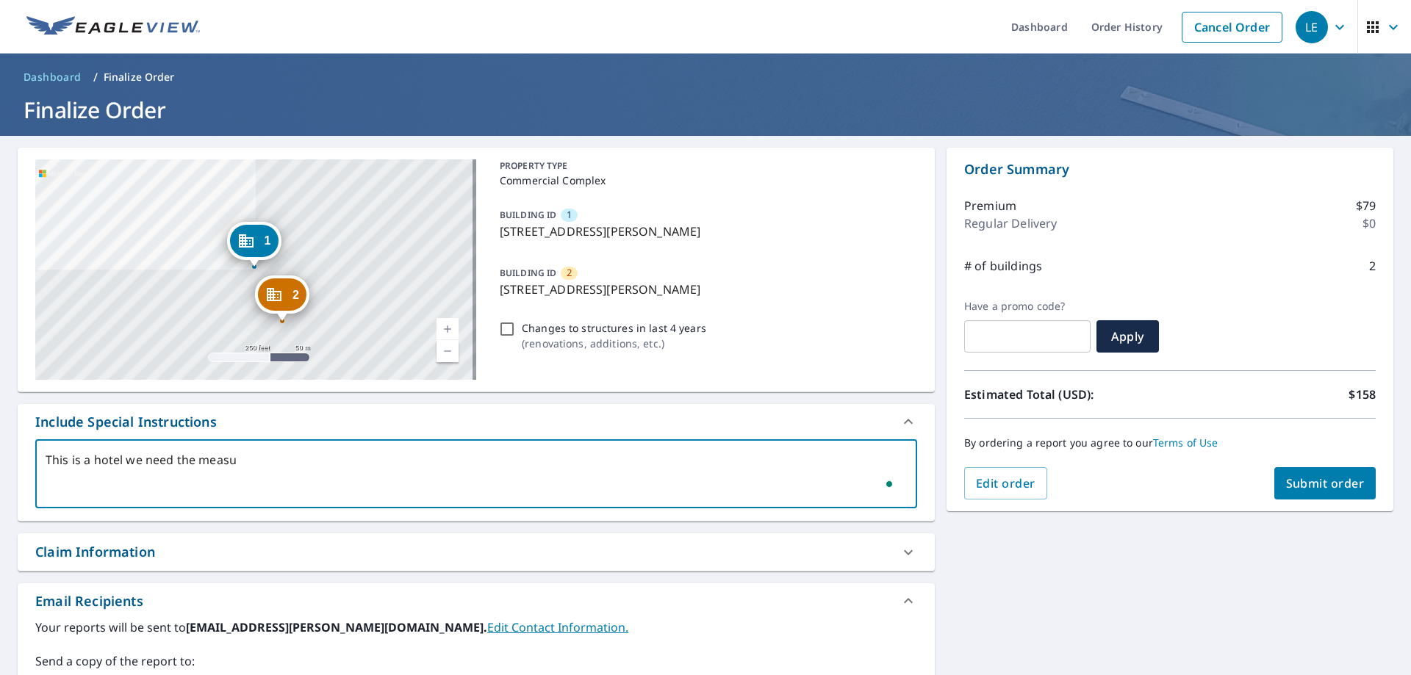
type textarea "x"
checkbox input "true"
type textarea "This is a hotel we need the measure"
type textarea "x"
checkbox input "true"
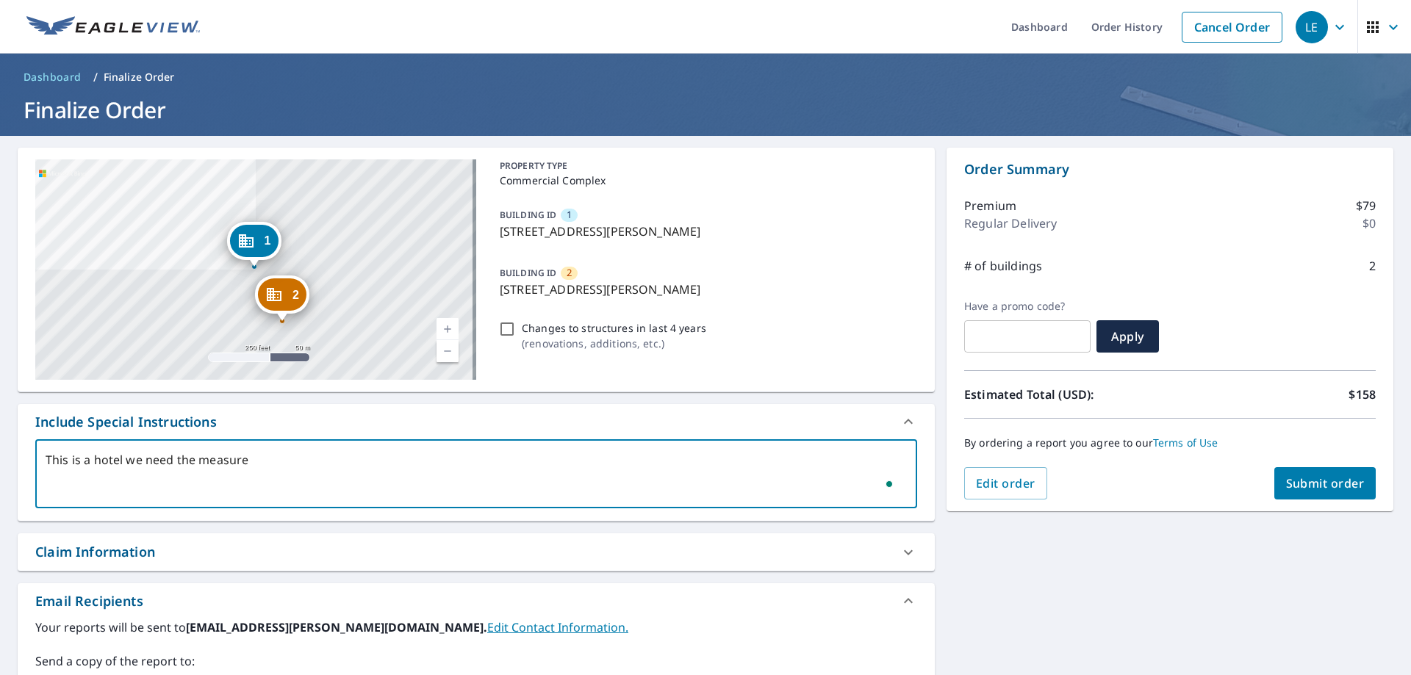
type textarea "This is a hotel we need the measuren"
type textarea "x"
checkbox input "true"
type textarea "This is a hotel we need the measure="
type textarea "x"
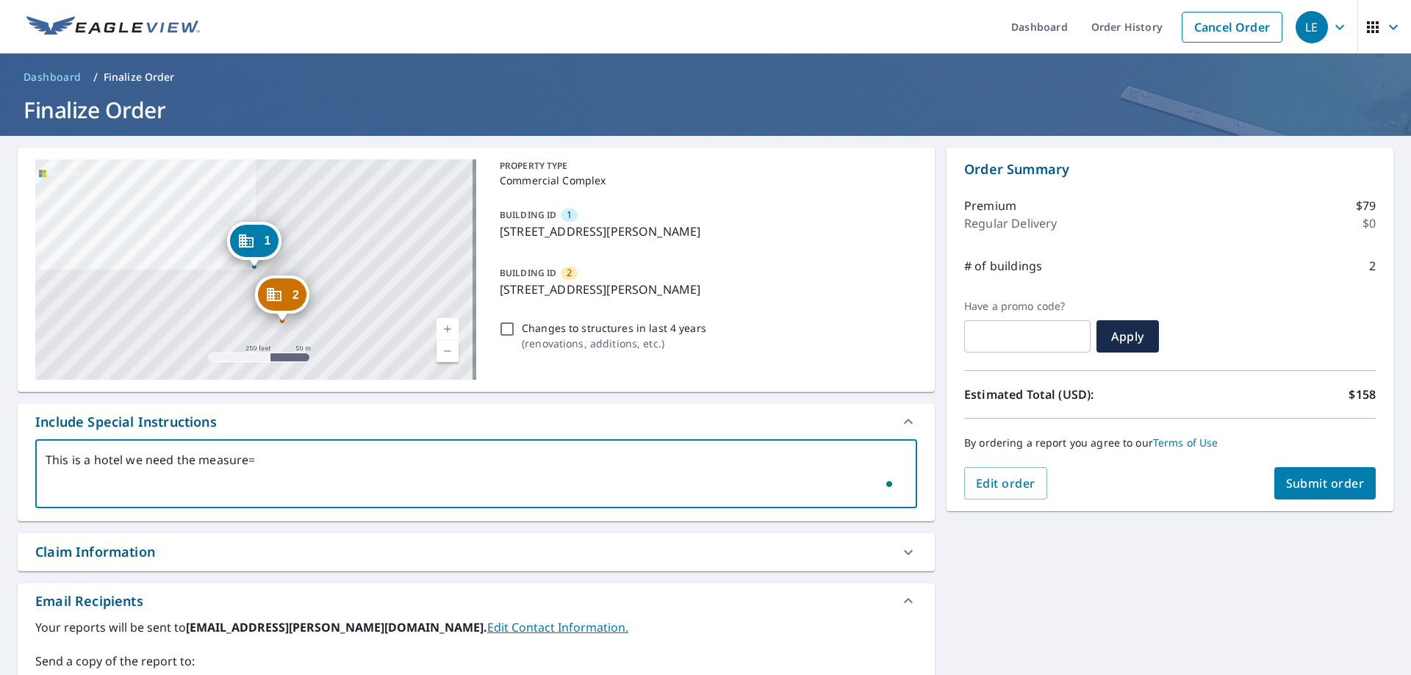
checkbox input "true"
type textarea "This is a hotel we need the measure=m"
type textarea "x"
checkbox input "true"
type textarea "This is a hotel we need the measure="
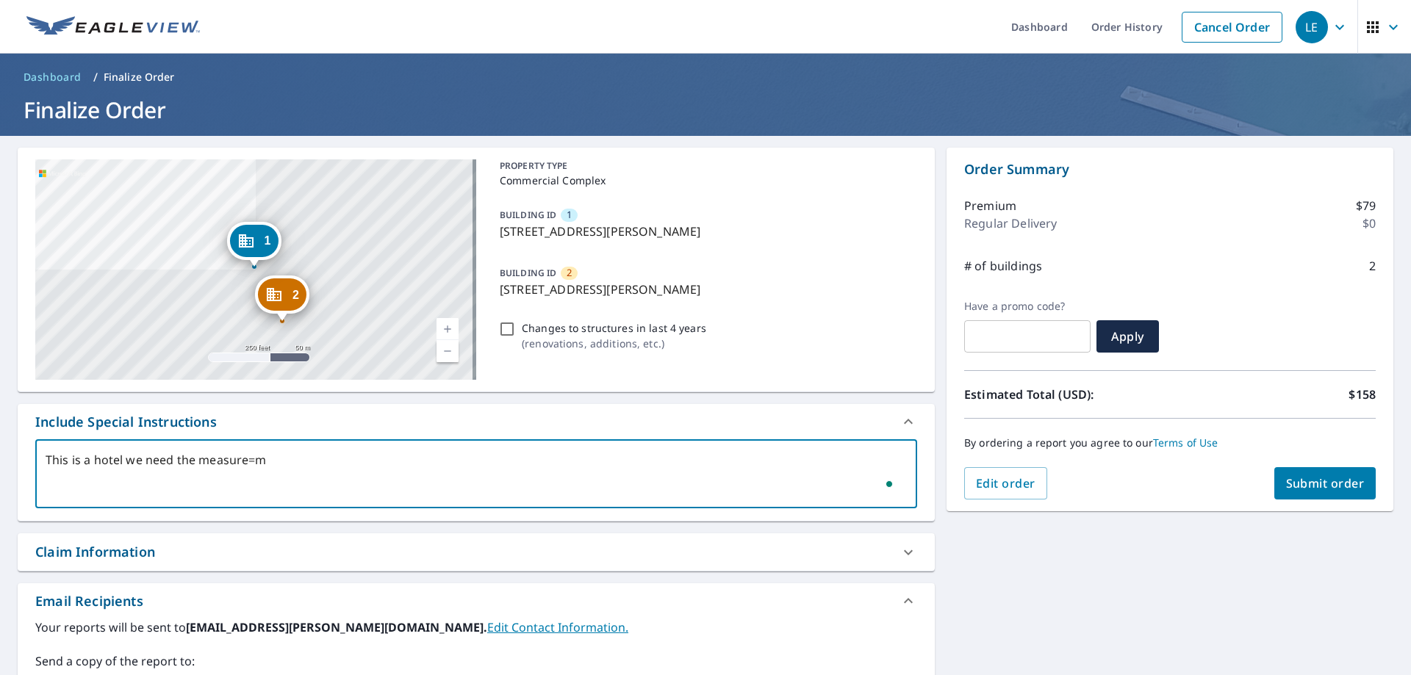
type textarea "x"
checkbox input "true"
type textarea "This is a hotel we need the measure"
type textarea "x"
checkbox input "true"
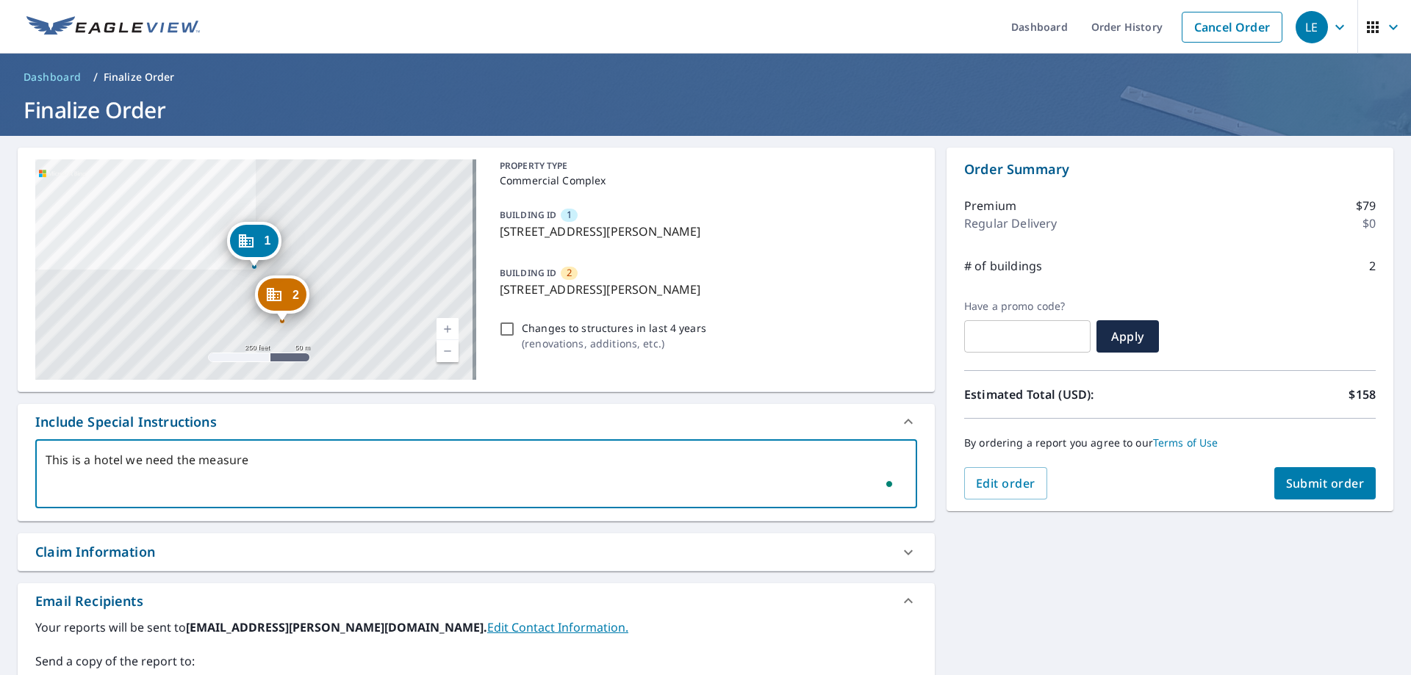
type textarea "This is a hotel we need the measurem"
type textarea "x"
checkbox input "true"
type textarea "This is a hotel we need the measureme"
type textarea "x"
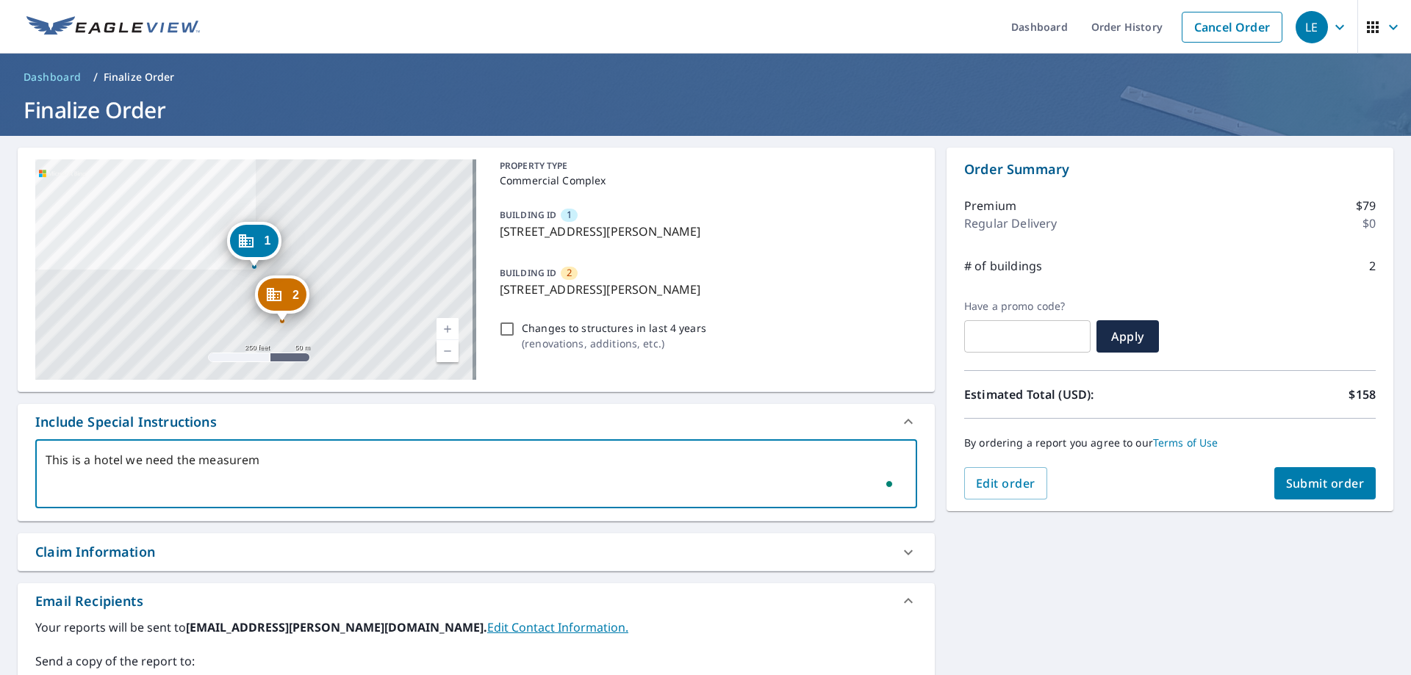
checkbox input "true"
type textarea "This is a hotel we need the measuremen"
type textarea "x"
checkbox input "true"
type textarea "This is a hotel we need the measurement"
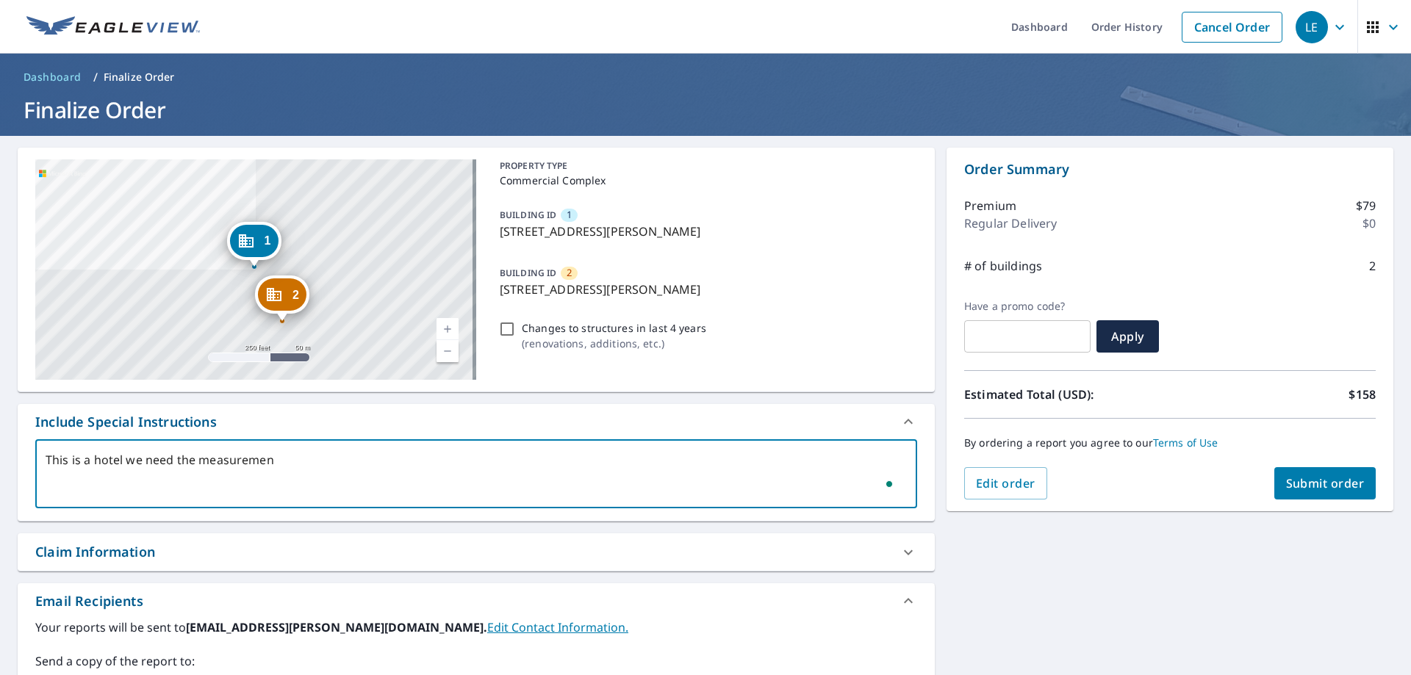
type textarea "x"
checkbox input "true"
type textarea "This is a hotel we need the measurements"
type textarea "x"
checkbox input "true"
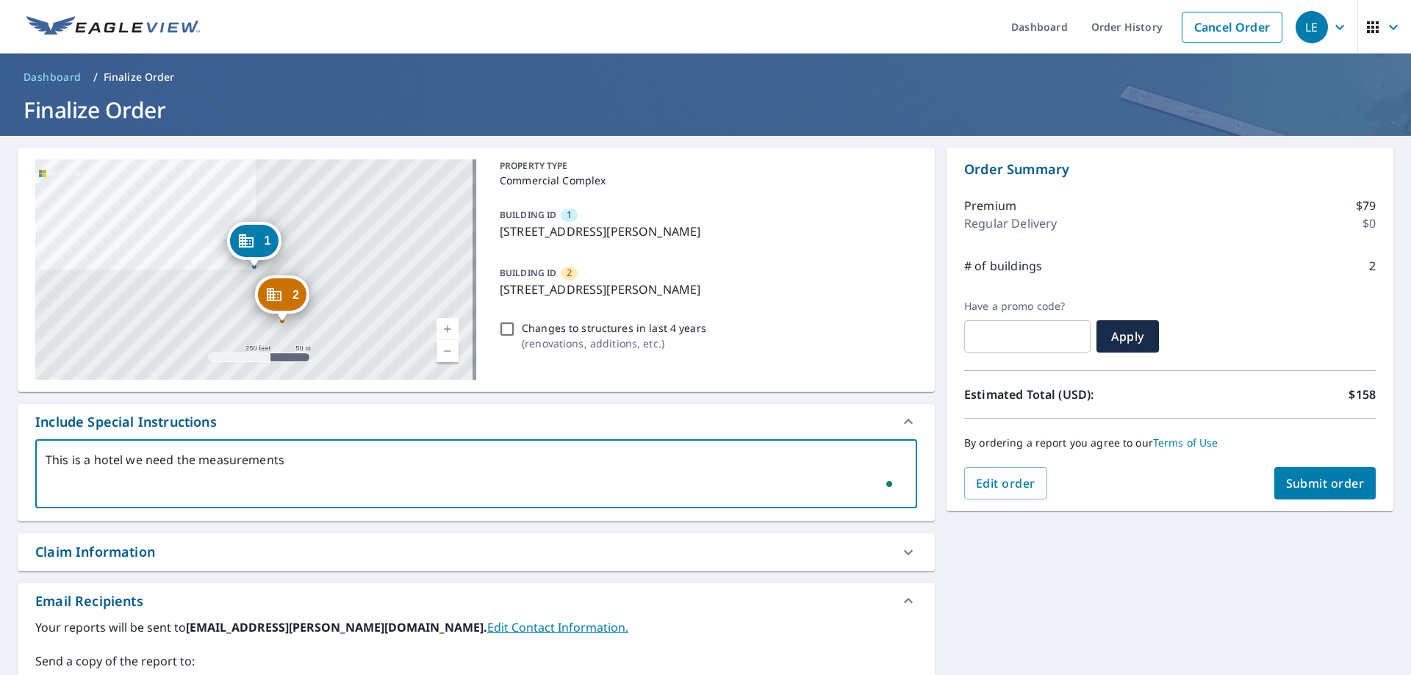
type textarea "This is a hotel we need the measurements"
type textarea "x"
checkbox input "true"
type textarea "This is a hotel we need the measurements f"
type textarea "x"
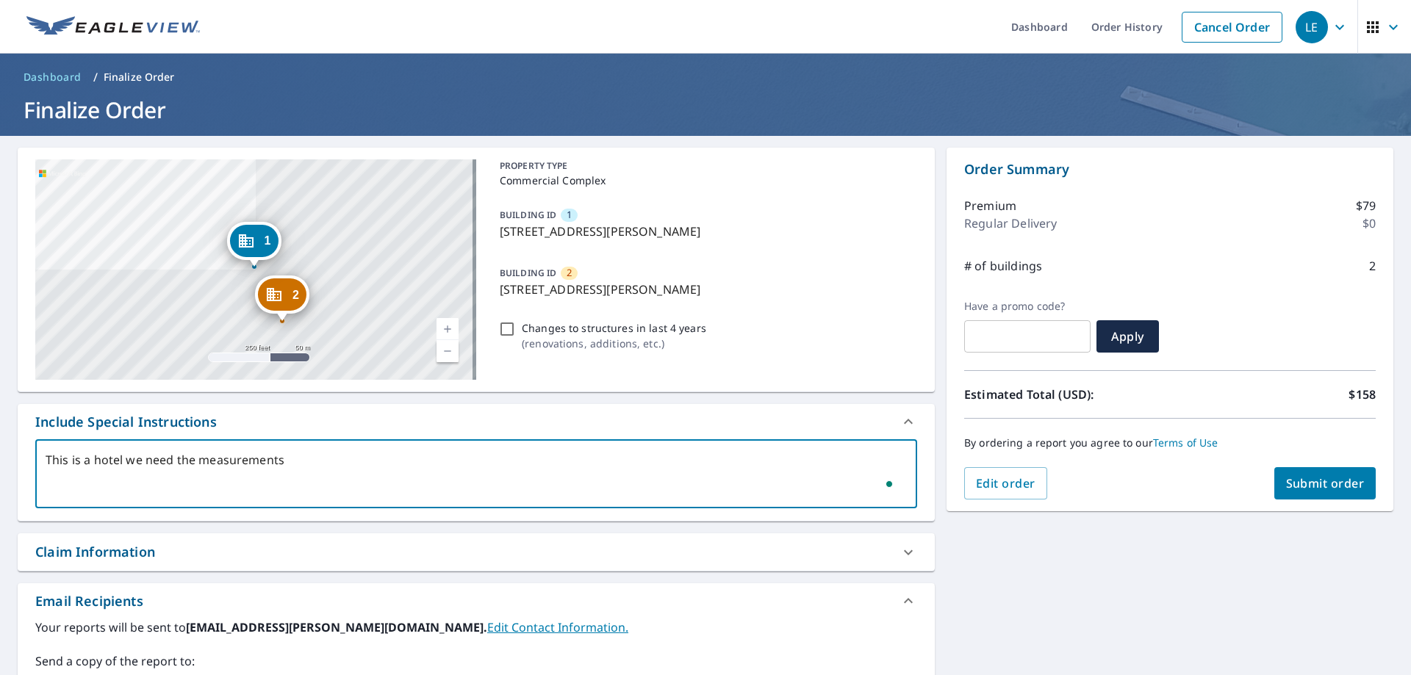
checkbox input "true"
type textarea "This is a hotel we need the measurements fo"
type textarea "x"
checkbox input "true"
type textarea "This is a hotel we need the measurements for"
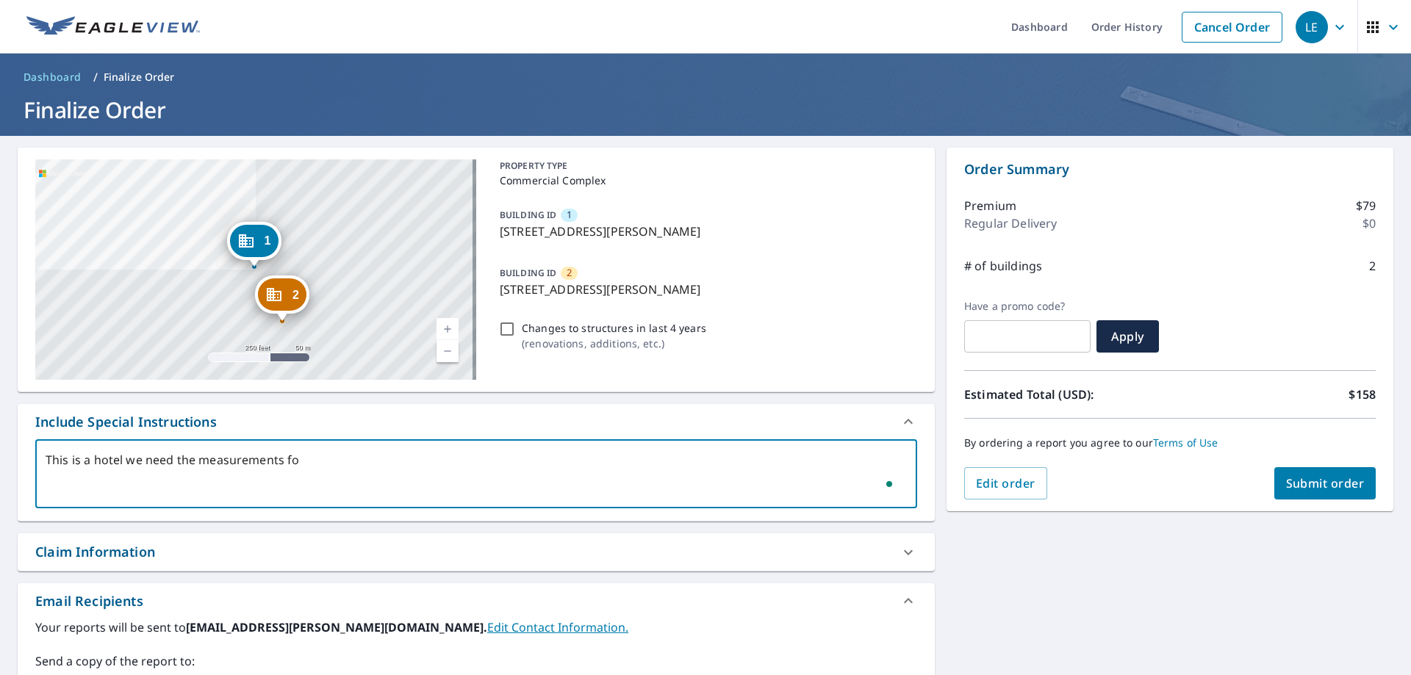
type textarea "x"
checkbox input "true"
type textarea "This is a hotel we need the measurements for"
type textarea "x"
checkbox input "true"
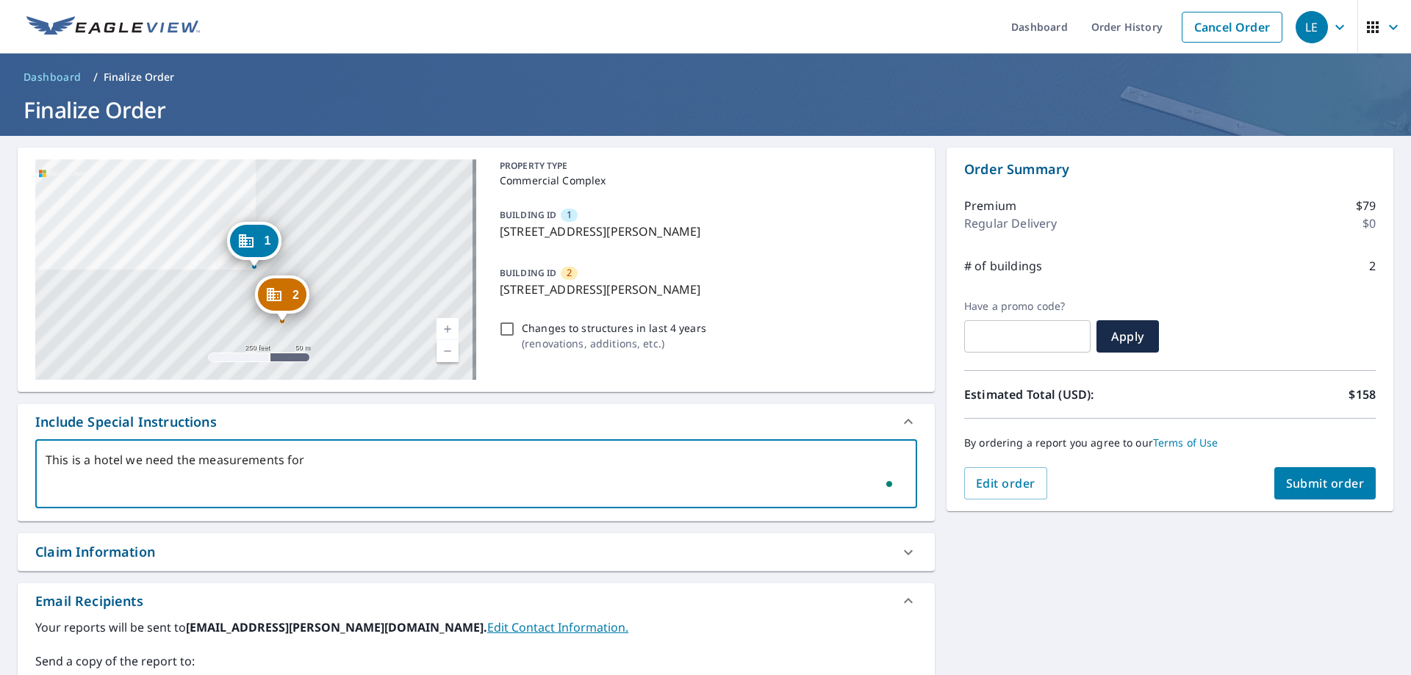
type textarea "This is a hotel we need the measurements for b"
type textarea "x"
checkbox input "true"
type textarea "This is a hotel we need the measurements for bo"
type textarea "x"
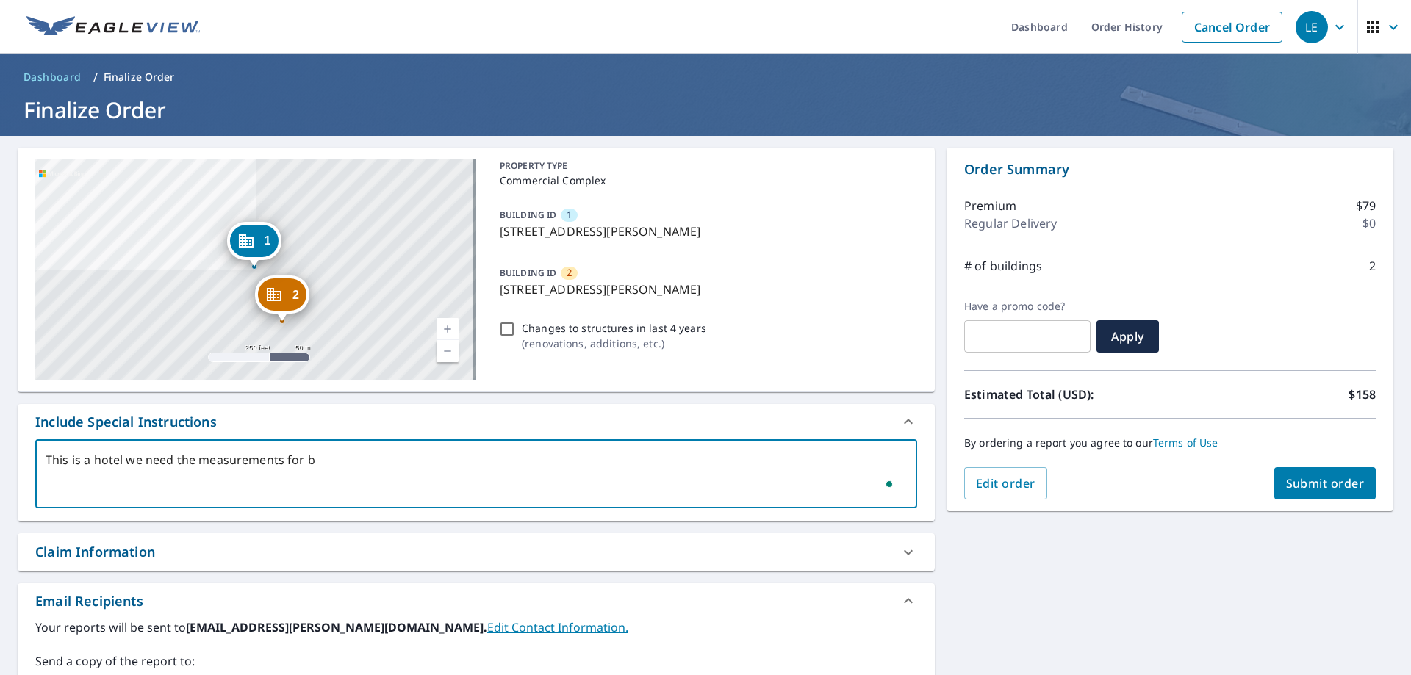
checkbox input "true"
type textarea "This is a hotel we need the measurements for bot"
type textarea "x"
checkbox input "true"
type textarea "This is a hotel we need the measurements for both"
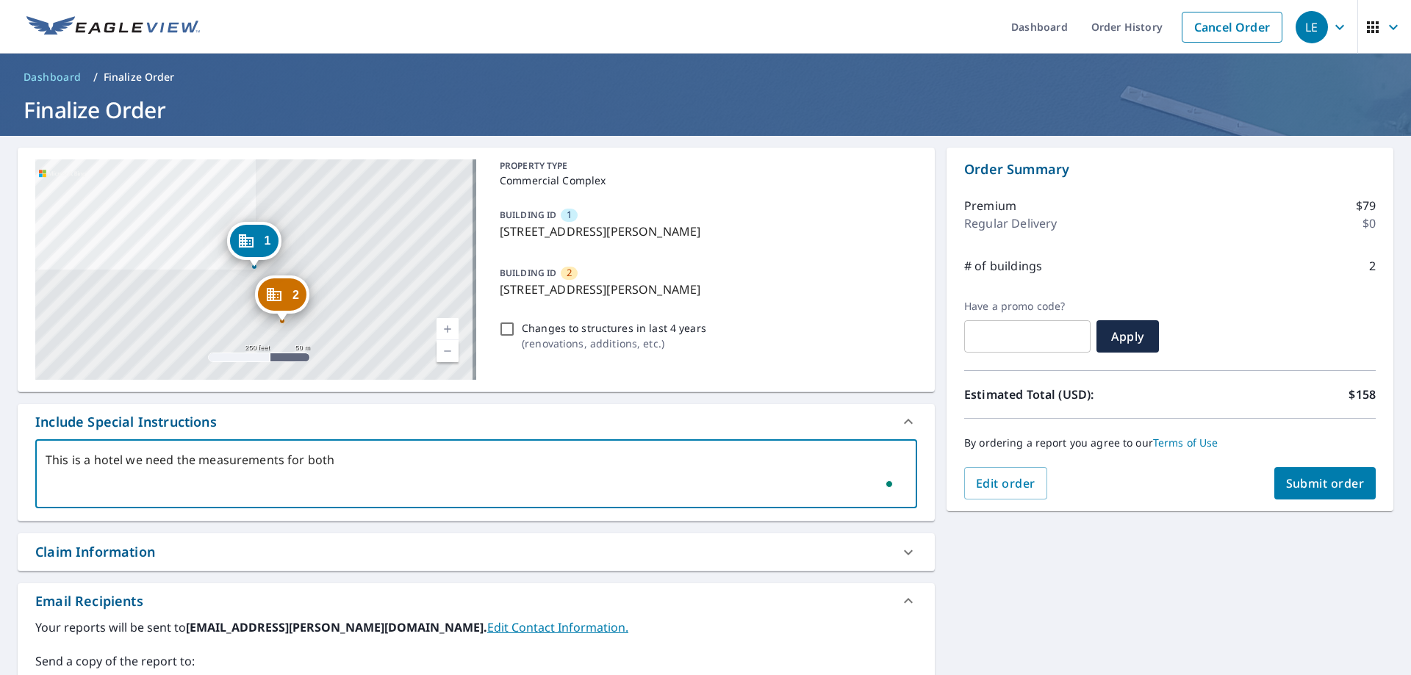
type textarea "x"
checkbox input "true"
type textarea "This is a hotel we need the measurements for both"
type textarea "x"
checkbox input "true"
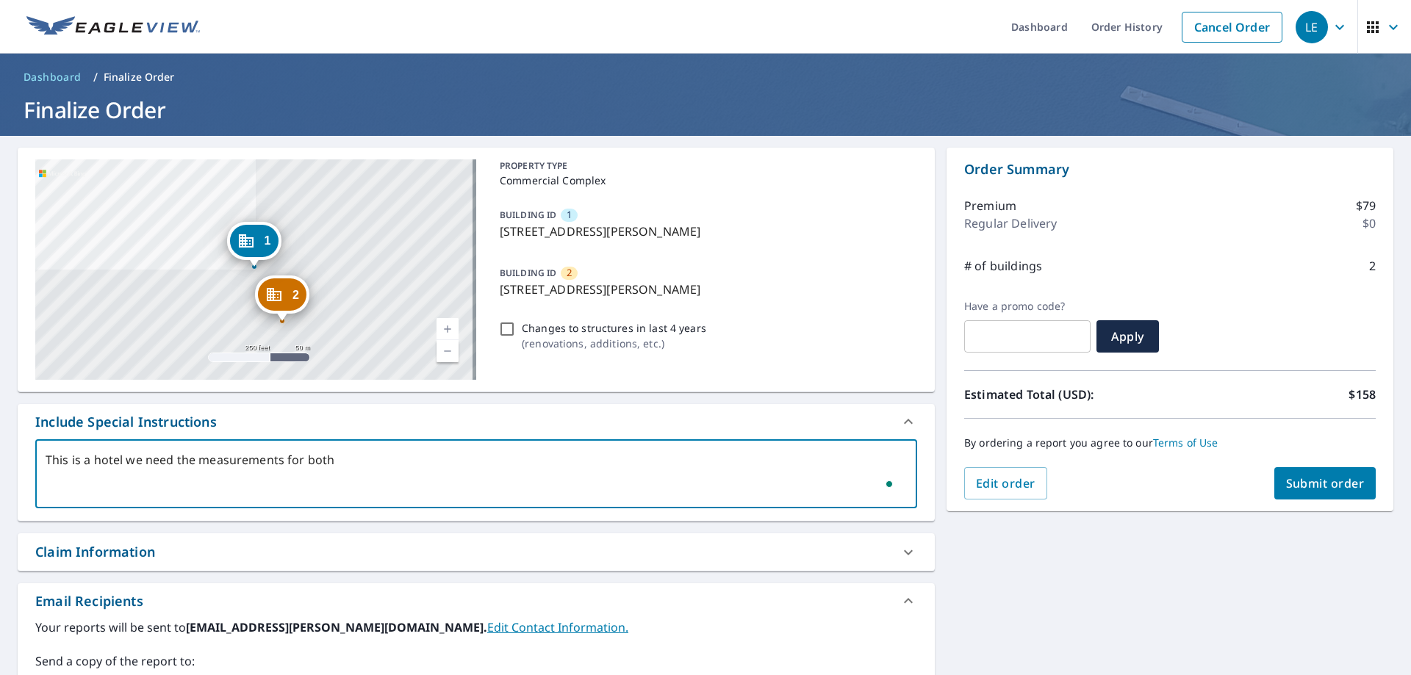
type textarea "This is a hotel we need the measurements for both b"
type textarea "x"
checkbox input "true"
type textarea "This is a hotel we need the measurements for both bu"
type textarea "x"
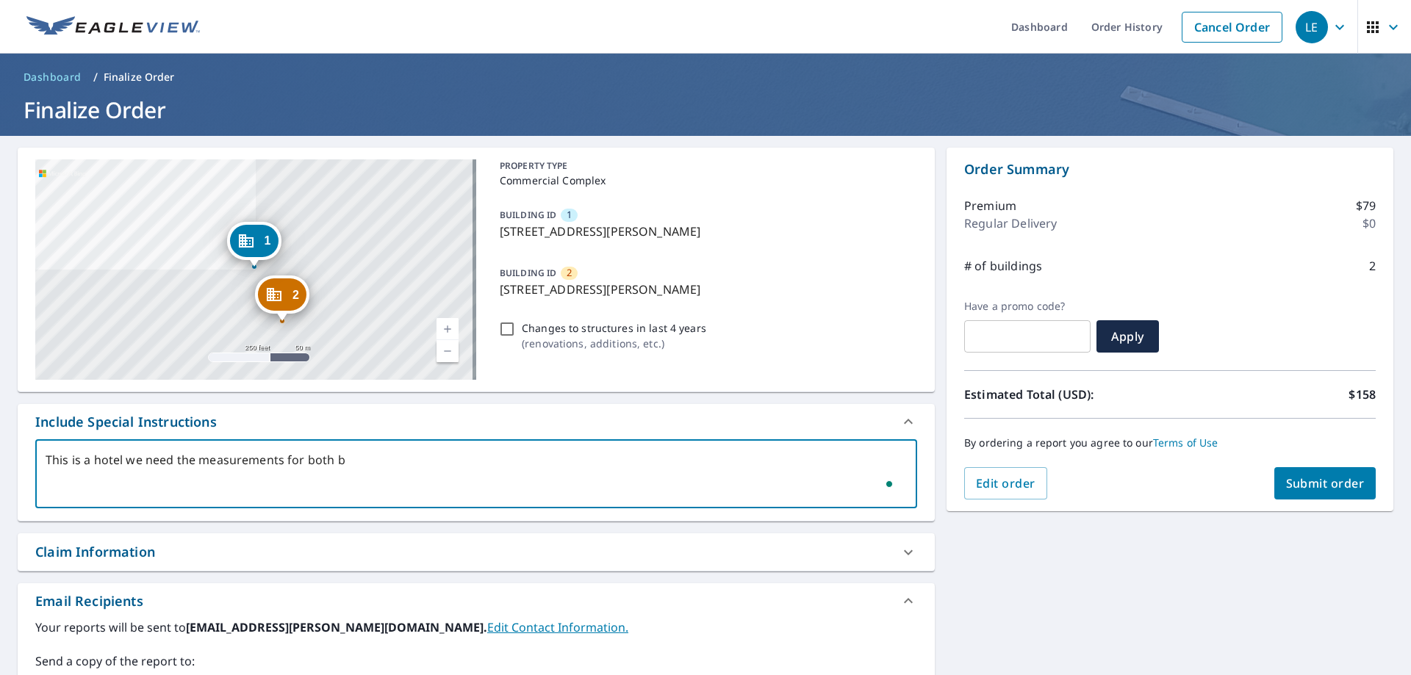
checkbox input "true"
type textarea "This is a hotel we need the measurements for both [PERSON_NAME]"
type textarea "x"
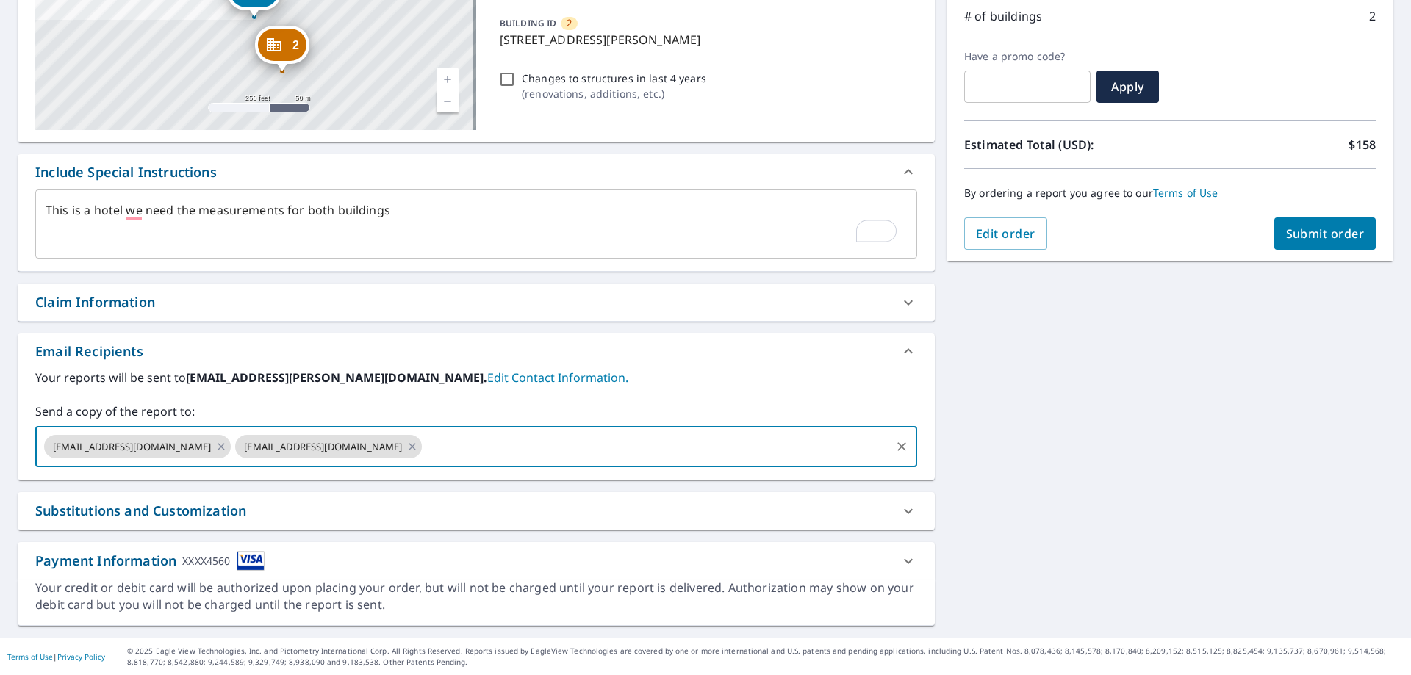
click at [449, 445] on input "text" at bounding box center [656, 447] width 464 height 28
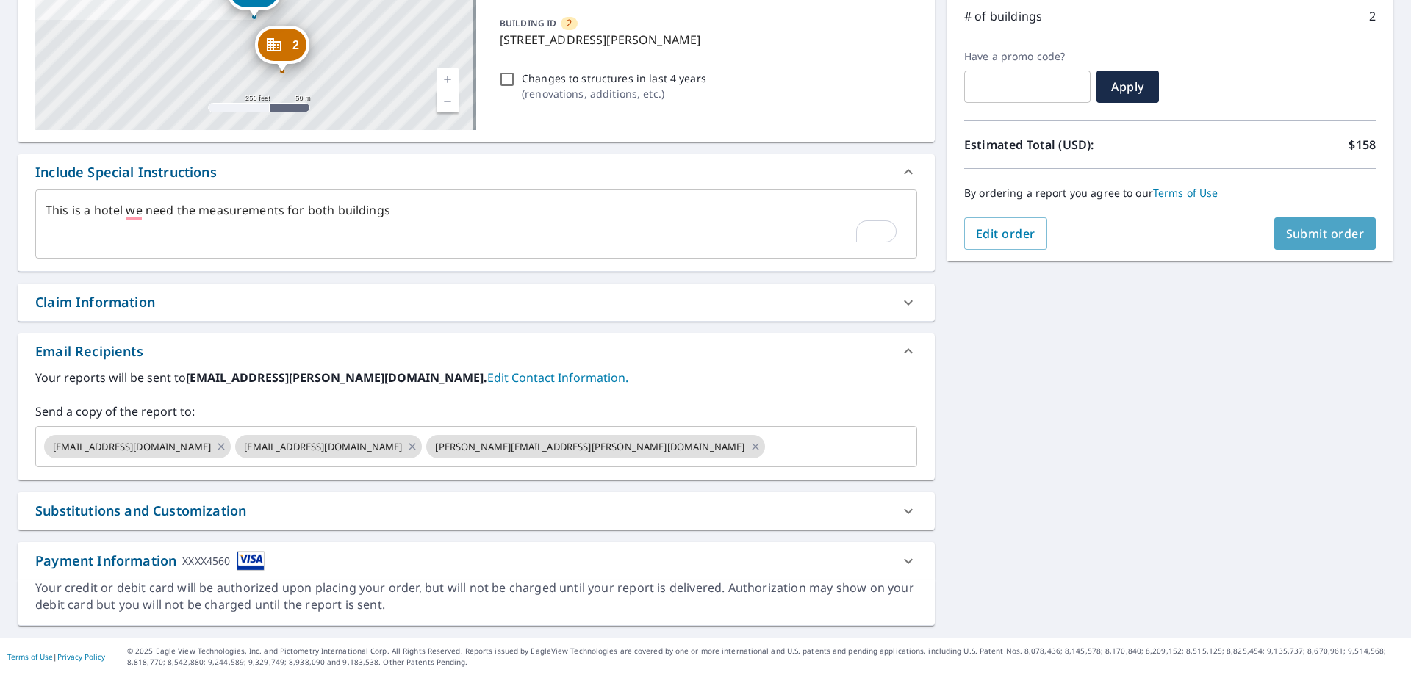
click at [1277, 243] on button "Submit order" at bounding box center [1325, 234] width 102 height 32
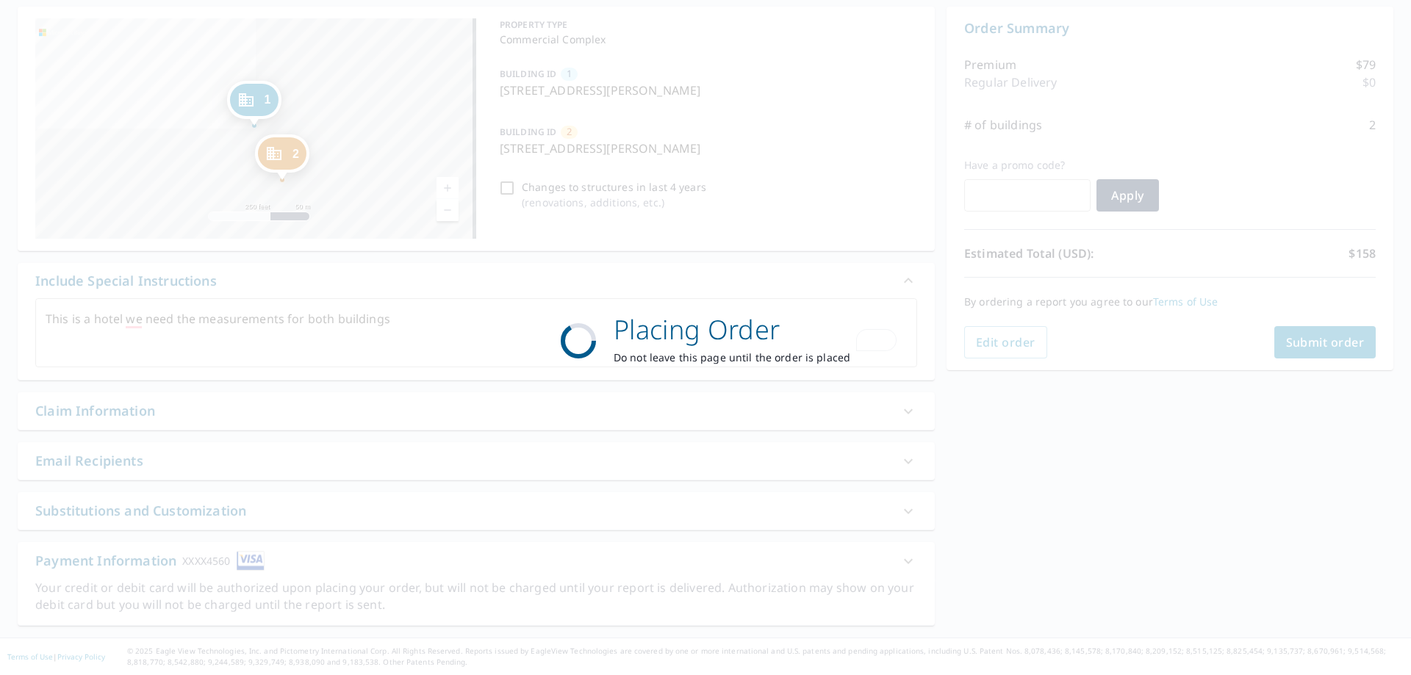
scroll to position [0, 0]
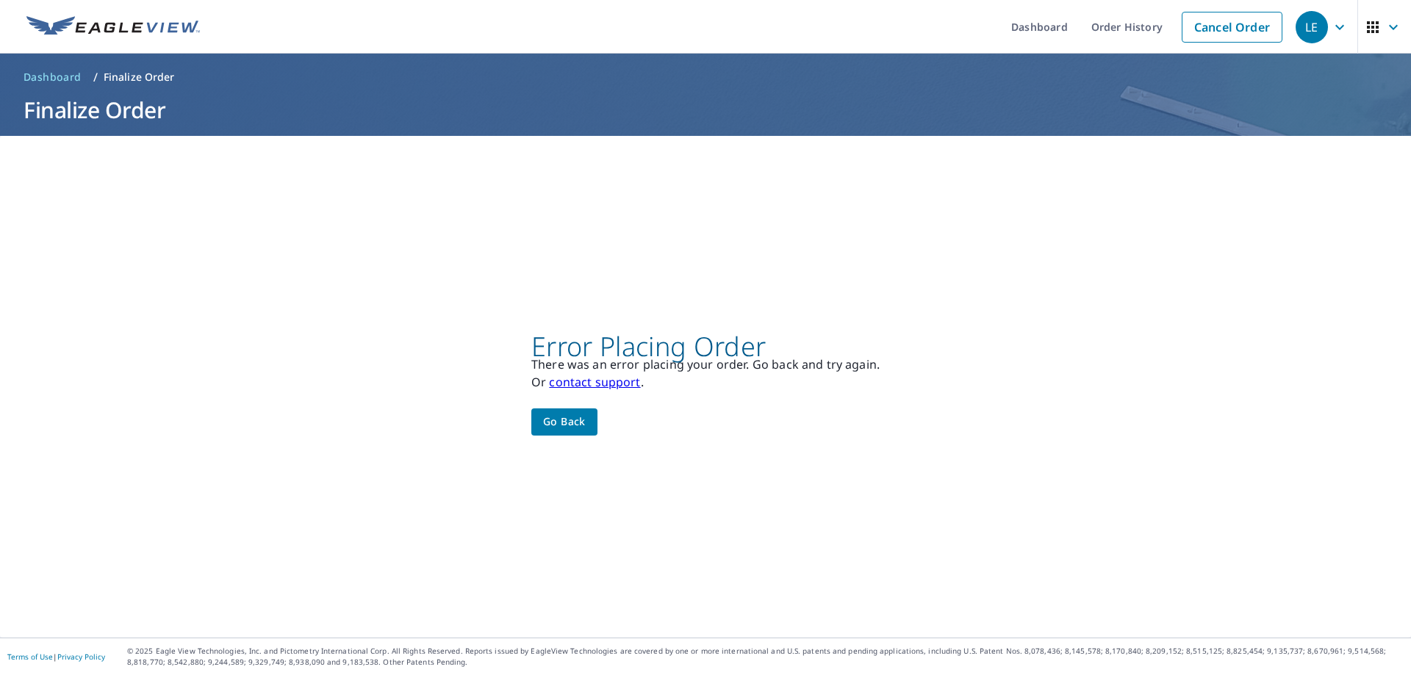
click at [548, 427] on span "Go back" at bounding box center [564, 422] width 43 height 18
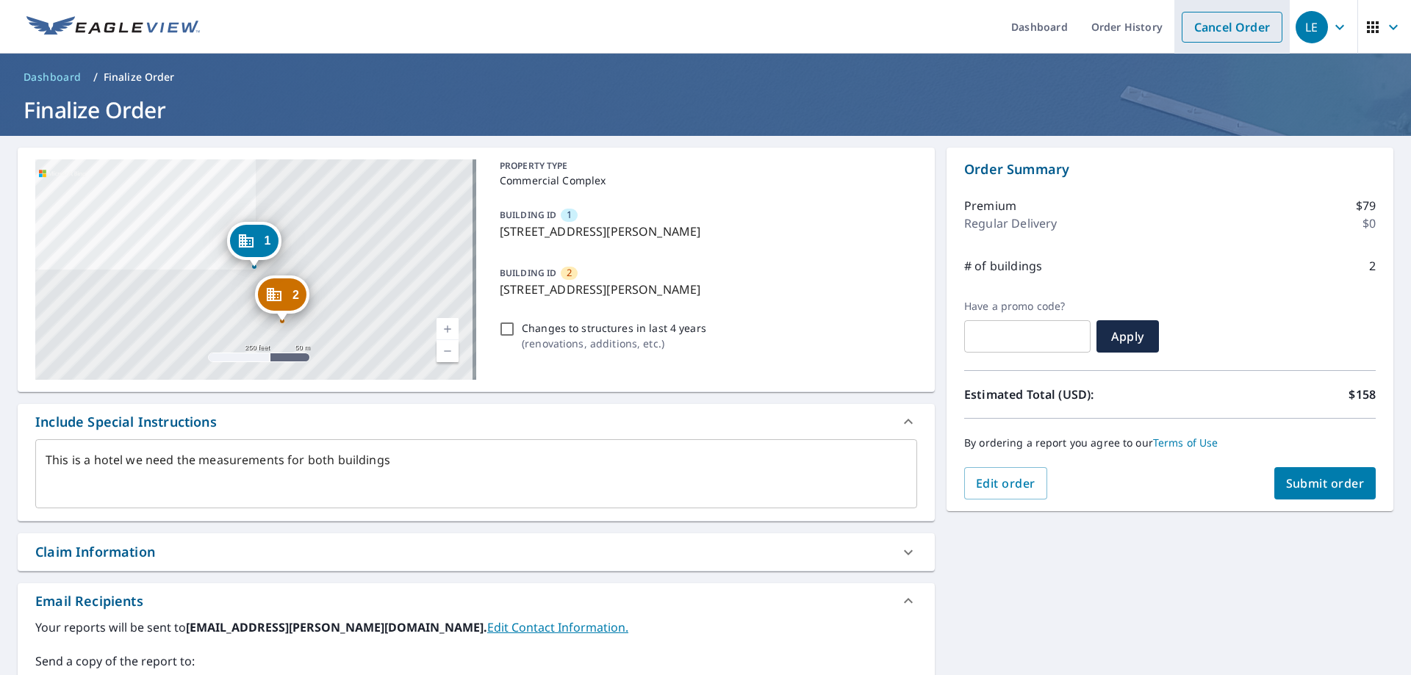
click at [1210, 28] on link "Cancel Order" at bounding box center [1232, 27] width 101 height 31
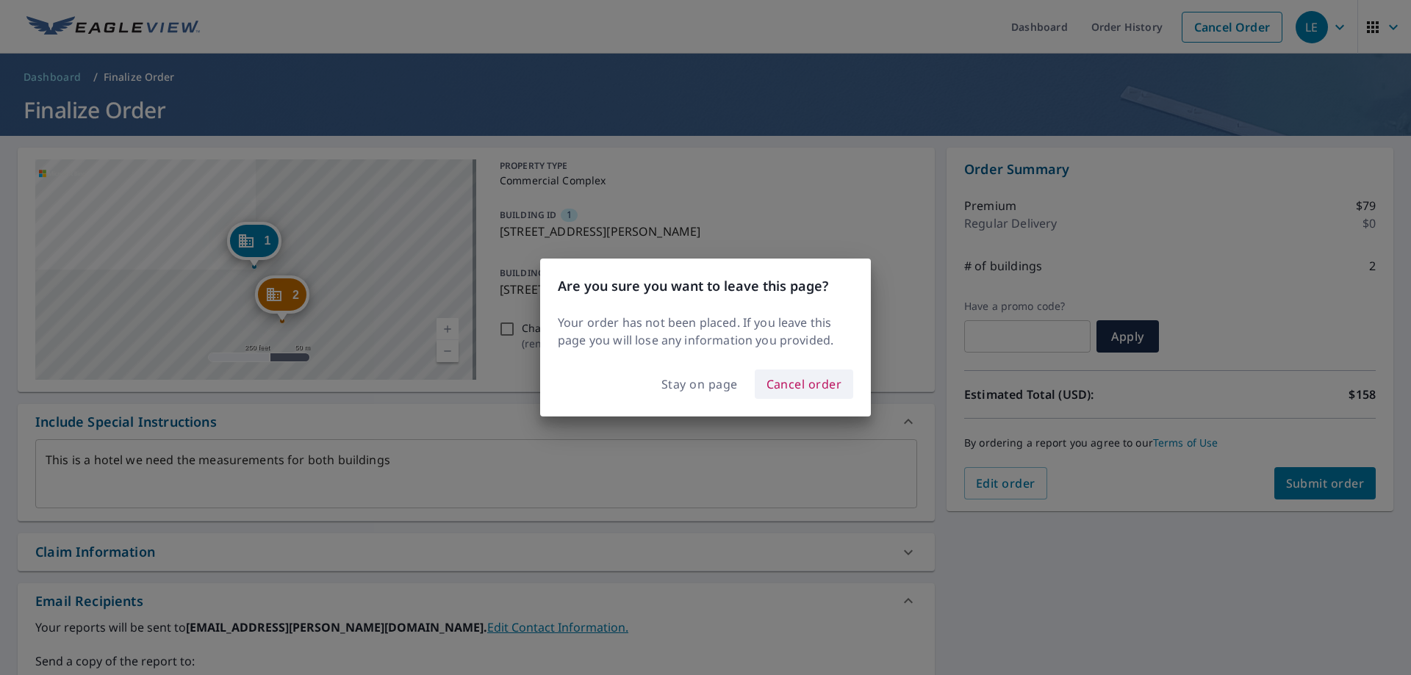
click at [787, 381] on span "Cancel order" at bounding box center [805, 384] width 76 height 21
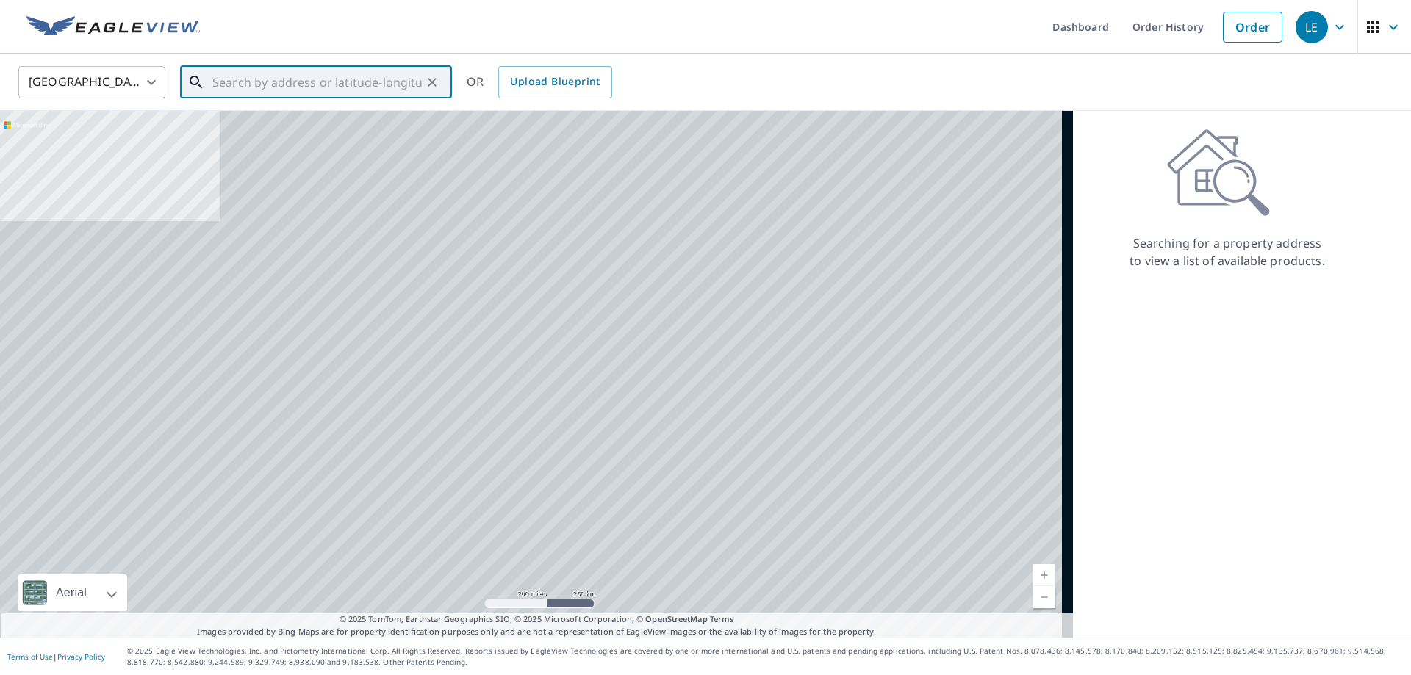
click at [257, 77] on input "text" at bounding box center [316, 82] width 209 height 41
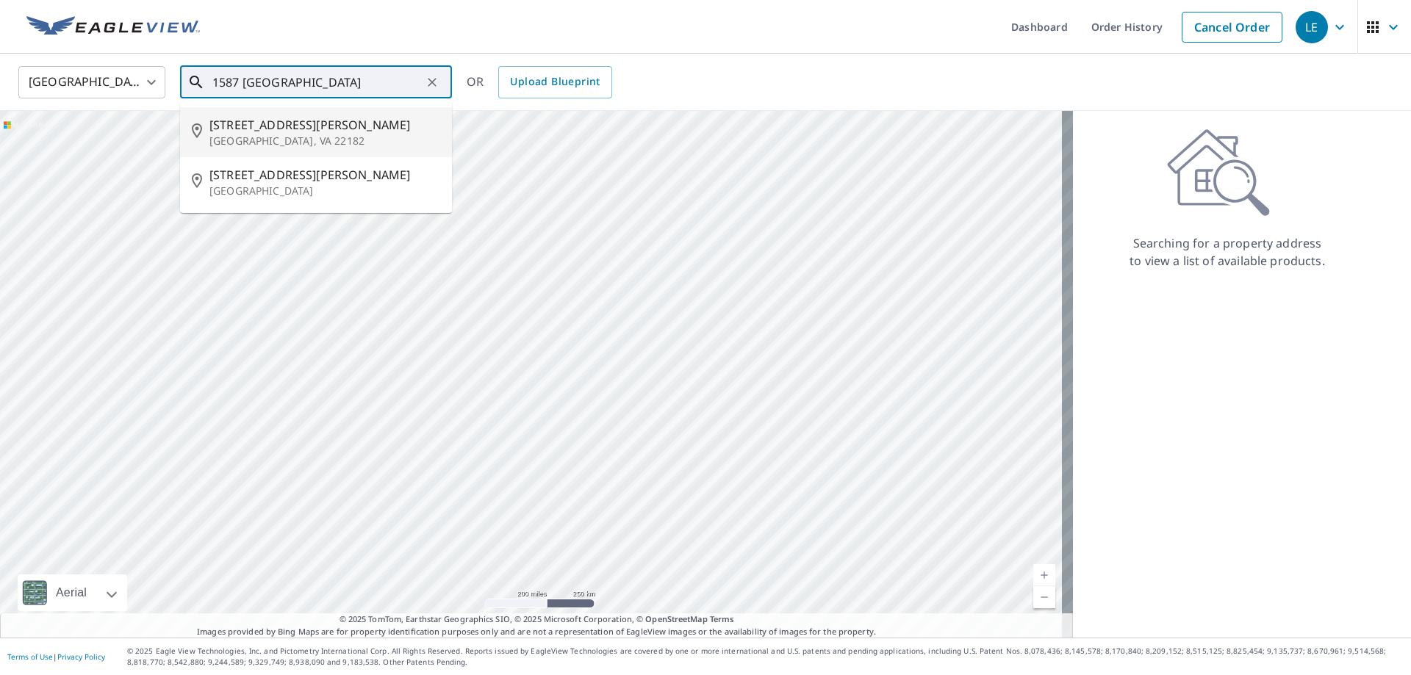
click at [269, 131] on span "[STREET_ADDRESS][PERSON_NAME]" at bounding box center [324, 125] width 231 height 18
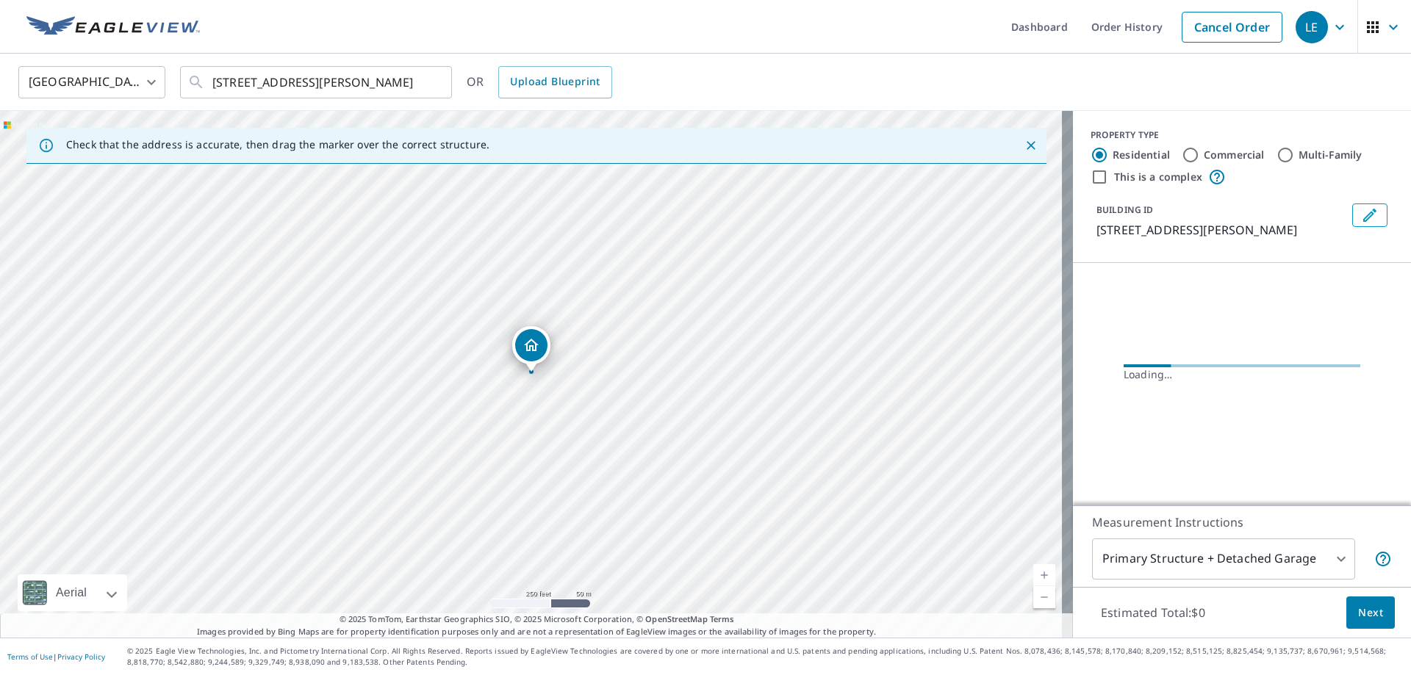
click at [1182, 152] on input "Commercial" at bounding box center [1191, 155] width 18 height 18
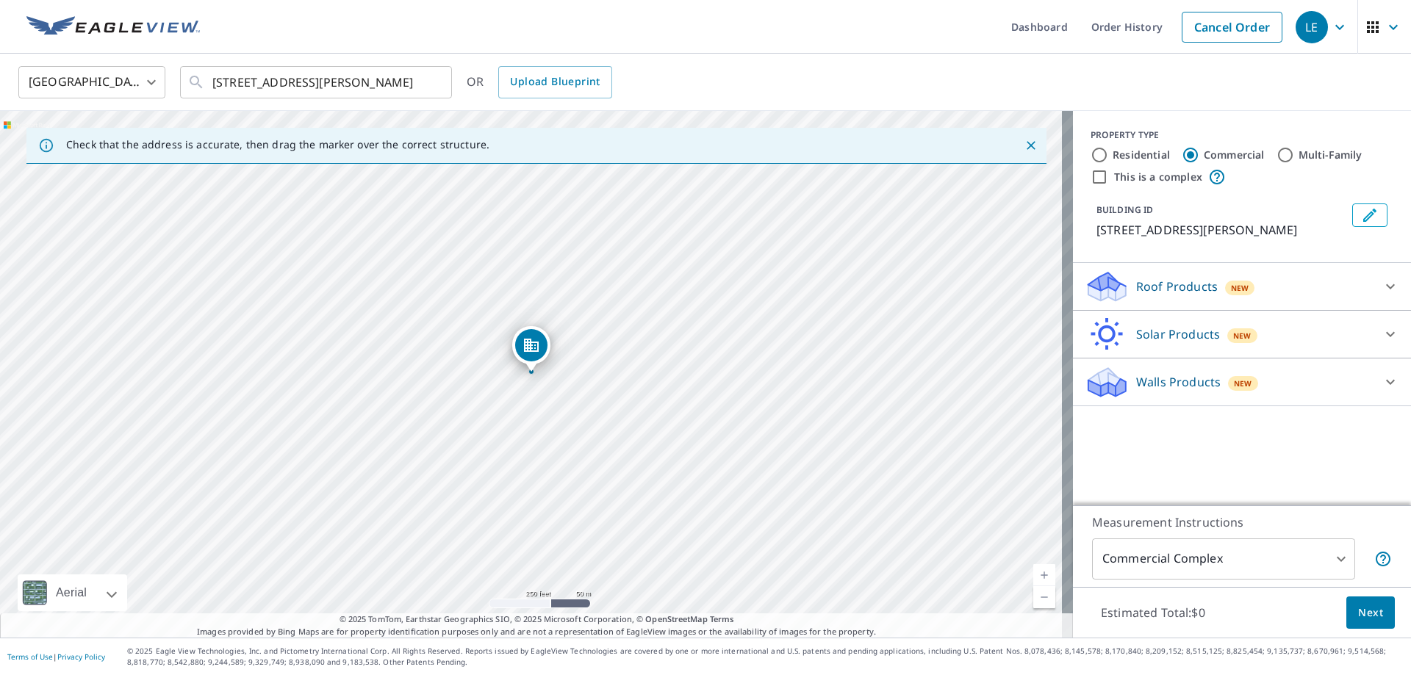
drag, startPoint x: 531, startPoint y: 353, endPoint x: 544, endPoint y: 376, distance: 26.6
drag, startPoint x: 966, startPoint y: 548, endPoint x: 639, endPoint y: 298, distance: 411.7
click at [639, 298] on div "[STREET_ADDRESS][PERSON_NAME]" at bounding box center [536, 374] width 1073 height 527
click at [762, 424] on div "[STREET_ADDRESS][PERSON_NAME]" at bounding box center [536, 374] width 1073 height 527
drag, startPoint x: 536, startPoint y: 348, endPoint x: 999, endPoint y: 542, distance: 502.0
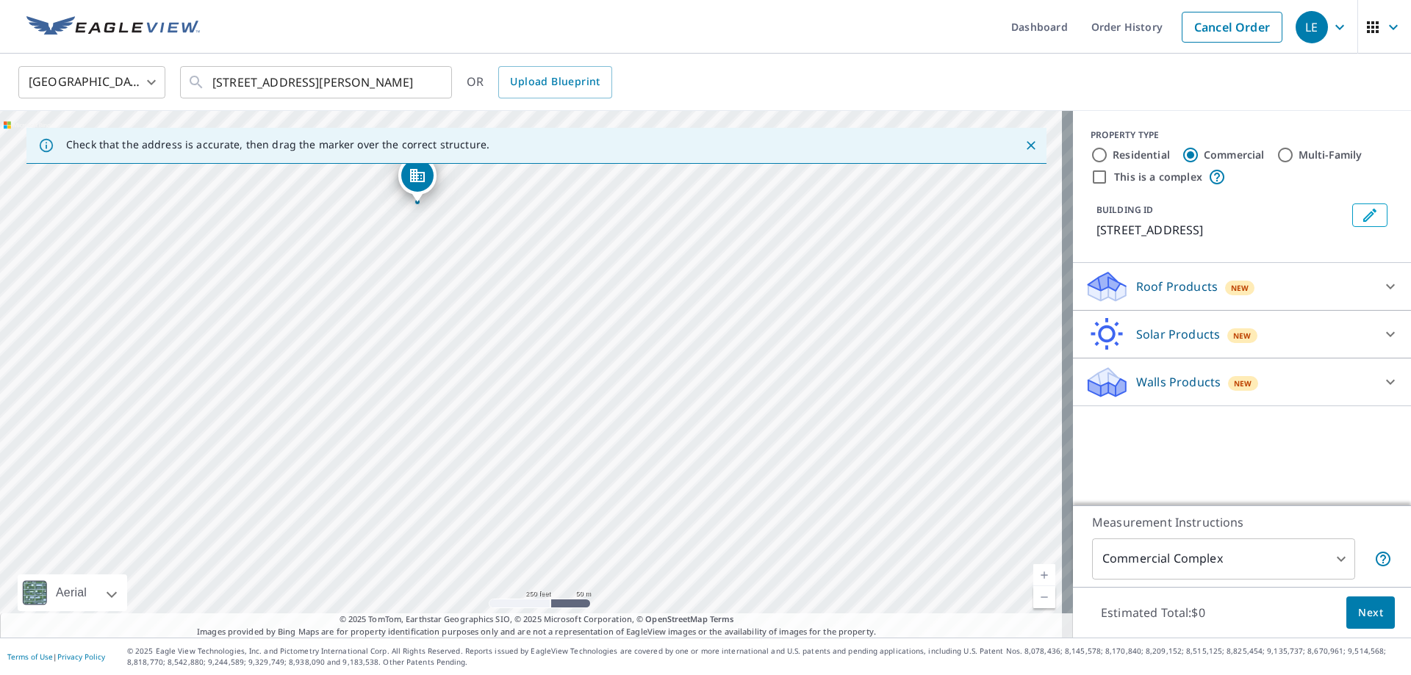
drag, startPoint x: 957, startPoint y: 494, endPoint x: 888, endPoint y: 381, distance: 132.6
click at [892, 381] on div "[STREET_ADDRESS][PERSON_NAME]" at bounding box center [536, 374] width 1073 height 527
drag, startPoint x: 414, startPoint y: 177, endPoint x: 550, endPoint y: 345, distance: 216.4
click at [1166, 282] on p "Roof Products" at bounding box center [1177, 287] width 82 height 18
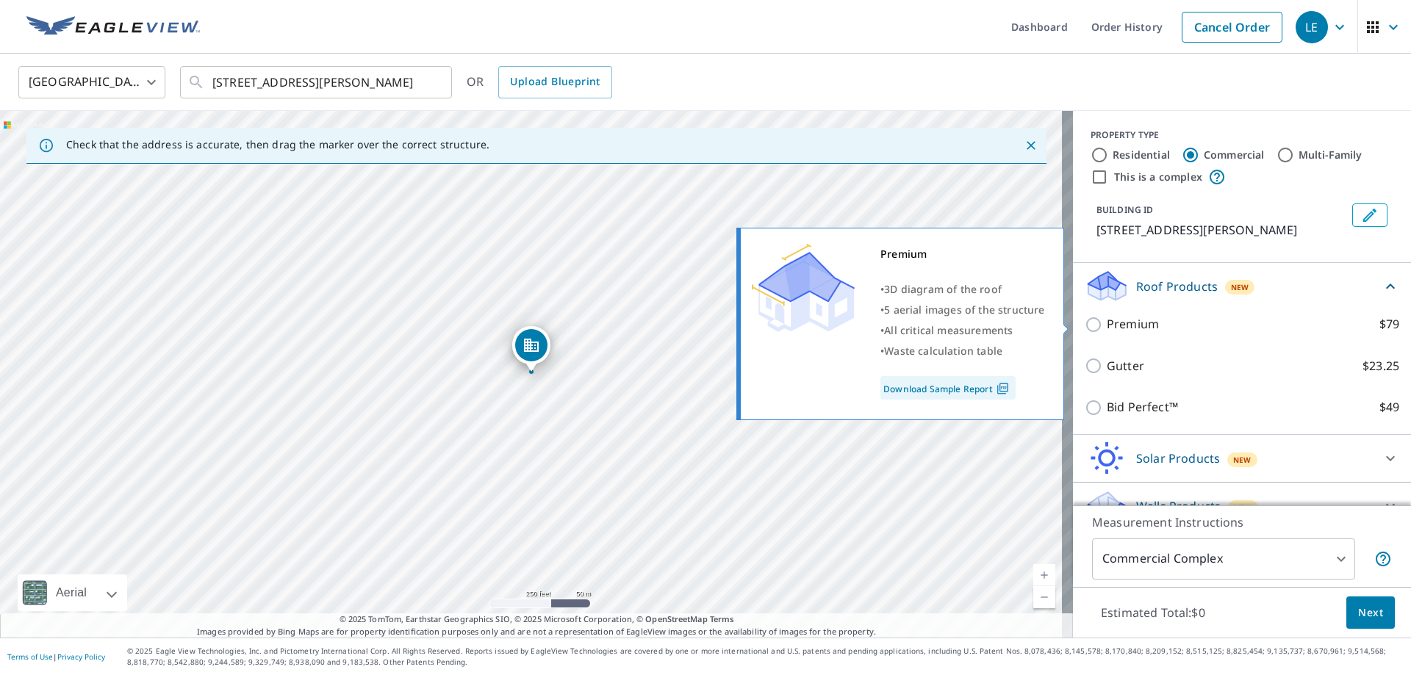
click at [1110, 325] on p "Premium" at bounding box center [1133, 324] width 52 height 18
click at [1107, 325] on input "Premium $79" at bounding box center [1096, 325] width 22 height 18
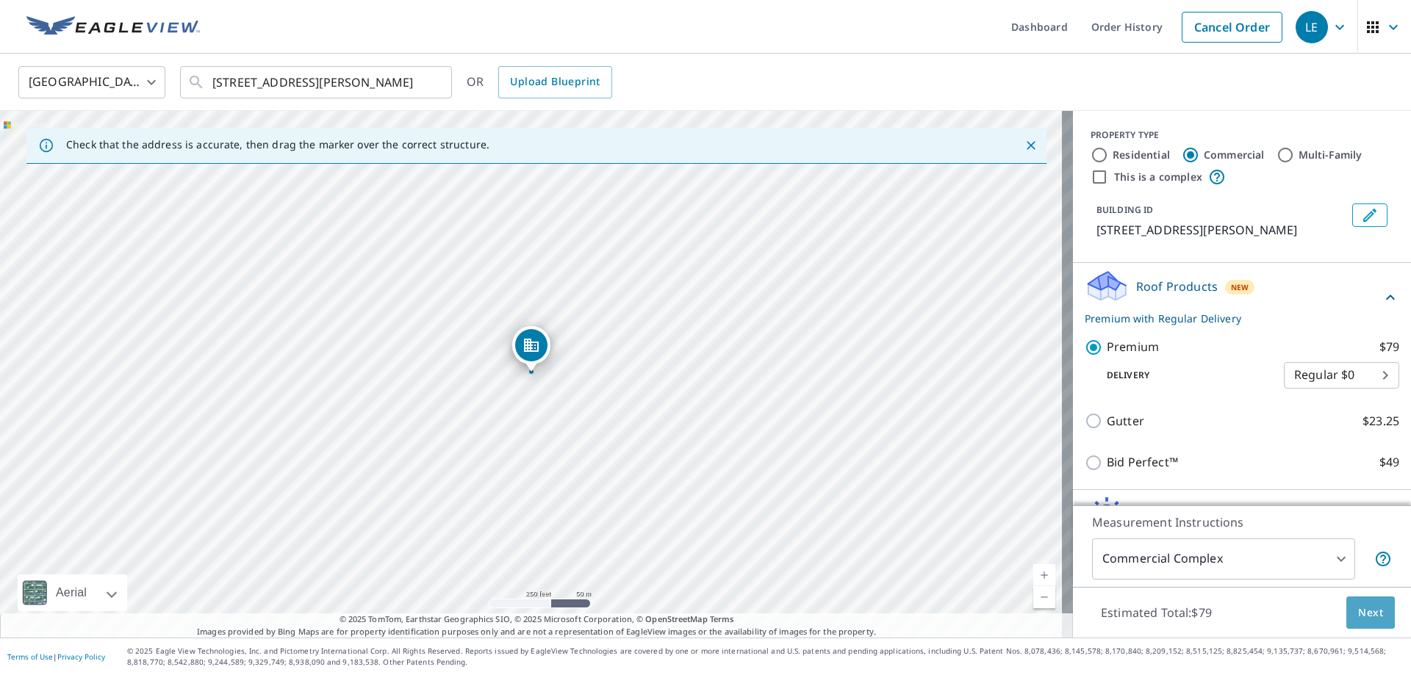
click at [1358, 614] on span "Next" at bounding box center [1370, 613] width 25 height 18
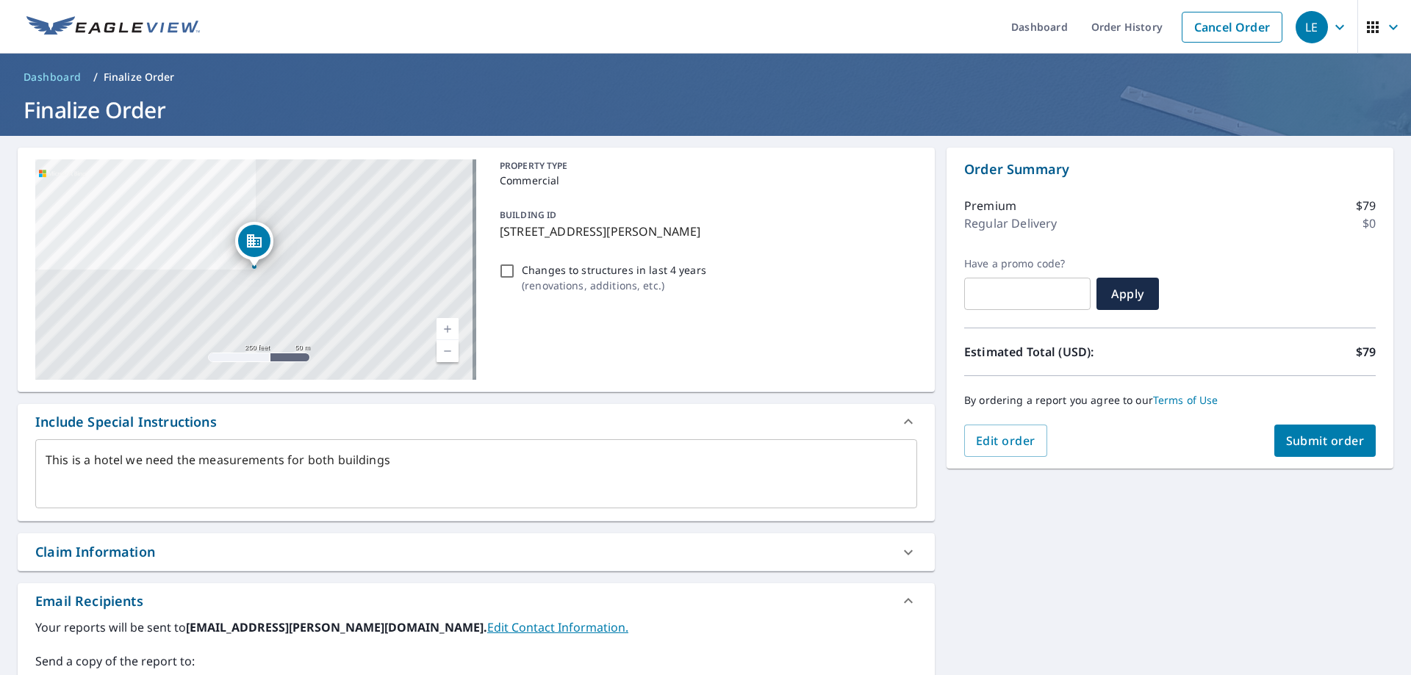
click at [454, 461] on textarea "This is a hotel we need the measurements for both buildings" at bounding box center [476, 474] width 861 height 42
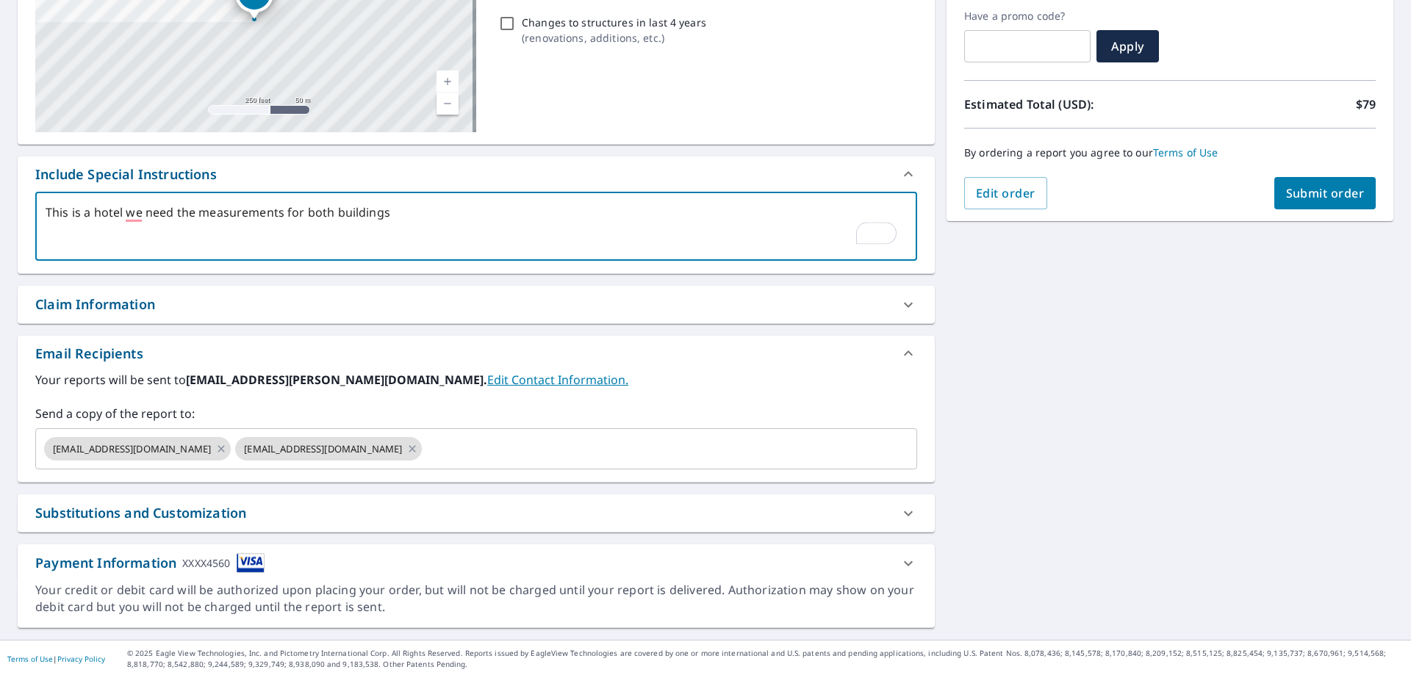
scroll to position [250, 0]
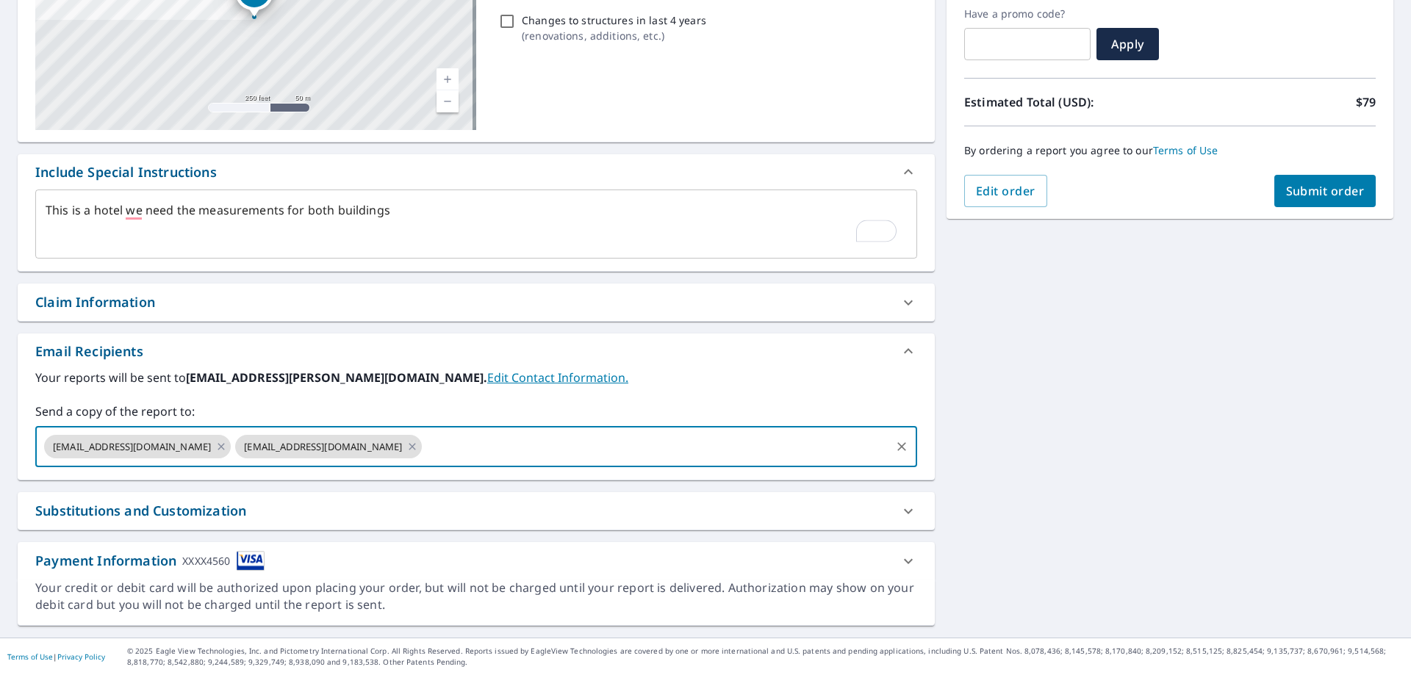
click at [472, 444] on input "text" at bounding box center [656, 447] width 464 height 28
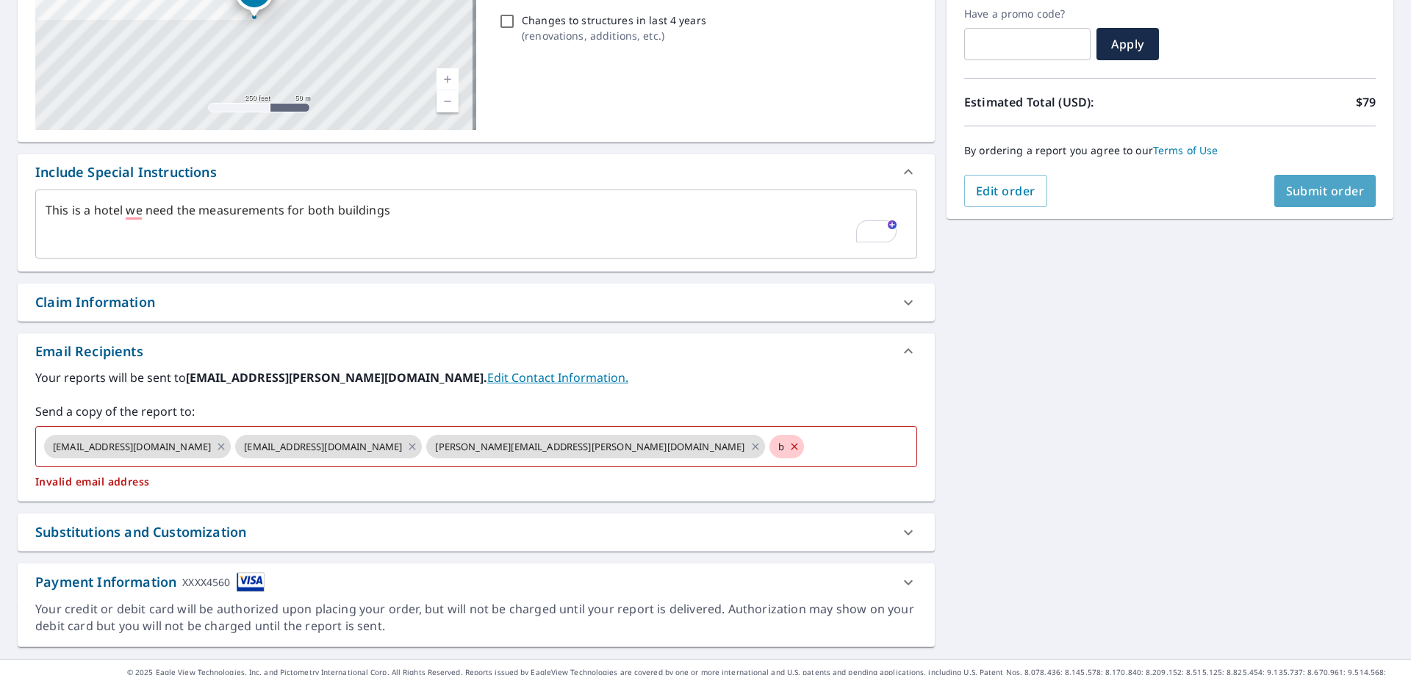
click at [1340, 190] on span "Submit order" at bounding box center [1325, 191] width 79 height 16
click at [789, 449] on icon at bounding box center [795, 447] width 12 height 16
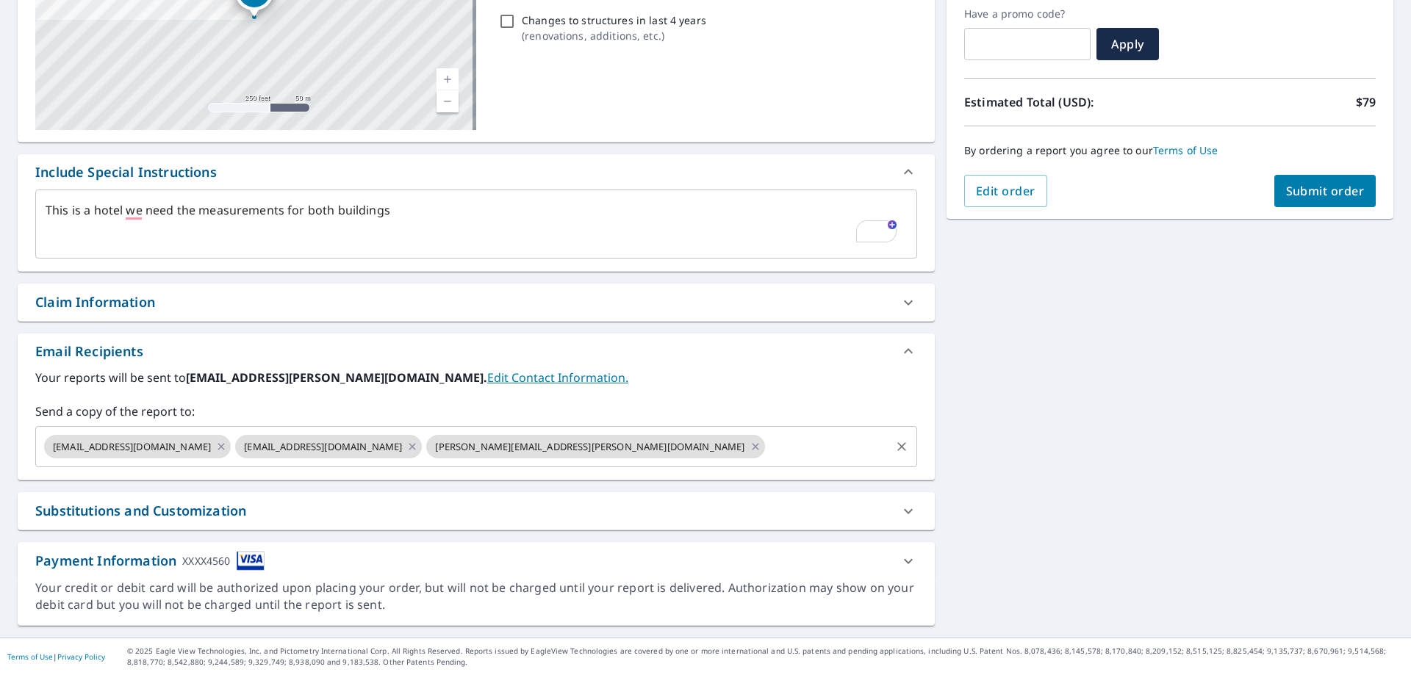
click at [1351, 194] on span "Submit order" at bounding box center [1325, 191] width 79 height 16
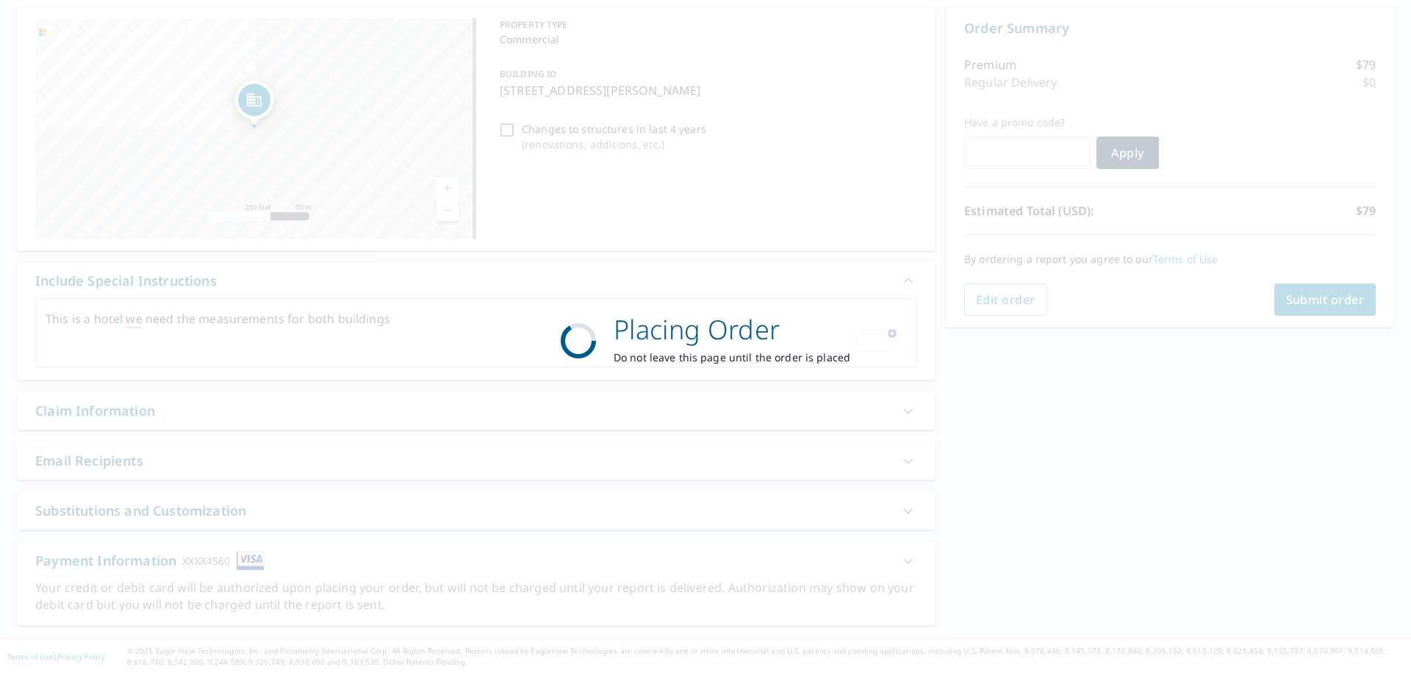
scroll to position [141, 0]
